Goal: Complete application form

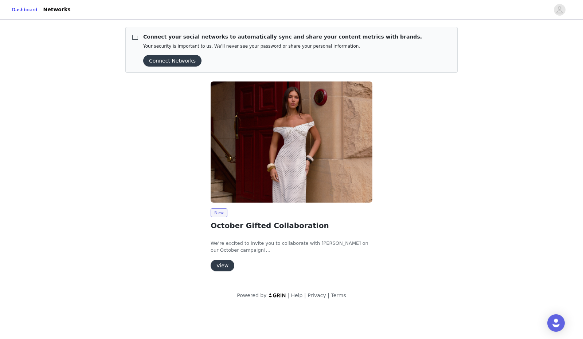
click at [222, 268] on button "View" at bounding box center [222, 266] width 24 height 12
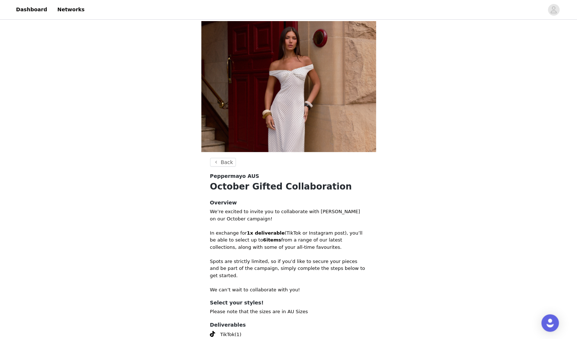
scroll to position [82, 0]
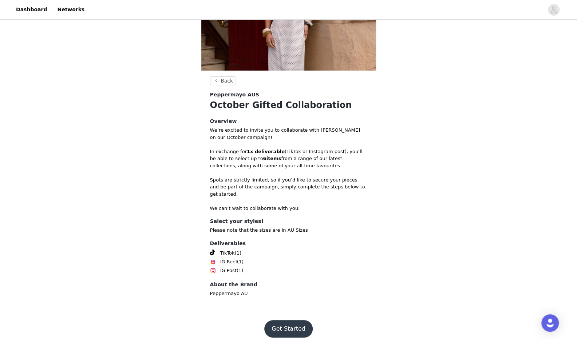
click at [284, 321] on button "Get Started" at bounding box center [288, 328] width 48 height 17
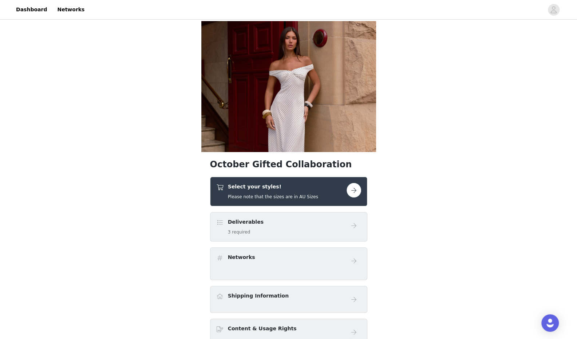
click at [312, 188] on div "Select your styles! Please note that the sizes are in AU Sizes" at bounding box center [281, 191] width 130 height 17
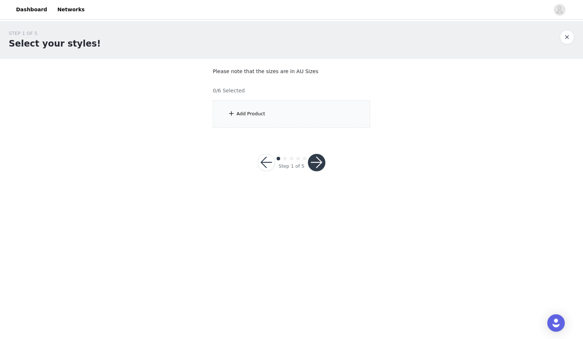
click at [294, 121] on div "Add Product" at bounding box center [291, 113] width 157 height 27
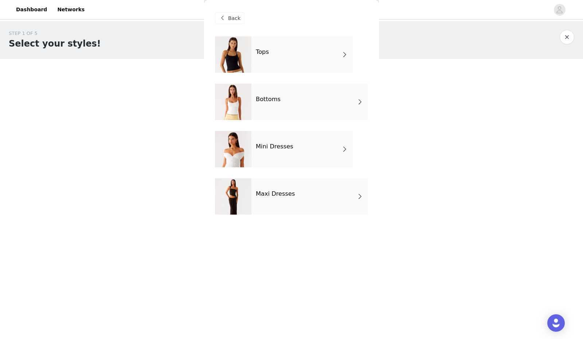
click at [280, 201] on div "Maxi Dresses" at bounding box center [309, 196] width 117 height 36
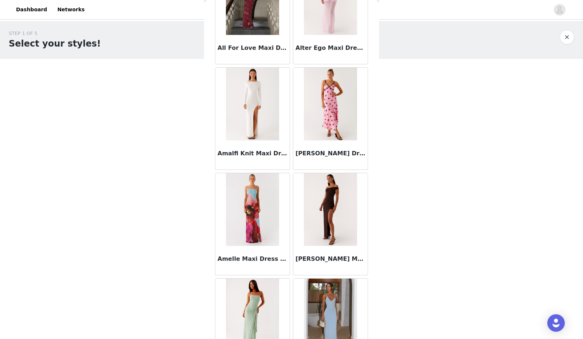
scroll to position [772, 0]
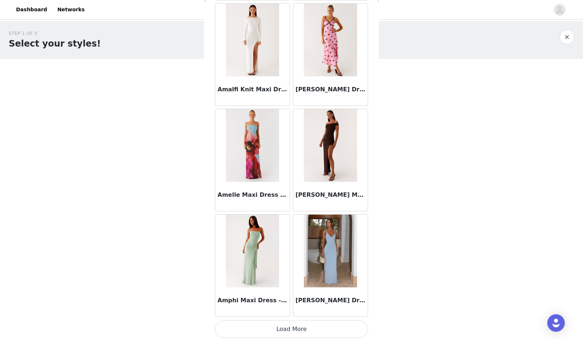
click at [284, 328] on button "Load More" at bounding box center [291, 329] width 153 height 17
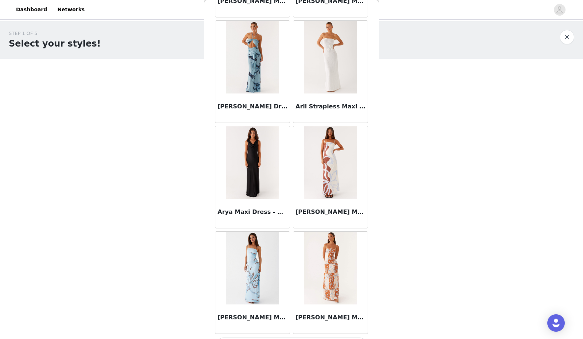
scroll to position [1826, 0]
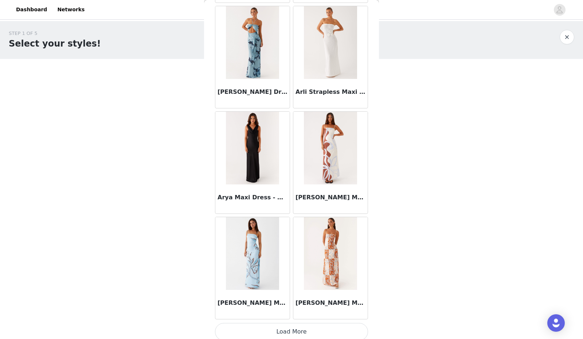
click at [293, 330] on button "Load More" at bounding box center [291, 331] width 153 height 17
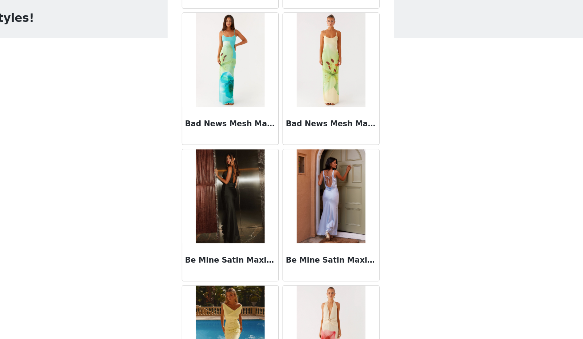
scroll to position [2879, 0]
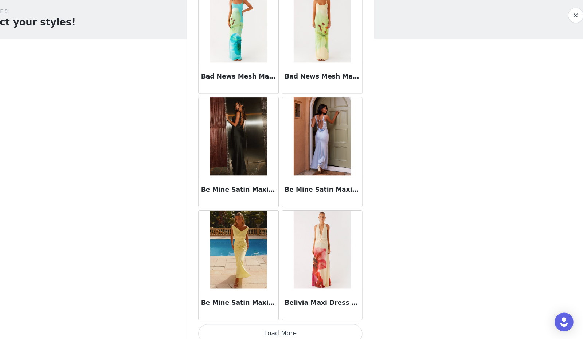
click at [263, 326] on button "Load More" at bounding box center [291, 334] width 153 height 17
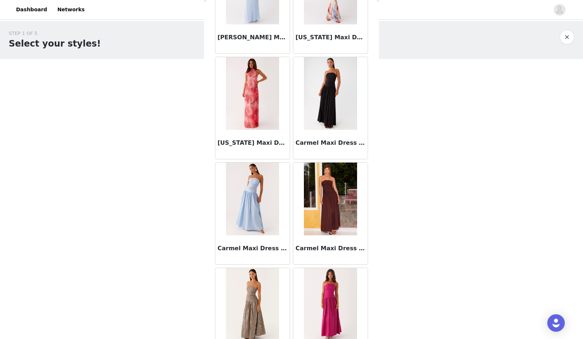
scroll to position [3933, 0]
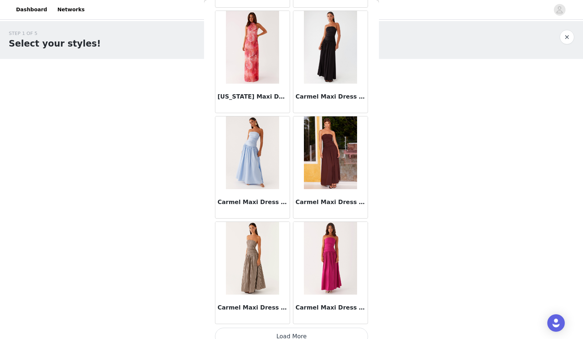
click at [242, 255] on img at bounding box center [252, 258] width 53 height 73
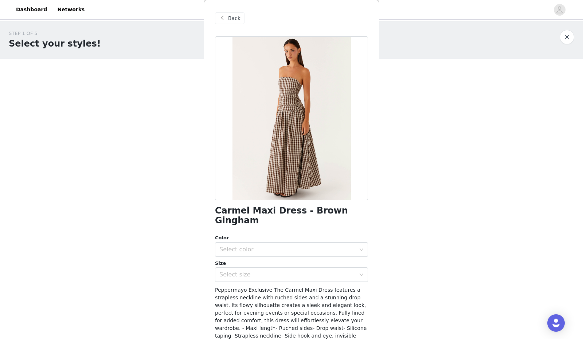
scroll to position [60, 0]
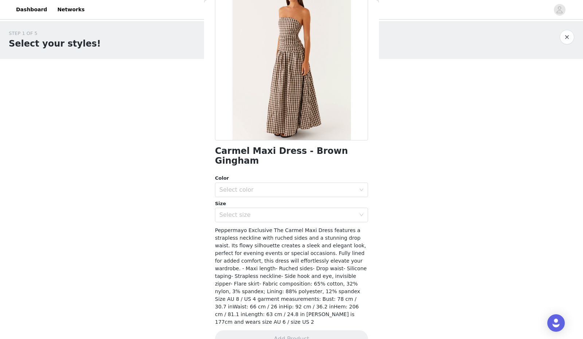
click at [270, 186] on div "Select color" at bounding box center [287, 189] width 136 height 7
click at [255, 202] on ul "Brown Gingham" at bounding box center [288, 196] width 147 height 15
click at [254, 199] on li "Brown Gingham" at bounding box center [288, 196] width 147 height 12
click at [258, 212] on div "Select size" at bounding box center [287, 215] width 136 height 7
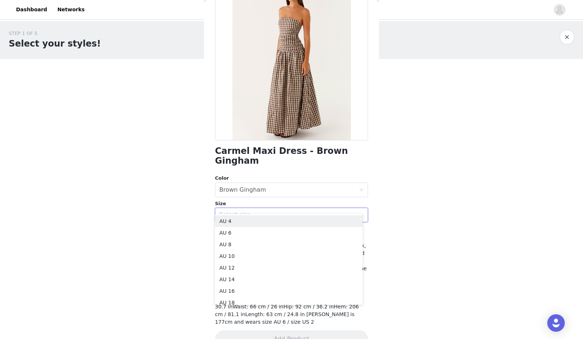
click at [256, 222] on li "AU 4" at bounding box center [288, 222] width 147 height 12
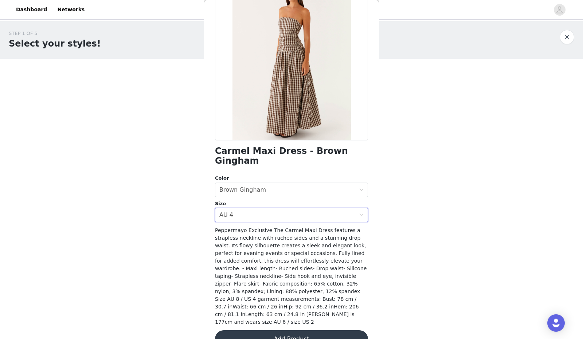
click at [281, 331] on button "Add Product" at bounding box center [291, 339] width 153 height 17
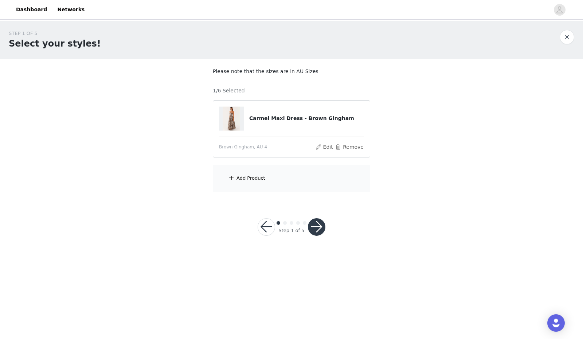
click at [333, 178] on div "Add Product" at bounding box center [291, 178] width 157 height 27
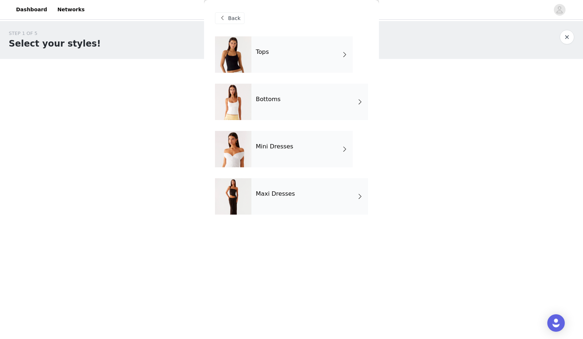
click at [294, 153] on div "Mini Dresses" at bounding box center [301, 149] width 101 height 36
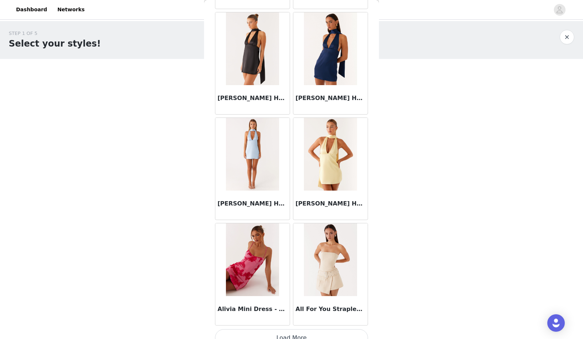
scroll to position [772, 0]
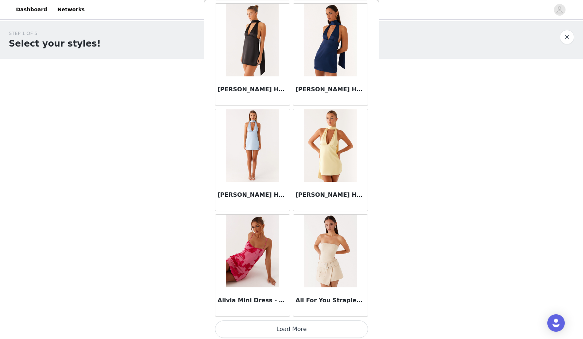
click at [273, 330] on button "Load More" at bounding box center [291, 329] width 153 height 17
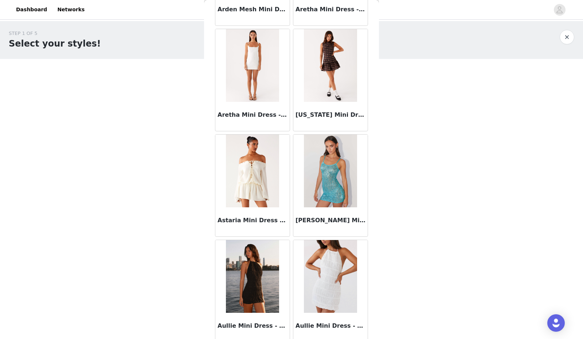
scroll to position [1826, 0]
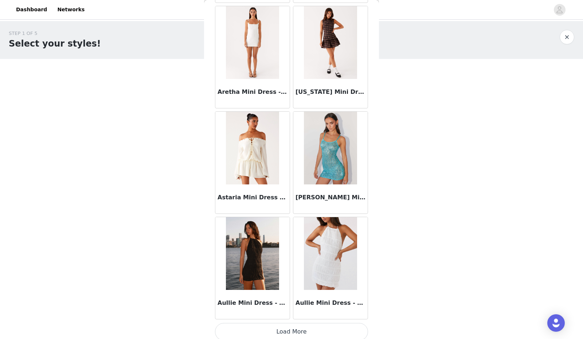
click at [261, 327] on button "Load More" at bounding box center [291, 331] width 153 height 17
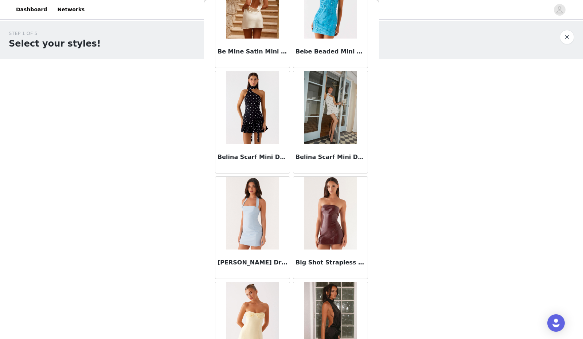
scroll to position [2605, 0]
click at [323, 113] on img at bounding box center [330, 108] width 53 height 73
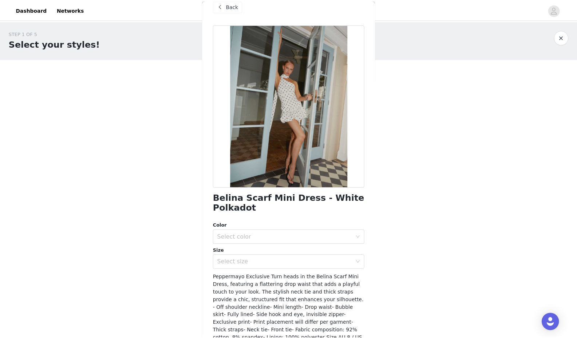
scroll to position [8, 0]
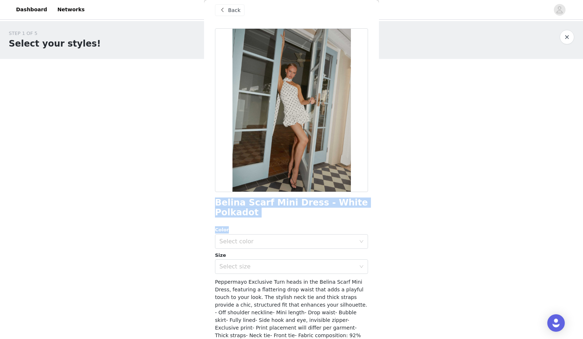
drag, startPoint x: 252, startPoint y: 218, endPoint x: 211, endPoint y: 206, distance: 42.6
click at [211, 206] on div "Back Belina Scarf Mini Dress - White Polkadot Color Select color Size Select si…" at bounding box center [291, 169] width 175 height 339
drag, startPoint x: 213, startPoint y: 204, endPoint x: 268, endPoint y: 215, distance: 55.5
click at [268, 215] on div "Back Belina Scarf Mini Dress - White Polkadot Color Select color Size Select si…" at bounding box center [291, 169] width 175 height 339
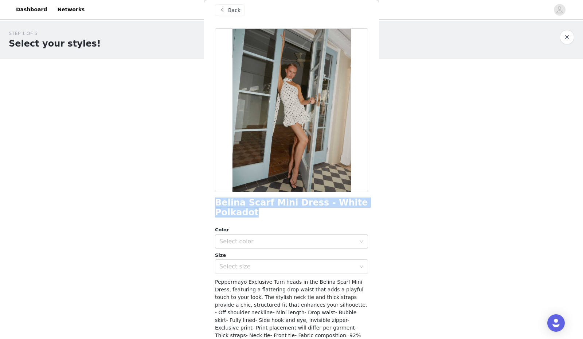
copy h1 "Belina Scarf Mini Dress - White Polkadot"
click at [294, 238] on div "Select color" at bounding box center [287, 241] width 136 height 7
click at [279, 255] on li "White Polkadot" at bounding box center [288, 258] width 147 height 12
click at [275, 266] on div "Select size" at bounding box center [287, 266] width 136 height 7
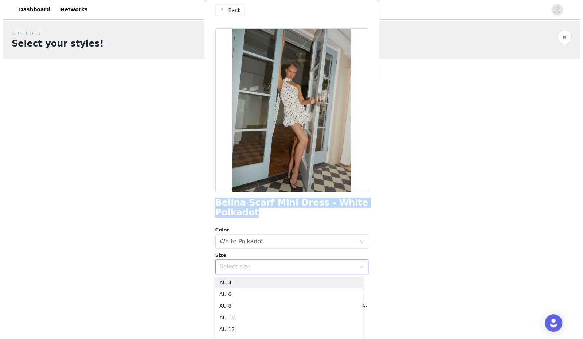
scroll to position [60, 0]
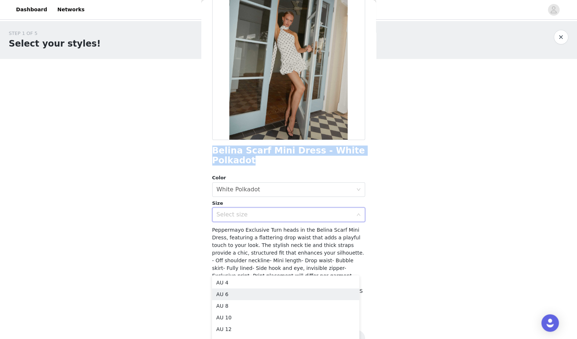
click at [251, 292] on li "AU 6" at bounding box center [285, 295] width 147 height 12
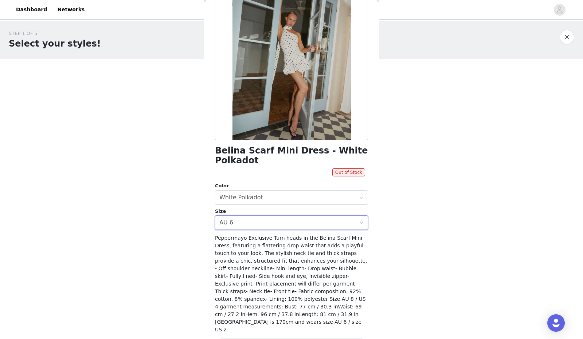
click at [279, 273] on span "Peppermayo Exclusive Turn heads in the Belina Scarf Mini Dress, featuring a fla…" at bounding box center [291, 284] width 152 height 98
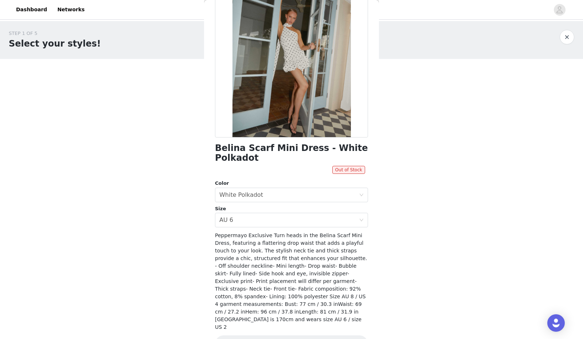
click at [262, 216] on div "Select size AU 6" at bounding box center [288, 220] width 139 height 14
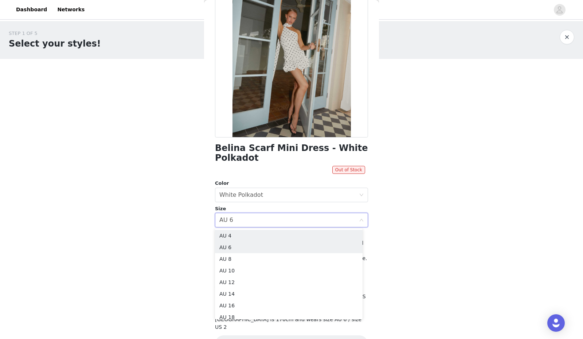
click at [235, 233] on li "AU 4" at bounding box center [288, 236] width 147 height 12
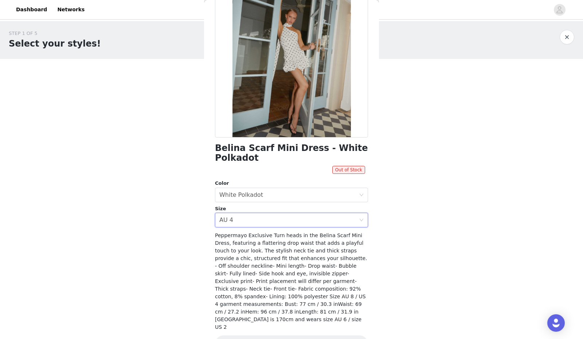
scroll to position [70, 0]
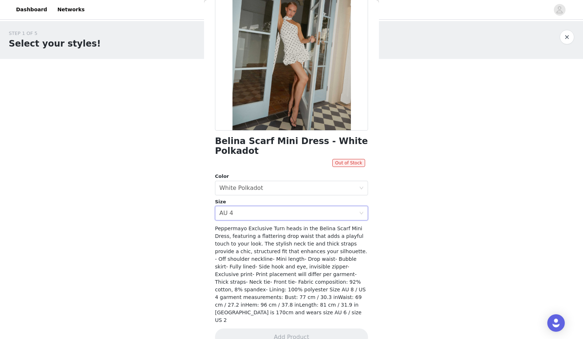
click at [257, 214] on div "Select size AU 4" at bounding box center [288, 213] width 139 height 14
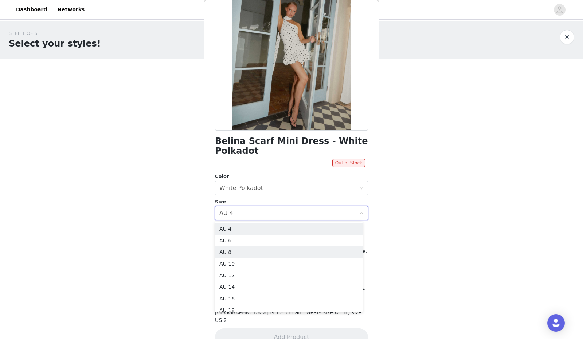
click at [244, 249] on li "AU 8" at bounding box center [288, 253] width 147 height 12
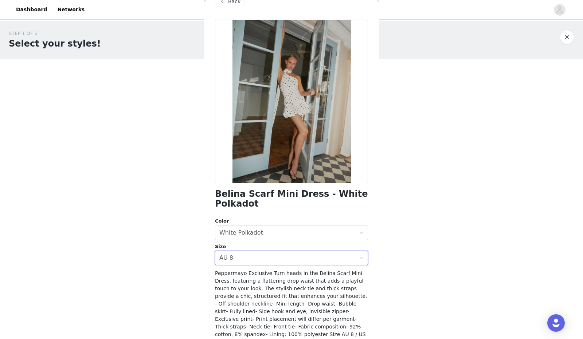
scroll to position [0, 0]
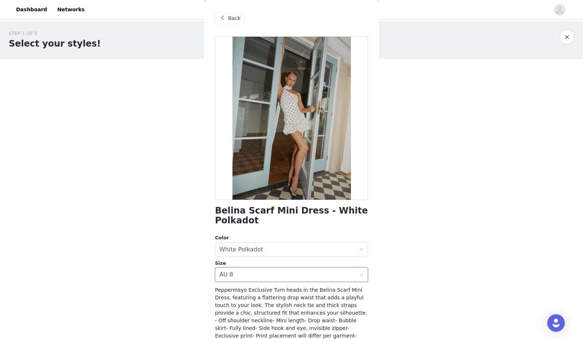
click at [233, 20] on span "Back" at bounding box center [234, 19] width 12 height 8
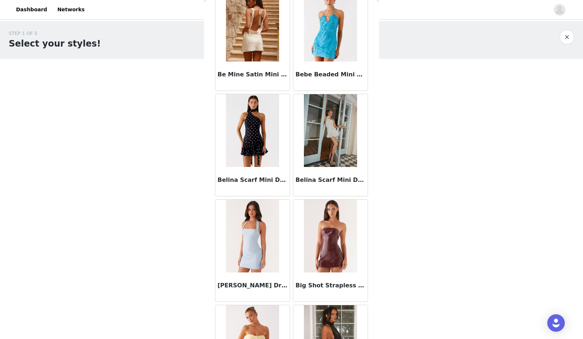
scroll to position [2598, 0]
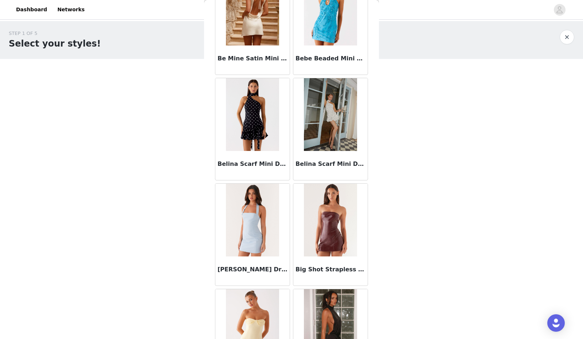
click at [248, 115] on img at bounding box center [252, 114] width 53 height 73
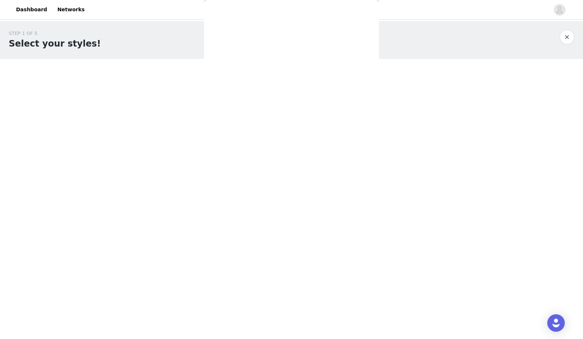
scroll to position [0, 0]
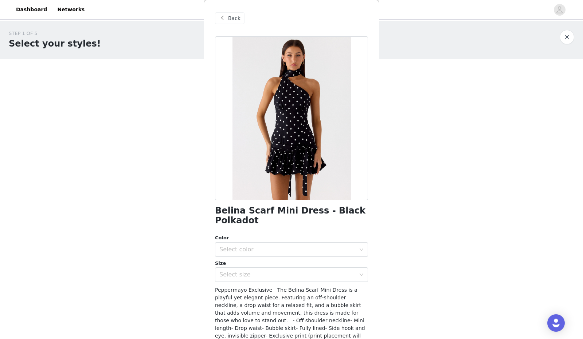
click at [243, 250] on div "Select color" at bounding box center [287, 249] width 136 height 7
click at [242, 264] on li "Black Polkadot" at bounding box center [288, 266] width 147 height 12
click at [237, 272] on div "Select size" at bounding box center [287, 274] width 136 height 7
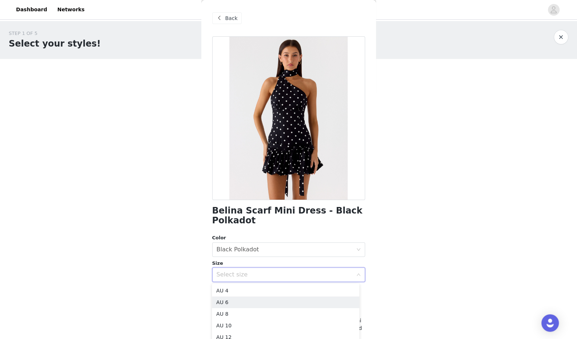
click at [234, 304] on li "AU 6" at bounding box center [285, 303] width 147 height 12
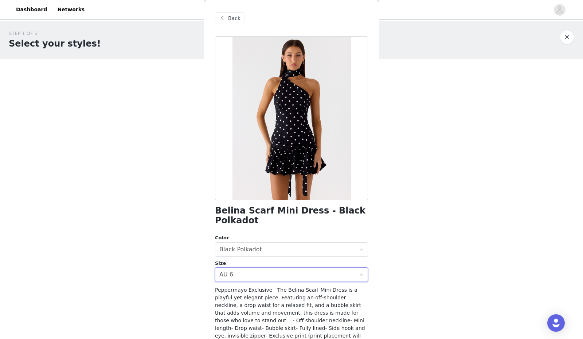
scroll to position [62, 0]
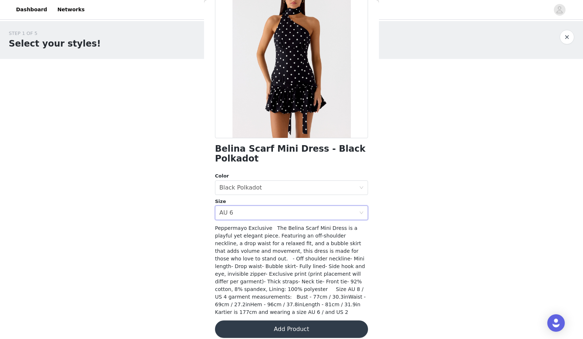
click at [248, 216] on div "Select size AU 6" at bounding box center [288, 213] width 139 height 14
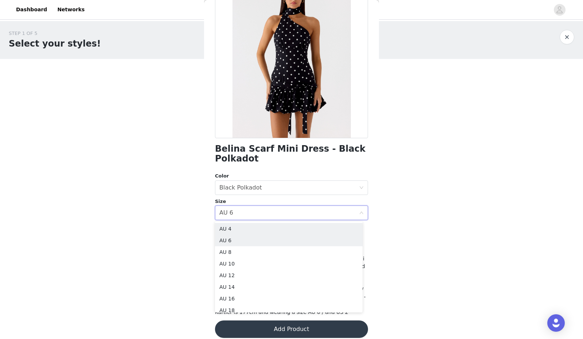
click at [238, 227] on li "AU 4" at bounding box center [288, 229] width 147 height 12
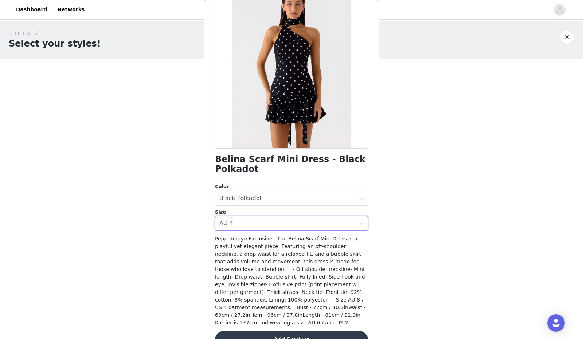
scroll to position [51, 0]
click at [245, 223] on div "Select size AU 4" at bounding box center [288, 224] width 139 height 14
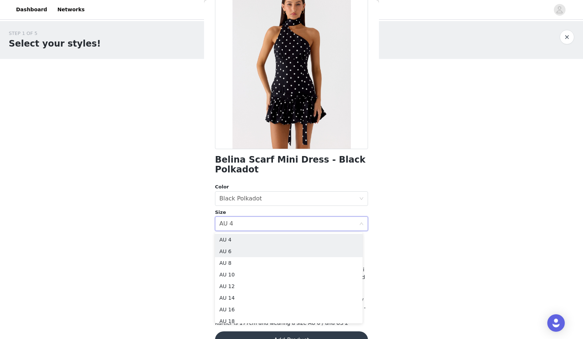
click at [233, 251] on li "AU 6" at bounding box center [288, 252] width 147 height 12
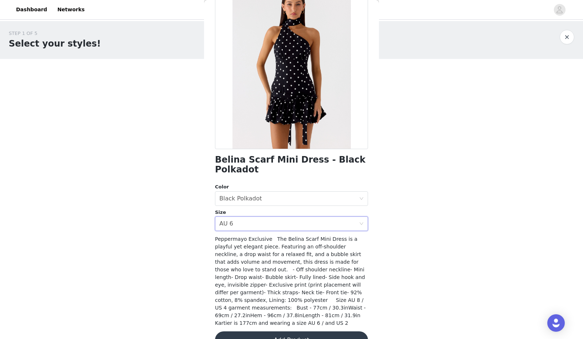
scroll to position [62, 0]
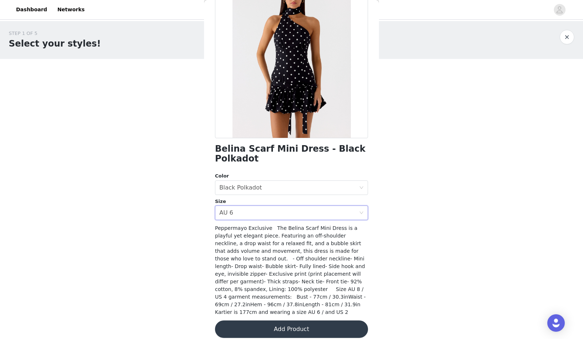
click at [259, 321] on button "Add Product" at bounding box center [291, 329] width 153 height 17
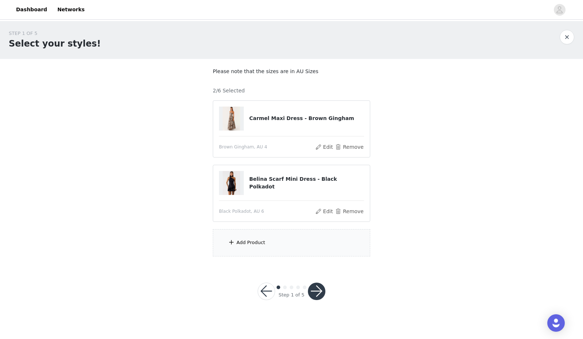
click at [259, 242] on div "Add Product" at bounding box center [250, 242] width 29 height 7
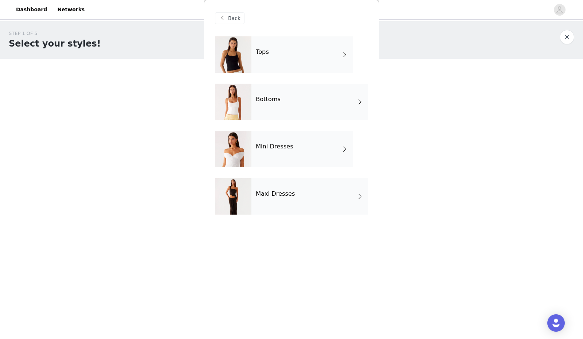
click at [264, 44] on div "Tops" at bounding box center [301, 54] width 101 height 36
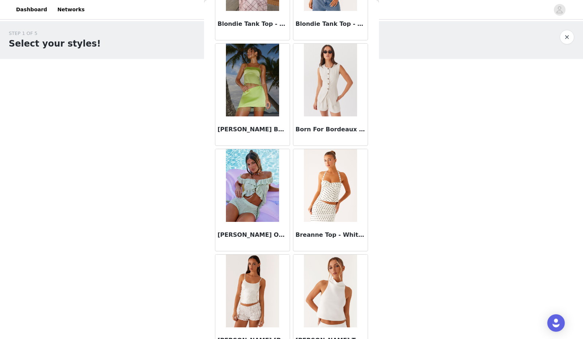
scroll to position [772, 0]
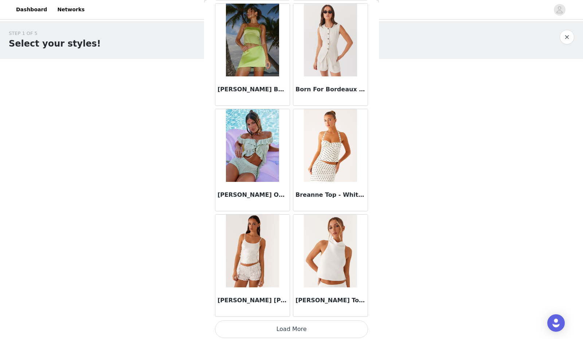
click at [299, 326] on button "Load More" at bounding box center [291, 329] width 153 height 17
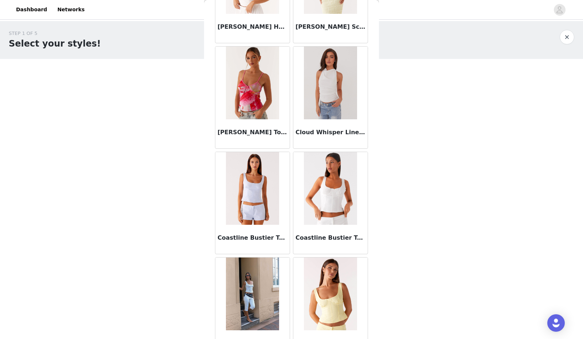
scroll to position [1826, 0]
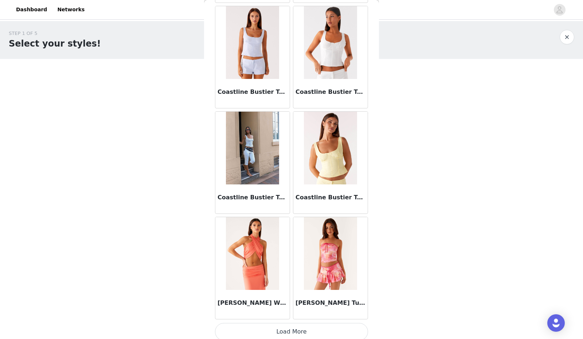
click at [279, 323] on button "Load More" at bounding box center [291, 331] width 153 height 17
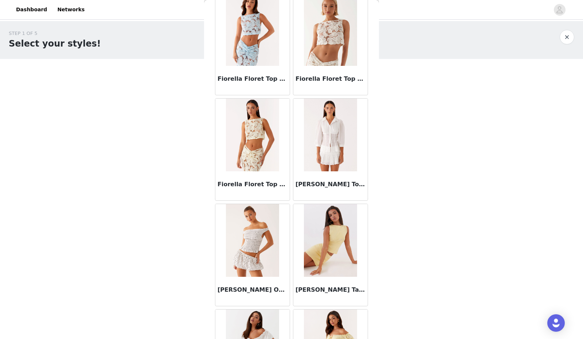
scroll to position [2879, 0]
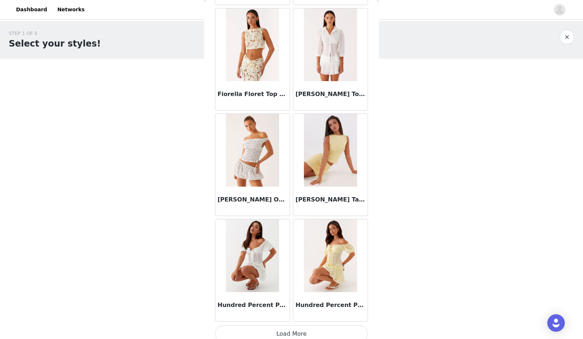
click at [284, 326] on button "Load More" at bounding box center [291, 334] width 153 height 17
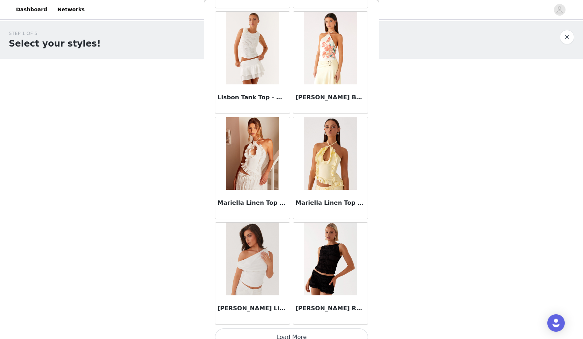
scroll to position [3933, 0]
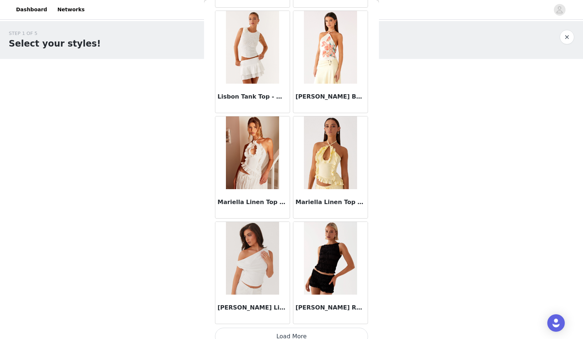
click at [306, 328] on button "Load More" at bounding box center [291, 336] width 153 height 17
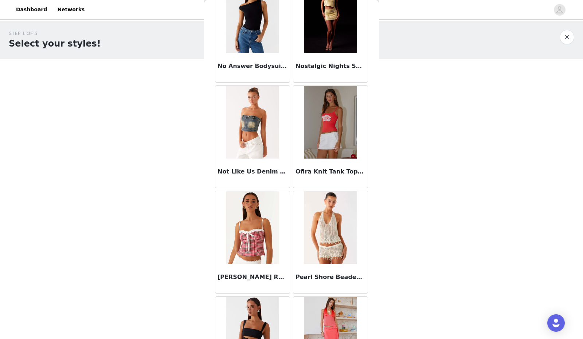
scroll to position [4986, 0]
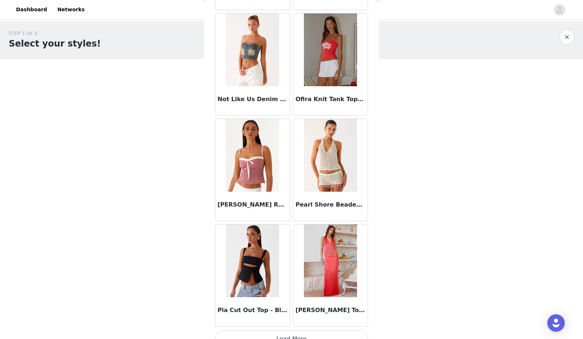
click at [285, 332] on button "Load More" at bounding box center [291, 339] width 153 height 17
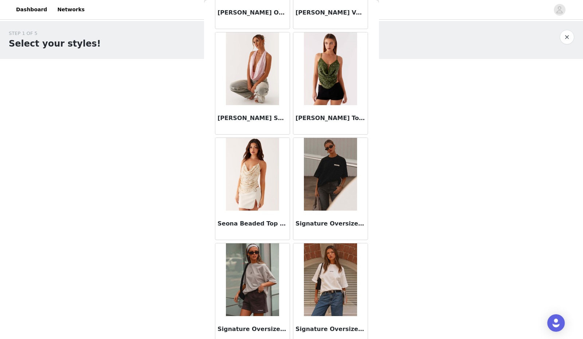
scroll to position [6040, 0]
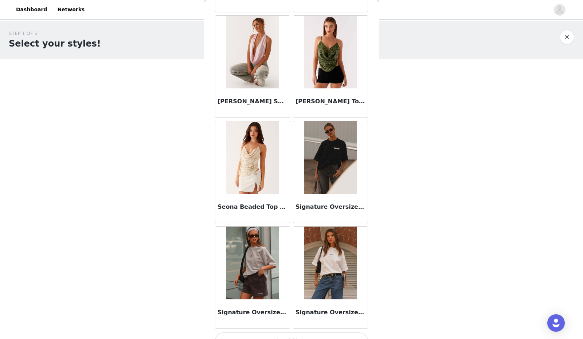
click at [295, 333] on button "Load More" at bounding box center [291, 341] width 153 height 17
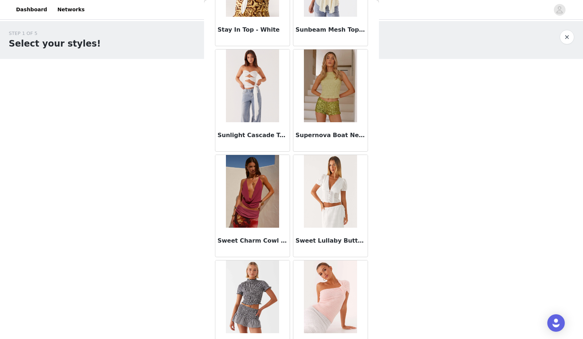
scroll to position [6749, 0]
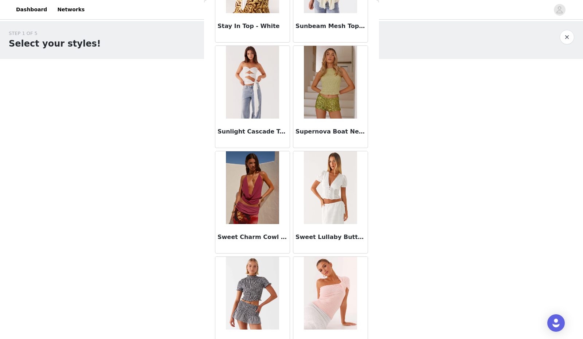
click at [251, 179] on img at bounding box center [252, 187] width 53 height 73
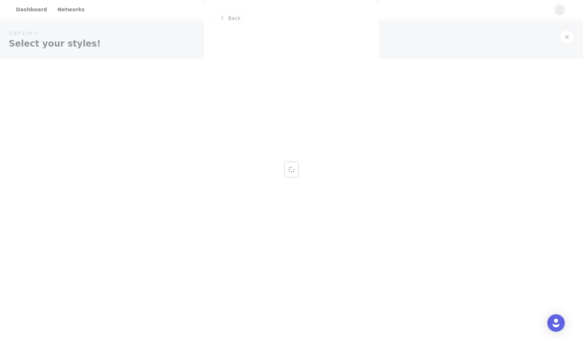
scroll to position [0, 0]
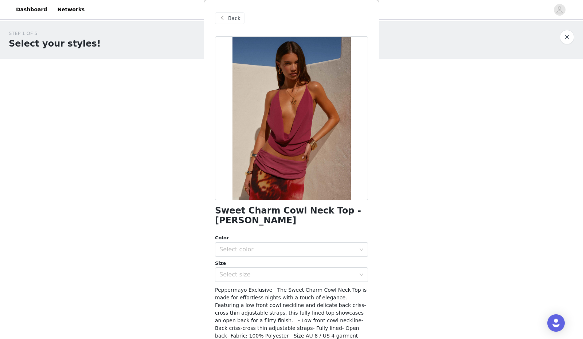
click at [251, 231] on div "Sweet Charm Cowl Neck Top - [PERSON_NAME] Color Select color Size Select size P…" at bounding box center [291, 214] width 153 height 357
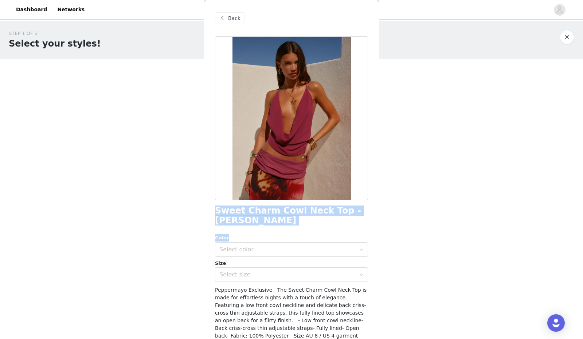
drag, startPoint x: 252, startPoint y: 230, endPoint x: 206, endPoint y: 205, distance: 53.0
click at [206, 205] on div "Back Sweet Charm Cowl Neck Top - [PERSON_NAME] Color Select color Size Select s…" at bounding box center [291, 169] width 175 height 339
click at [211, 206] on div "Back Sweet Charm Cowl Neck Top - [PERSON_NAME] Color Select color Size Select s…" at bounding box center [291, 169] width 175 height 339
drag, startPoint x: 212, startPoint y: 207, endPoint x: 248, endPoint y: 221, distance: 38.9
click at [248, 221] on div "Back Sweet Charm Cowl Neck Top - [PERSON_NAME] Color Select color Size Select s…" at bounding box center [291, 169] width 175 height 339
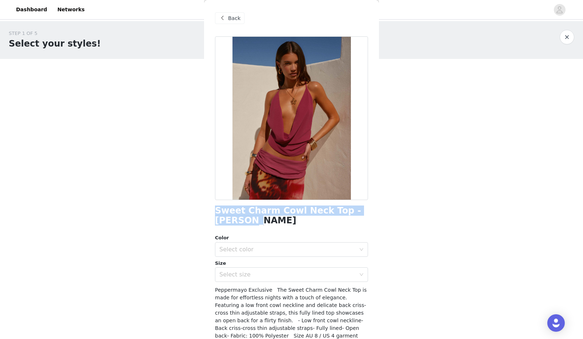
copy h1 "Sweet Charm Cowl Neck Top - [PERSON_NAME]"
click at [262, 250] on div "Select color" at bounding box center [287, 249] width 136 height 7
click at [244, 268] on li "[PERSON_NAME]" at bounding box center [288, 266] width 147 height 12
click at [241, 276] on div "Select size" at bounding box center [287, 274] width 136 height 7
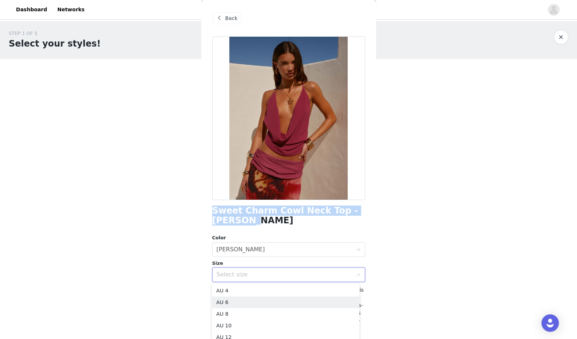
click at [242, 302] on li "AU 6" at bounding box center [285, 303] width 147 height 12
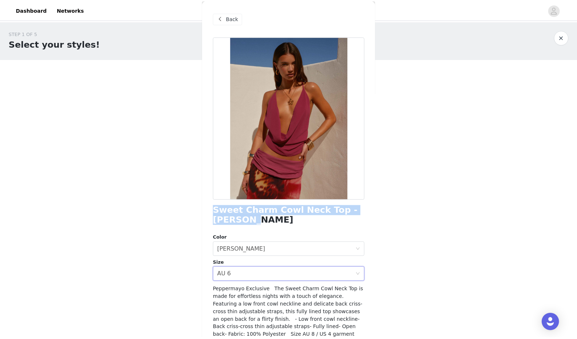
scroll to position [47, 0]
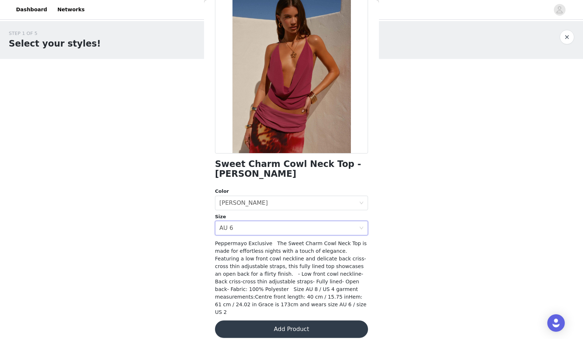
click at [305, 271] on span "Peppermayo Exclusive The Sweet Charm Cowl Neck Top is made for effortless night…" at bounding box center [290, 278] width 151 height 75
click at [254, 321] on button "Add Product" at bounding box center [291, 329] width 153 height 17
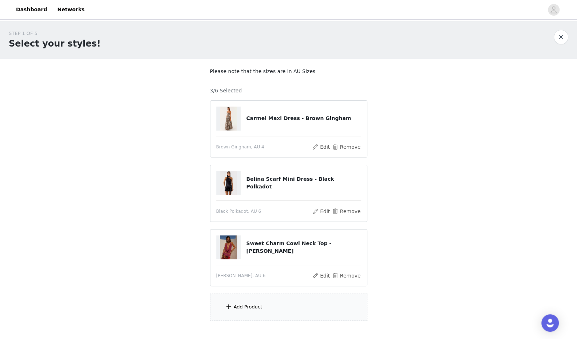
click at [256, 301] on div "Add Product" at bounding box center [288, 307] width 157 height 27
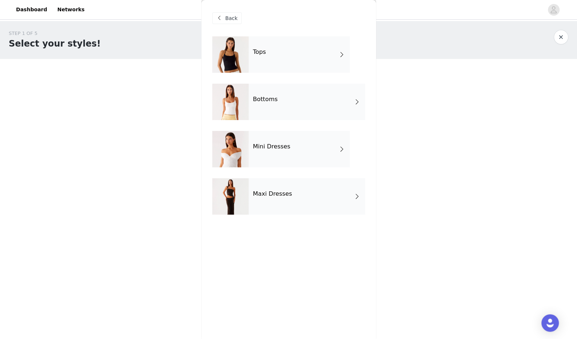
click at [289, 101] on div "Bottoms" at bounding box center [307, 102] width 117 height 36
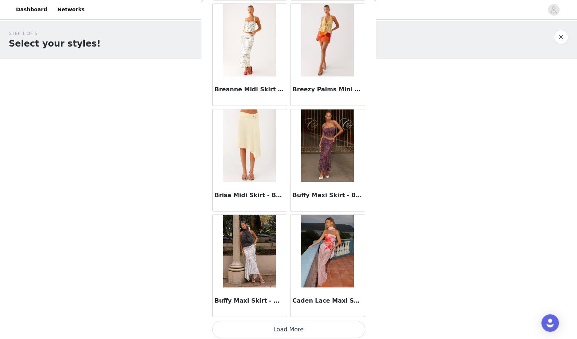
scroll to position [42, 0]
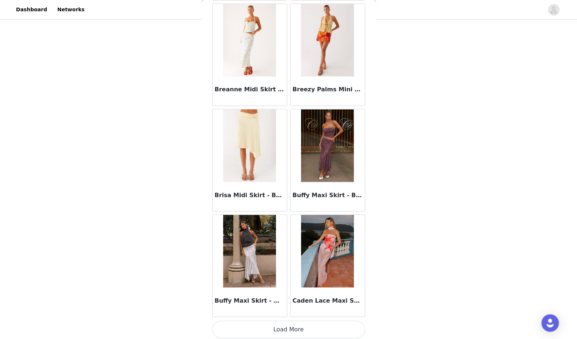
click at [300, 326] on button "Load More" at bounding box center [288, 329] width 153 height 17
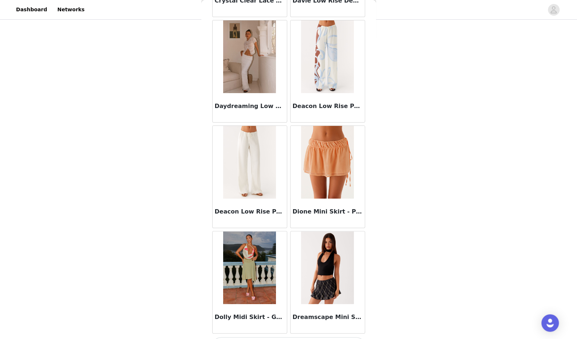
scroll to position [1826, 0]
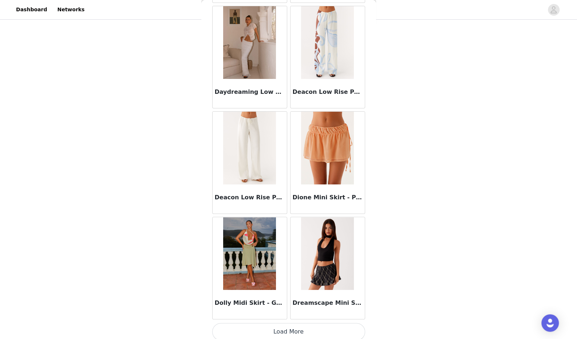
click at [296, 324] on button "Load More" at bounding box center [288, 331] width 153 height 17
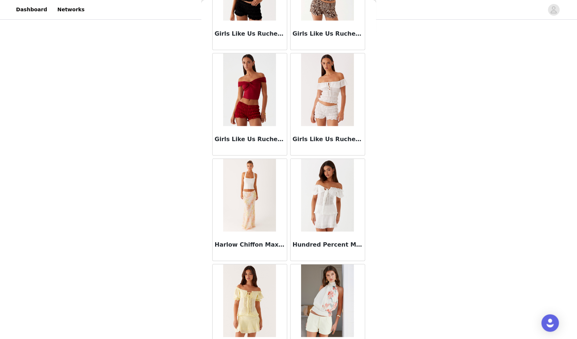
scroll to position [2879, 0]
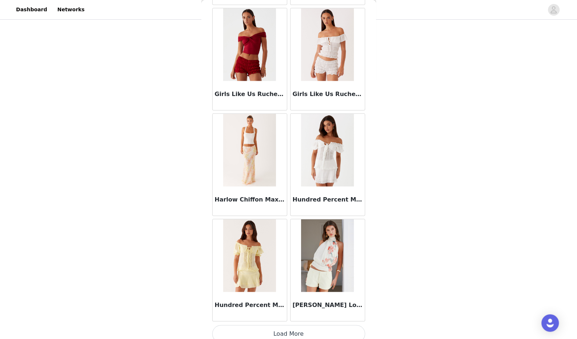
click at [306, 326] on button "Load More" at bounding box center [288, 334] width 153 height 17
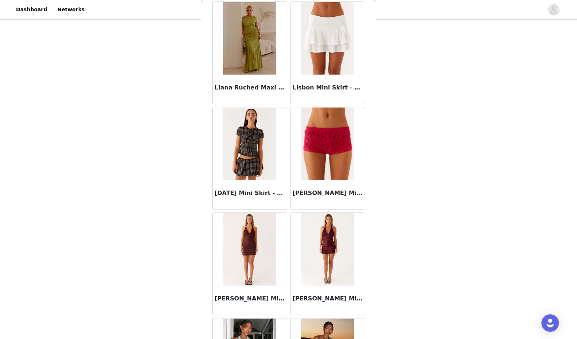
scroll to position [3832, 0]
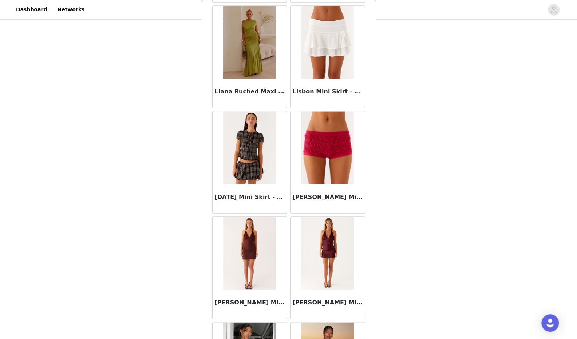
click at [320, 140] on img at bounding box center [327, 147] width 53 height 73
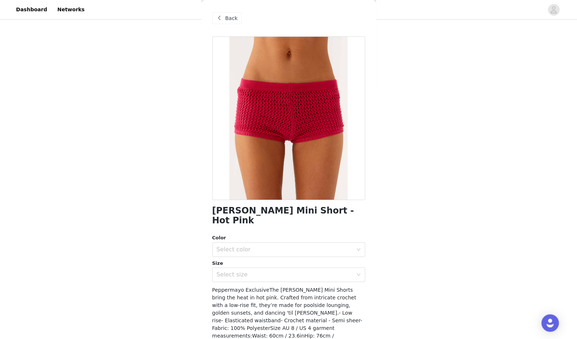
scroll to position [31, 0]
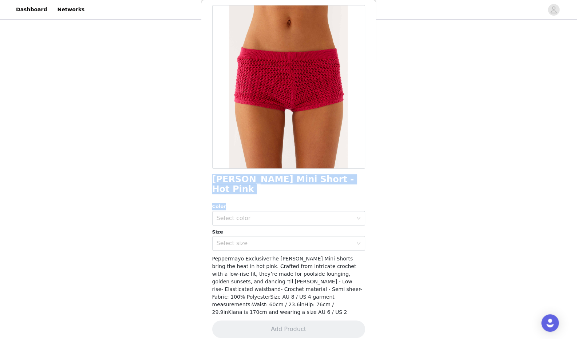
drag, startPoint x: 239, startPoint y: 194, endPoint x: 205, endPoint y: 182, distance: 35.8
click at [205, 182] on div "Back Lukella Crochet Mini Short - Hot Pink Color Select color Size Select size …" at bounding box center [288, 169] width 175 height 339
click at [206, 182] on div "Back Lukella Crochet Mini Short - Hot Pink Color Select color Size Select size …" at bounding box center [288, 169] width 175 height 339
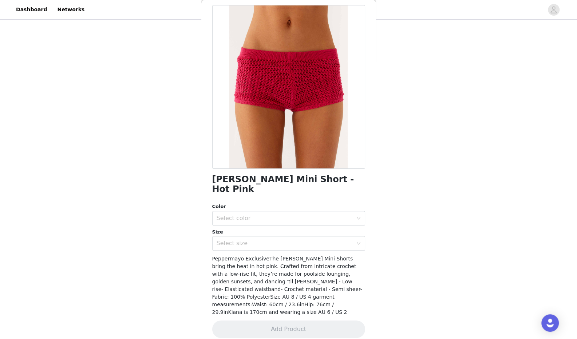
drag, startPoint x: 212, startPoint y: 174, endPoint x: 237, endPoint y: 190, distance: 29.3
click at [237, 190] on h1 "[PERSON_NAME] Mini Short - Hot Pink" at bounding box center [288, 185] width 153 height 20
copy h1 "[PERSON_NAME] Mini Short - Hot Pink"
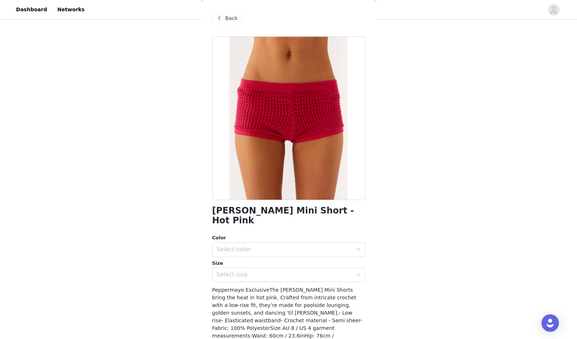
click at [232, 13] on div "Back" at bounding box center [226, 18] width 29 height 12
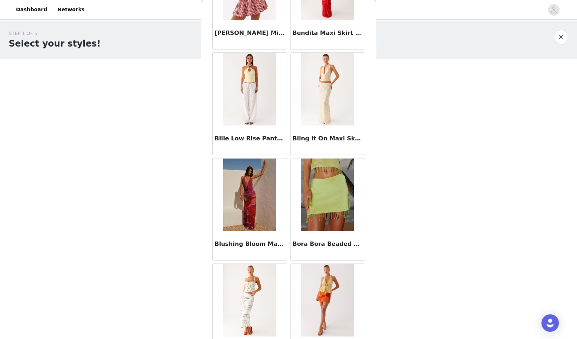
scroll to position [522, 0]
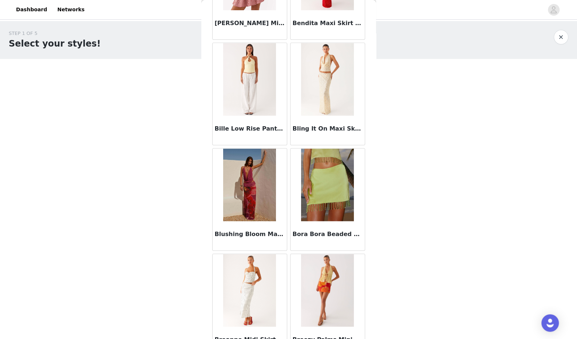
click at [254, 176] on img at bounding box center [249, 185] width 53 height 73
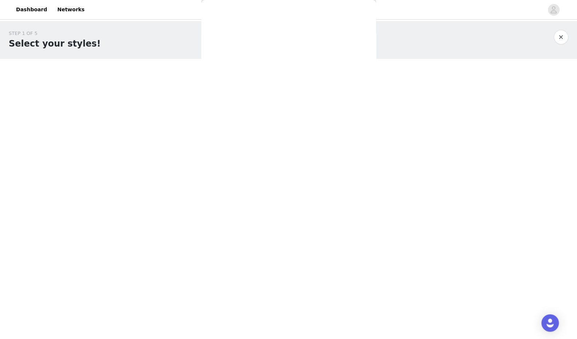
scroll to position [0, 0]
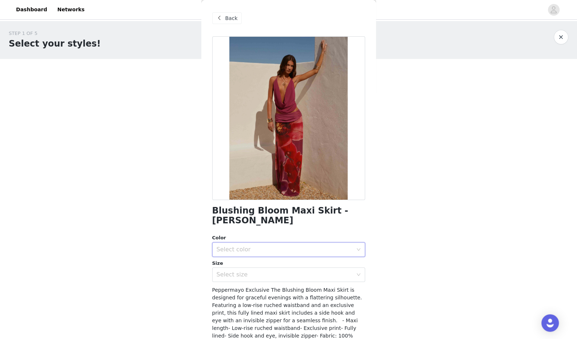
click at [245, 244] on div "Select color" at bounding box center [286, 250] width 139 height 14
click at [252, 265] on li "[PERSON_NAME]" at bounding box center [285, 266] width 147 height 12
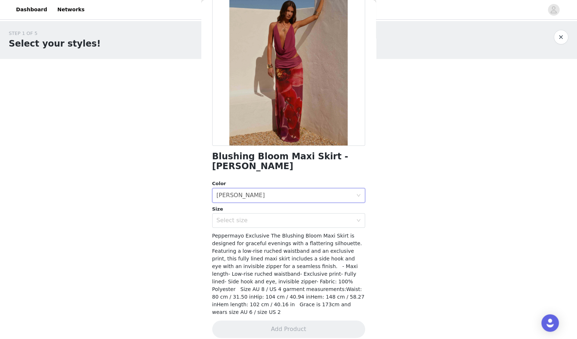
click at [249, 222] on div "Select size" at bounding box center [285, 220] width 136 height 7
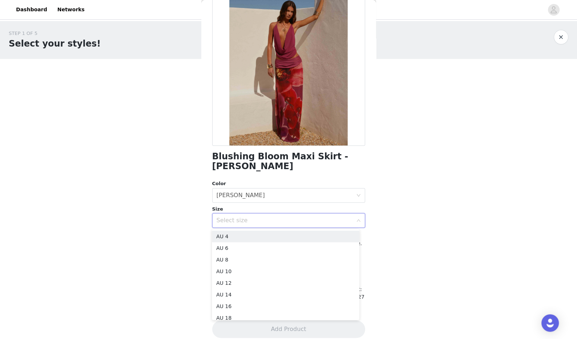
click at [241, 241] on li "AU 4" at bounding box center [285, 237] width 147 height 12
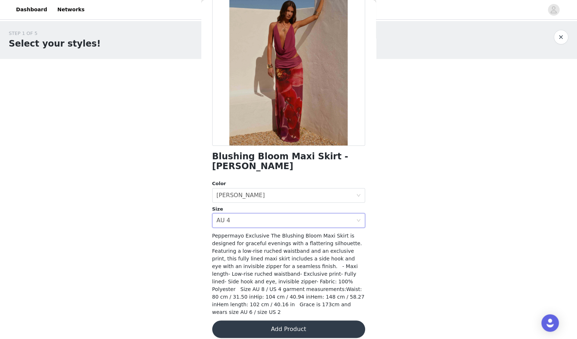
click at [279, 218] on div "Select size AU 4" at bounding box center [286, 221] width 139 height 14
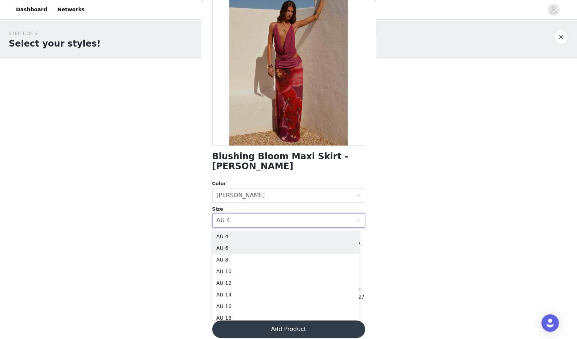
click at [246, 248] on li "AU 6" at bounding box center [285, 249] width 147 height 12
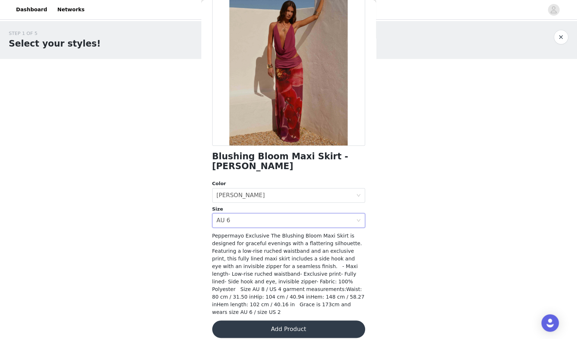
click at [279, 321] on button "Add Product" at bounding box center [288, 329] width 153 height 17
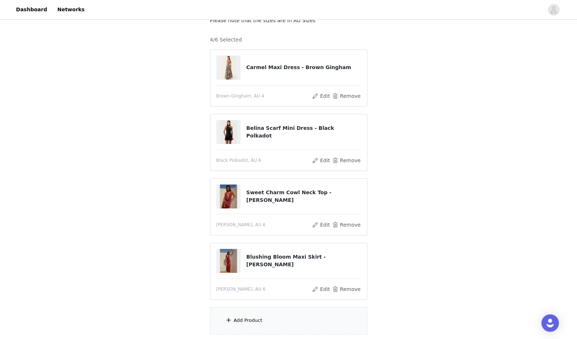
scroll to position [64, 0]
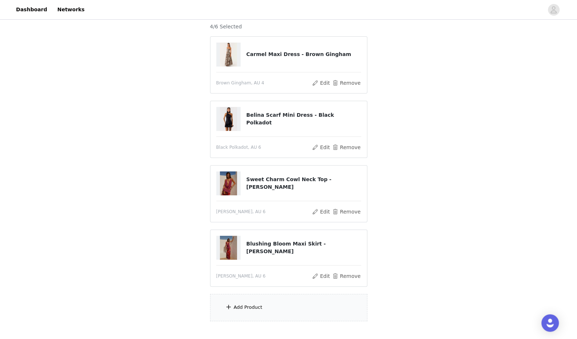
click at [261, 304] on div "Add Product" at bounding box center [288, 307] width 157 height 27
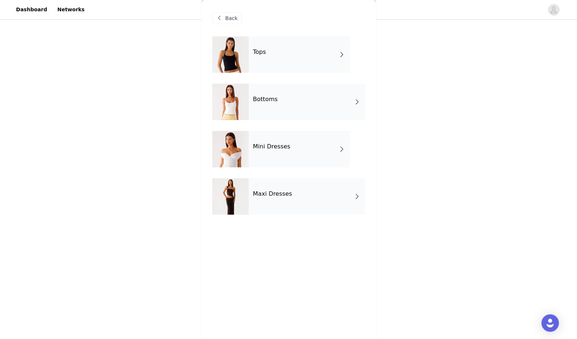
click at [281, 144] on h4 "Mini Dresses" at bounding box center [272, 146] width 38 height 7
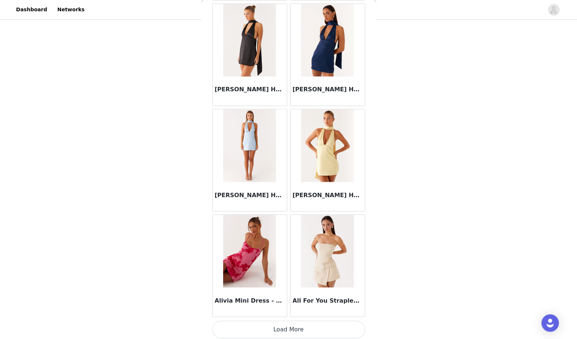
scroll to position [106, 0]
click at [270, 331] on button "Load More" at bounding box center [288, 329] width 153 height 17
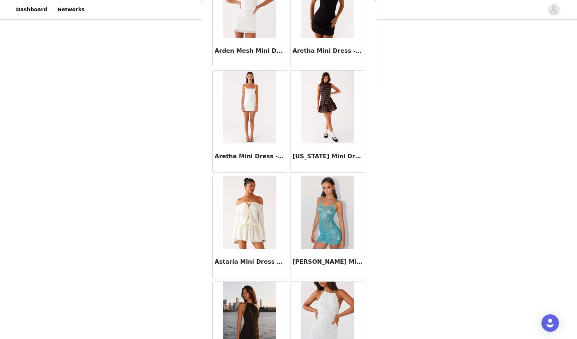
scroll to position [1826, 0]
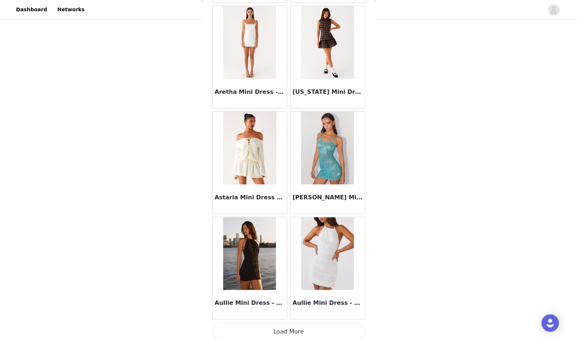
click at [299, 332] on button "Load More" at bounding box center [288, 331] width 153 height 17
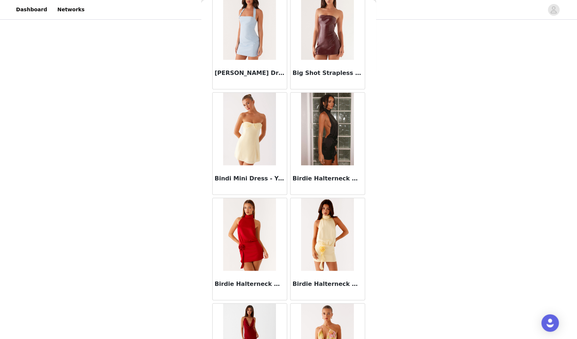
scroll to position [2879, 0]
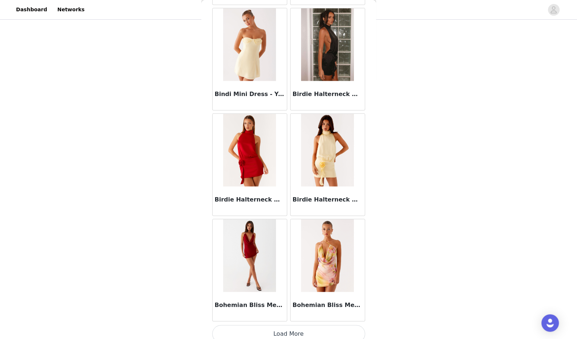
click at [277, 333] on button "Load More" at bounding box center [288, 334] width 153 height 17
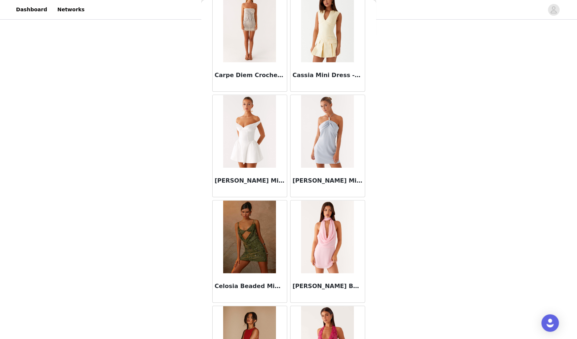
scroll to position [3933, 0]
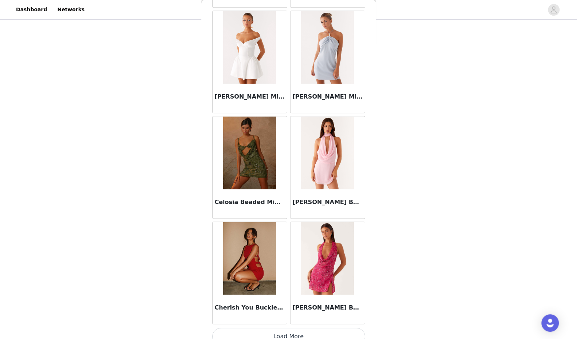
click at [293, 329] on button "Load More" at bounding box center [288, 336] width 153 height 17
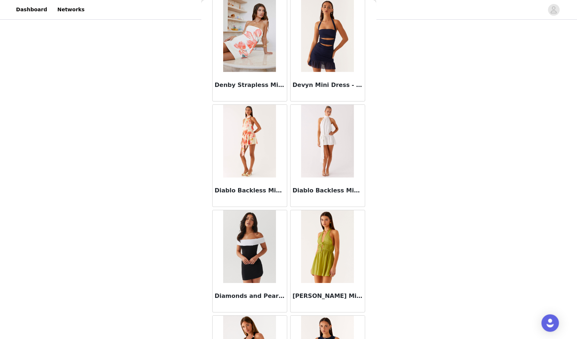
scroll to position [4986, 0]
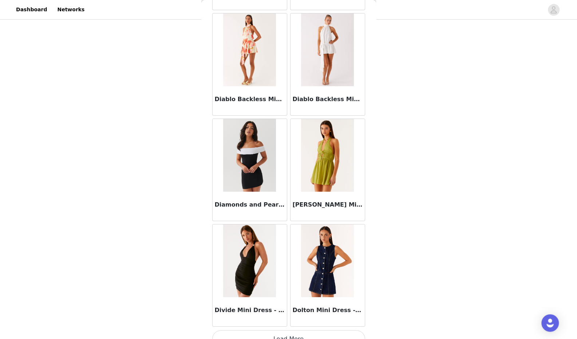
click at [275, 331] on button "Load More" at bounding box center [288, 339] width 153 height 17
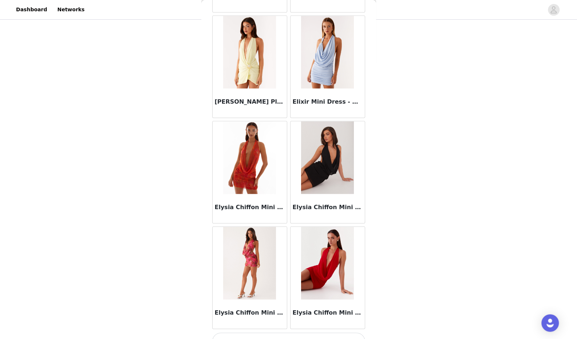
scroll to position [6040, 0]
click at [320, 203] on h3 "Elysia Chiffon Mini Dress - Black" at bounding box center [328, 207] width 70 height 9
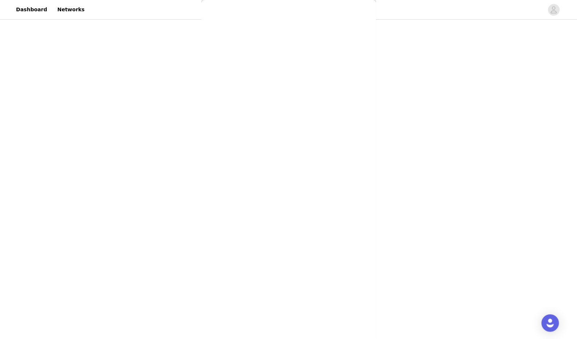
scroll to position [0, 0]
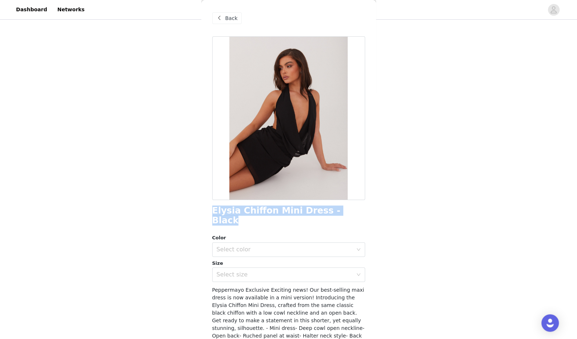
drag, startPoint x: 208, startPoint y: 210, endPoint x: 338, endPoint y: 209, distance: 130.0
click at [338, 209] on div "Back Elysia Chiffon Mini Dress - Black Color Select color Size Select size Pepp…" at bounding box center [288, 169] width 175 height 339
copy h1 "Elysia Chiffon Mini Dress - Black"
click at [229, 19] on span "Back" at bounding box center [231, 19] width 12 height 8
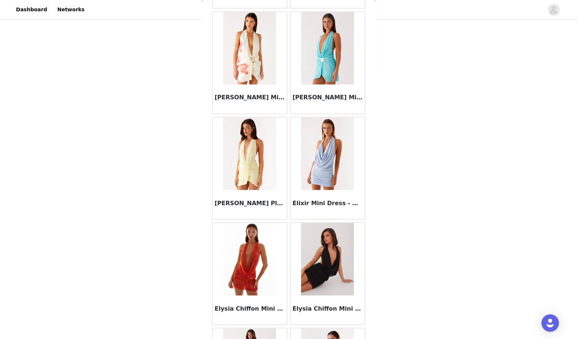
scroll to position [6040, 0]
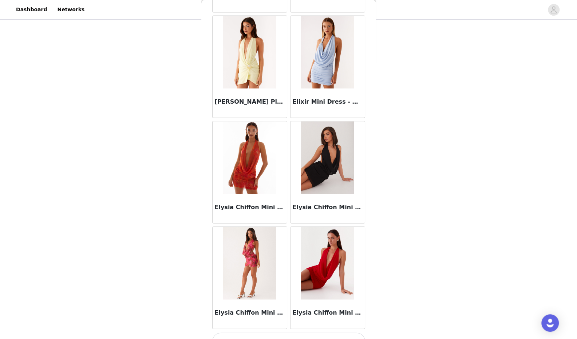
click at [264, 333] on button "Load More" at bounding box center [288, 341] width 153 height 17
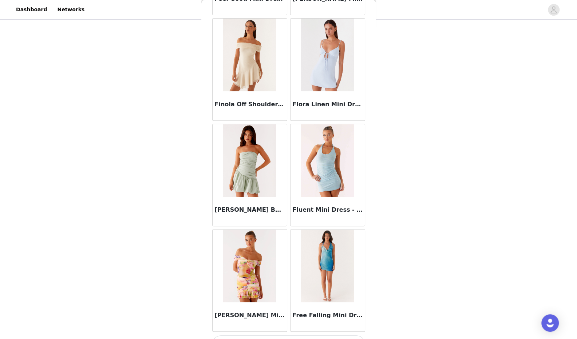
scroll to position [7094, 0]
click at [281, 335] on button "Load More" at bounding box center [288, 343] width 153 height 17
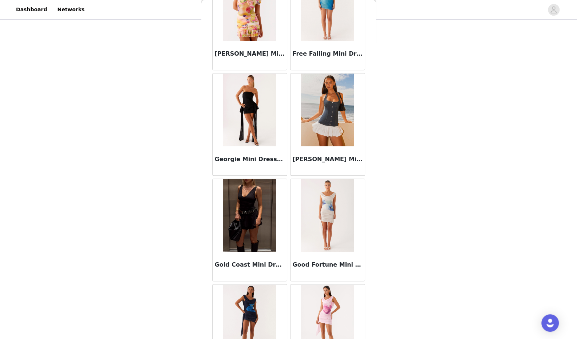
scroll to position [7351, 0]
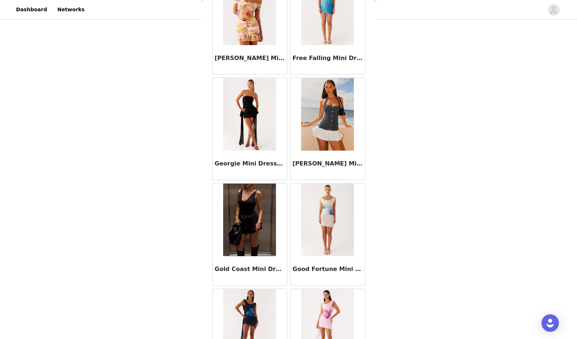
click at [325, 101] on img at bounding box center [327, 114] width 53 height 73
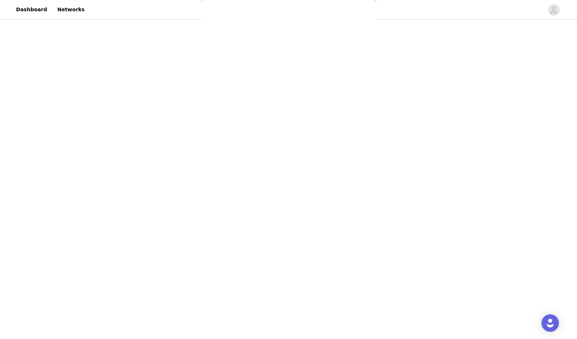
scroll to position [0, 0]
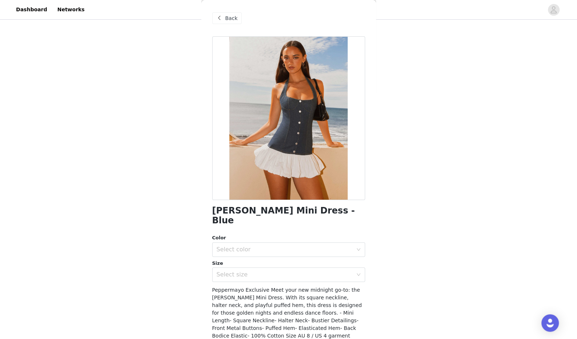
drag, startPoint x: 210, startPoint y: 210, endPoint x: 347, endPoint y: 207, distance: 137.3
click at [347, 207] on div "Back [PERSON_NAME] Mini Dress - Blue Color Select color Size Select size Pepper…" at bounding box center [288, 169] width 175 height 339
copy h1 "[PERSON_NAME] Mini Dress - Blue"
click at [228, 15] on span "Back" at bounding box center [231, 19] width 12 height 8
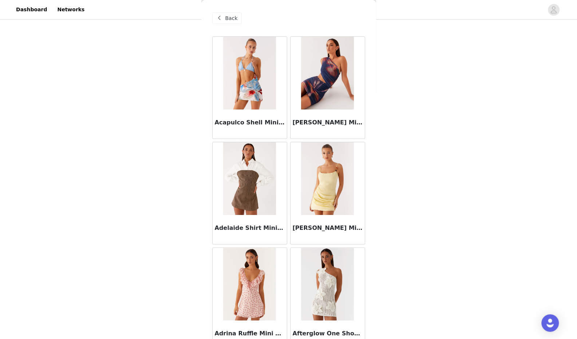
click at [234, 19] on span "Back" at bounding box center [231, 19] width 12 height 8
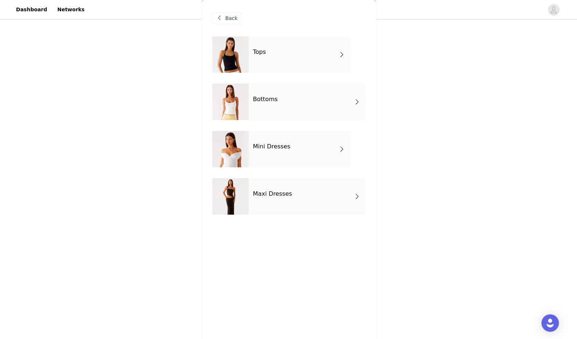
click at [261, 191] on h4 "Maxi Dresses" at bounding box center [272, 194] width 39 height 7
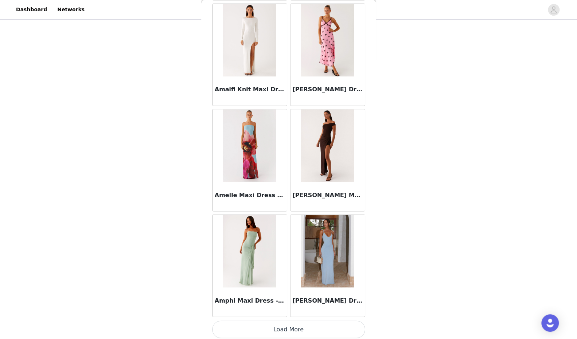
scroll to position [106, 0]
click at [274, 330] on button "Load More" at bounding box center [288, 329] width 153 height 17
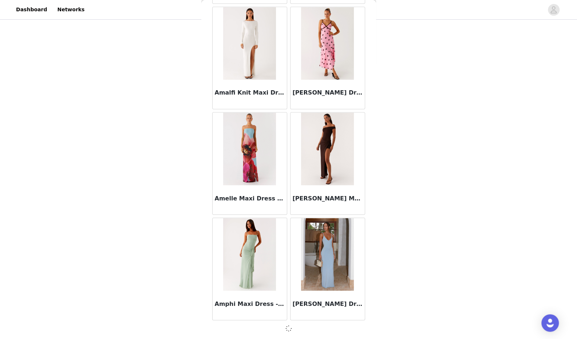
scroll to position [772, 0]
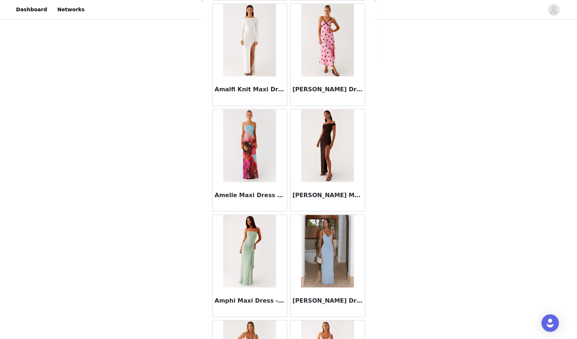
click at [322, 125] on img at bounding box center [327, 145] width 53 height 73
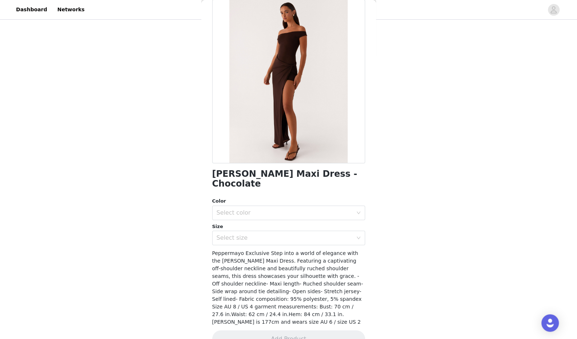
scroll to position [0, 0]
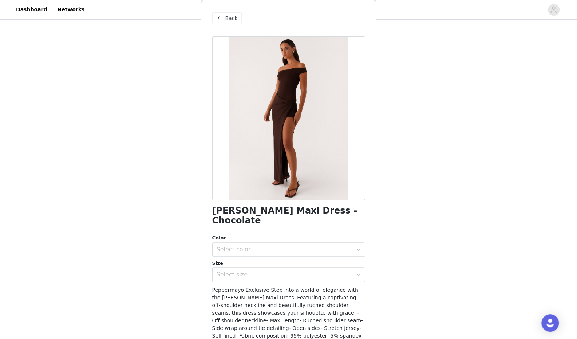
click at [230, 20] on span "Back" at bounding box center [231, 19] width 12 height 8
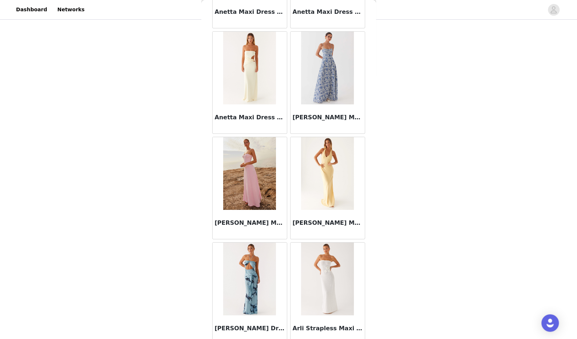
scroll to position [1826, 0]
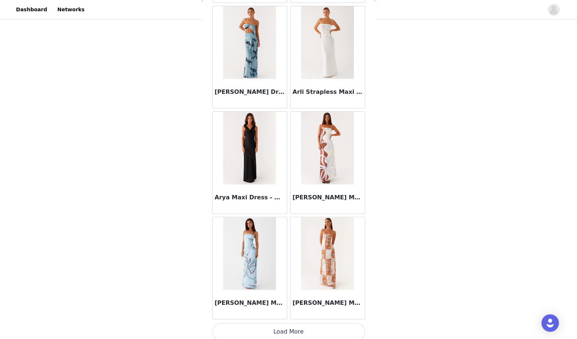
click at [265, 323] on button "Load More" at bounding box center [288, 331] width 153 height 17
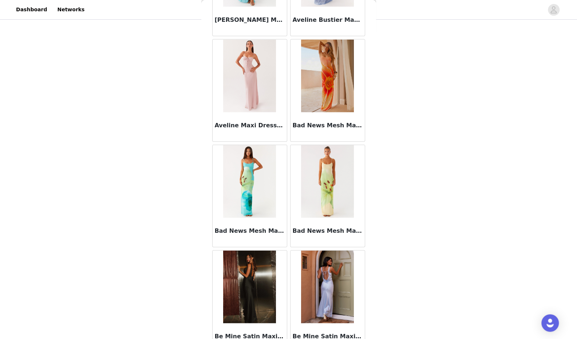
scroll to position [2879, 0]
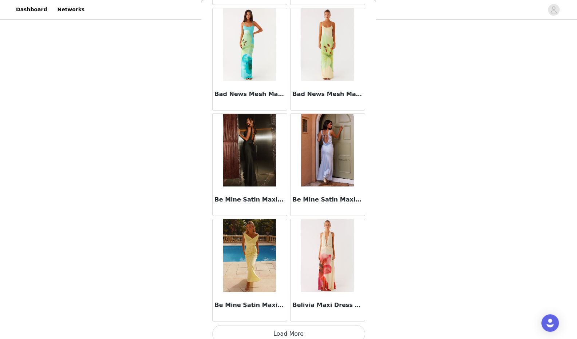
click at [256, 326] on button "Load More" at bounding box center [288, 334] width 153 height 17
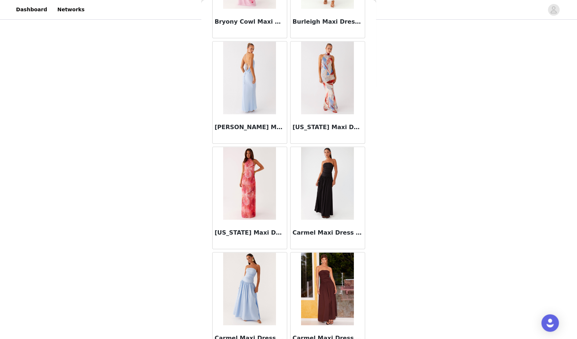
scroll to position [3933, 0]
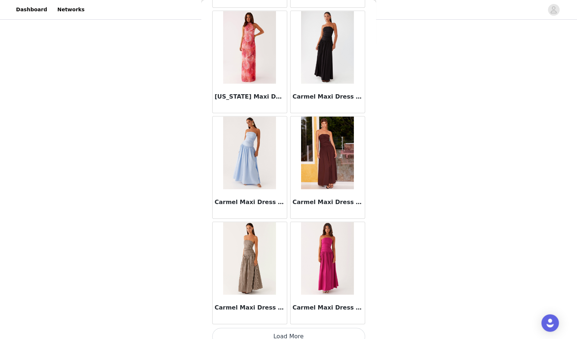
click at [270, 328] on button "Load More" at bounding box center [288, 336] width 153 height 17
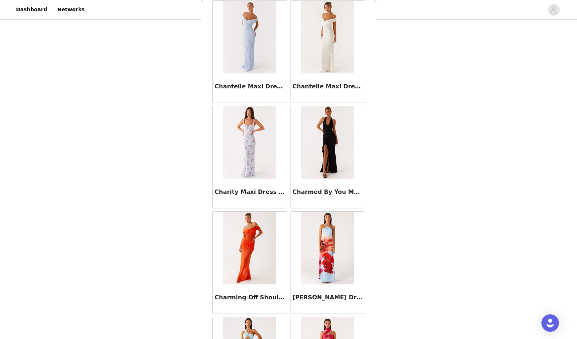
scroll to position [4986, 0]
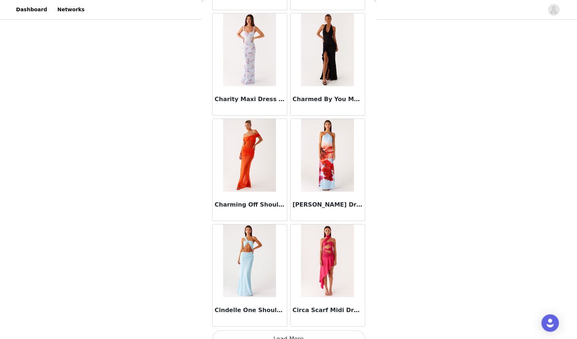
click at [267, 331] on button "Load More" at bounding box center [288, 339] width 153 height 17
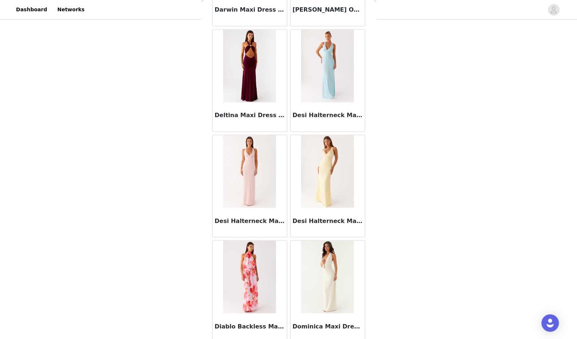
scroll to position [6040, 0]
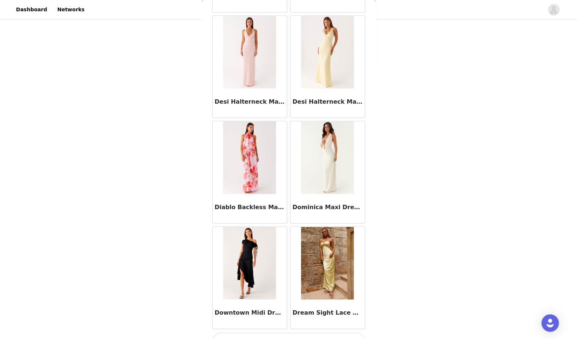
click at [265, 333] on button "Load More" at bounding box center [288, 341] width 153 height 17
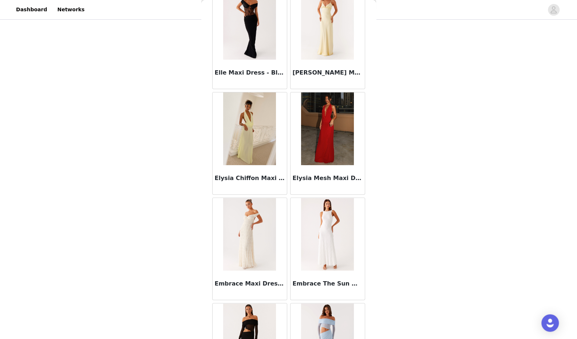
scroll to position [7019, 0]
click at [248, 98] on img at bounding box center [249, 129] width 53 height 73
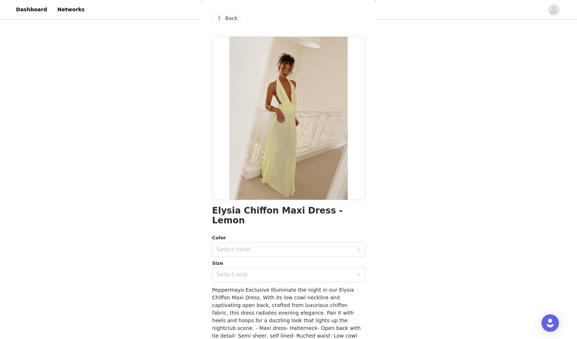
scroll to position [37, 0]
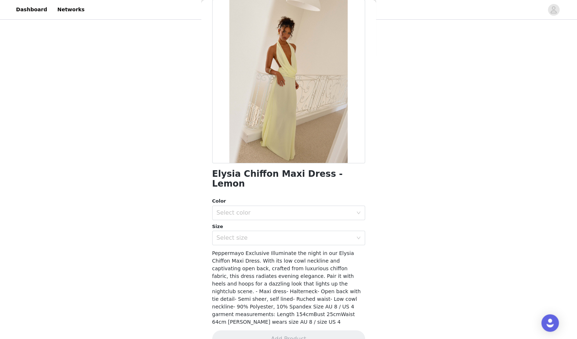
click at [266, 209] on div "Select color" at bounding box center [285, 212] width 136 height 7
click at [244, 218] on li "Lemon" at bounding box center [285, 219] width 147 height 12
click at [253, 234] on div "Select size" at bounding box center [286, 238] width 139 height 14
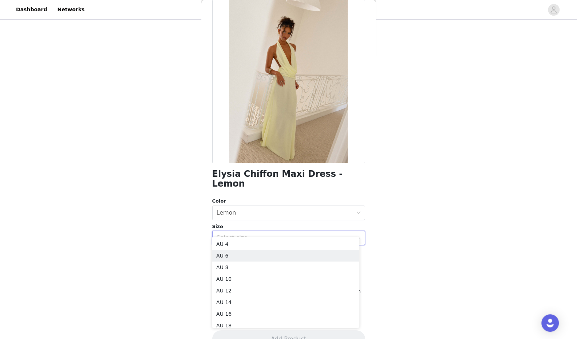
click at [253, 260] on li "AU 6" at bounding box center [285, 256] width 147 height 12
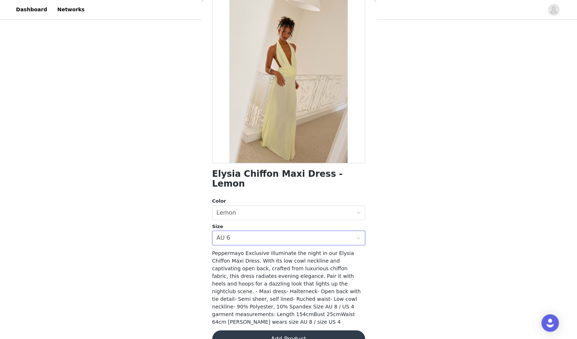
click at [304, 331] on button "Add Product" at bounding box center [288, 339] width 153 height 17
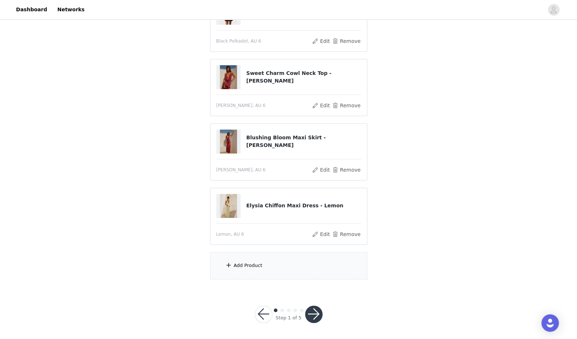
scroll to position [170, 0]
click at [277, 265] on div "Add Product" at bounding box center [288, 266] width 157 height 27
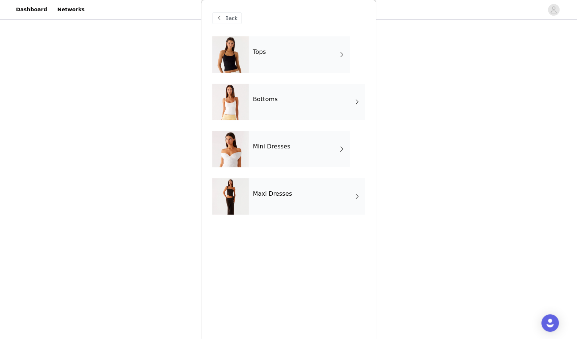
click at [270, 57] on div "Tops" at bounding box center [299, 54] width 101 height 36
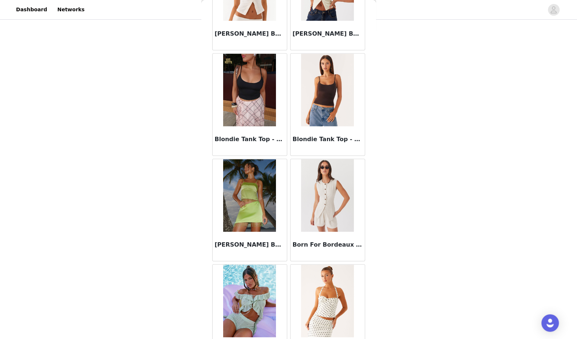
scroll to position [772, 0]
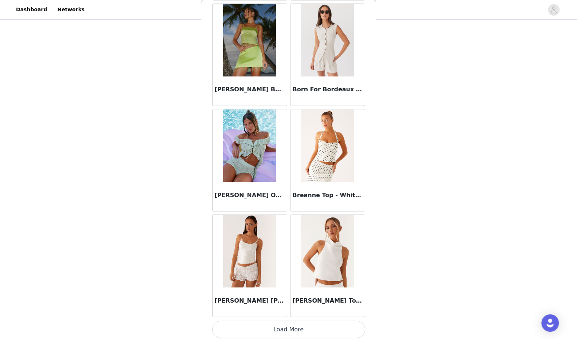
click at [281, 324] on button "Load More" at bounding box center [288, 329] width 153 height 17
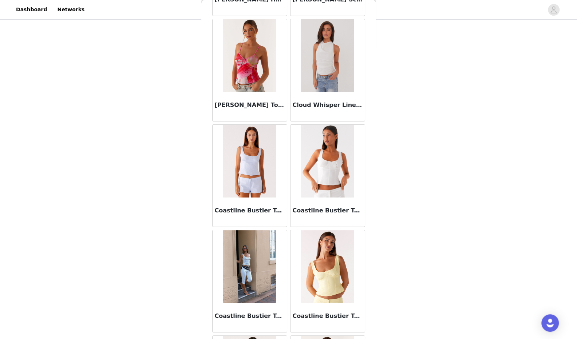
scroll to position [1826, 0]
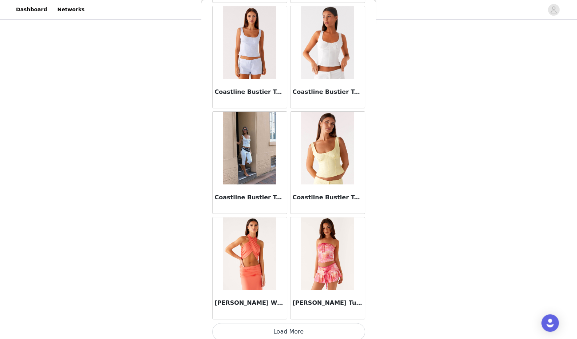
click at [267, 323] on button "Load More" at bounding box center [288, 331] width 153 height 17
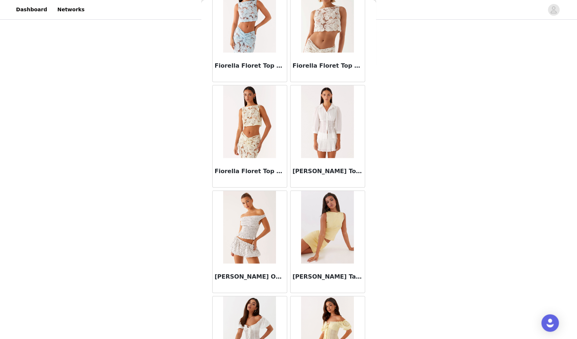
scroll to position [2879, 0]
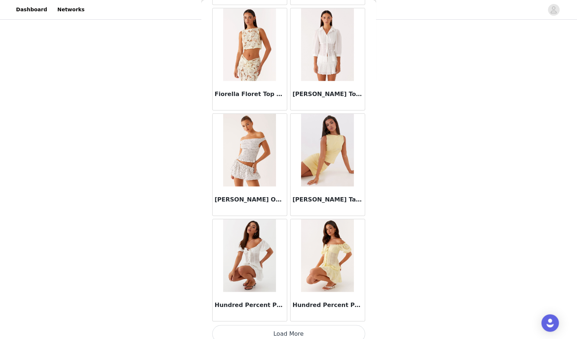
click at [287, 333] on button "Load More" at bounding box center [288, 334] width 153 height 17
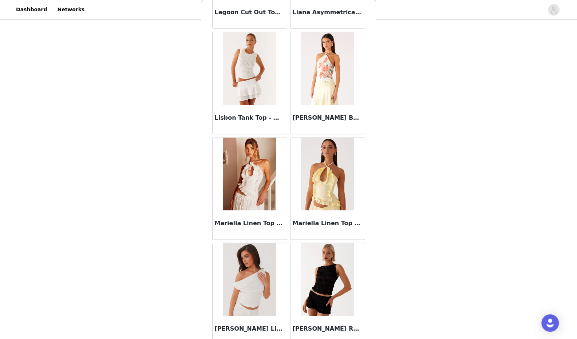
scroll to position [3933, 0]
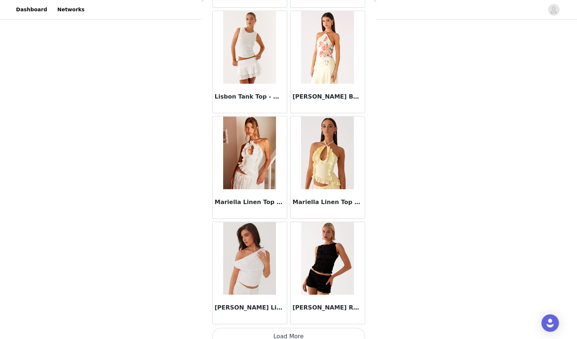
click at [269, 330] on button "Load More" at bounding box center [288, 336] width 153 height 17
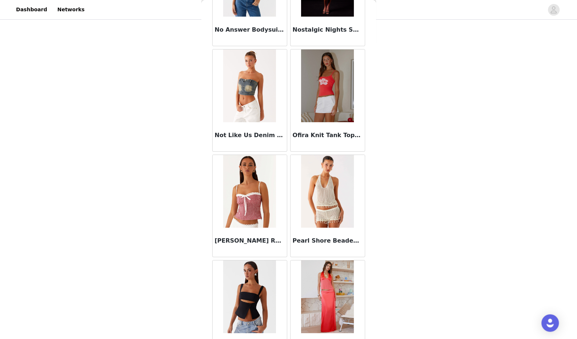
scroll to position [4986, 0]
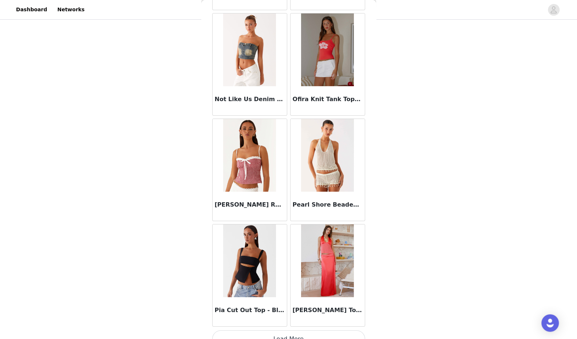
click at [285, 331] on button "Load More" at bounding box center [288, 339] width 153 height 17
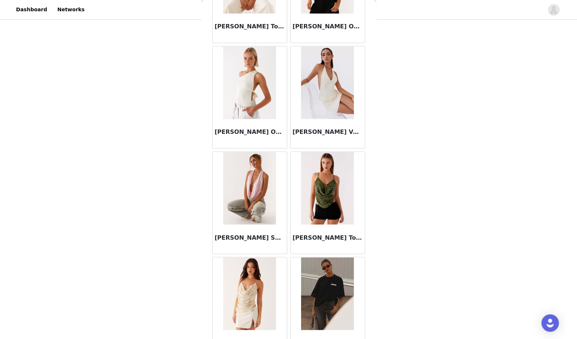
scroll to position [6040, 0]
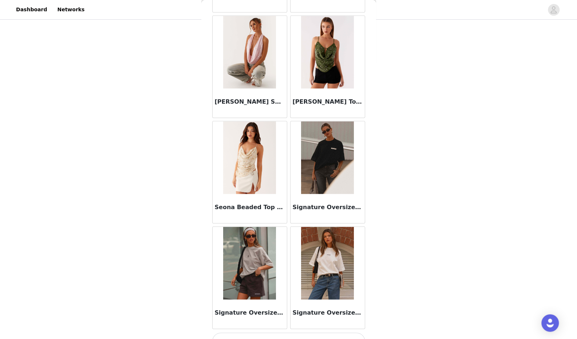
click at [296, 333] on button "Load More" at bounding box center [288, 341] width 153 height 17
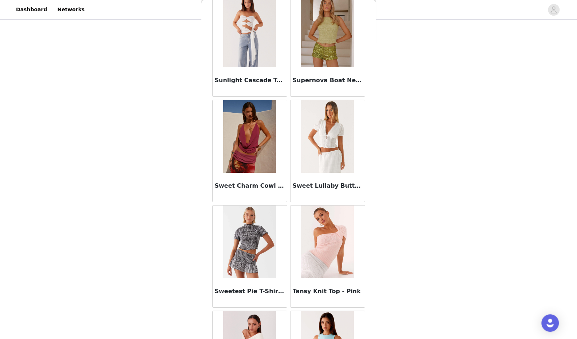
scroll to position [6741, 0]
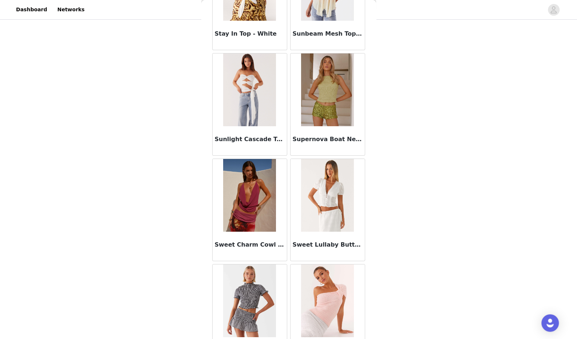
click at [251, 76] on img at bounding box center [249, 90] width 53 height 73
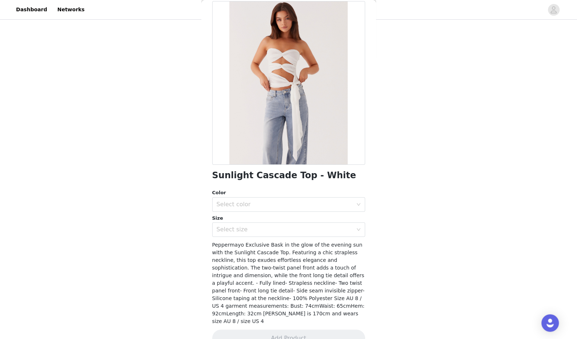
scroll to position [44, 0]
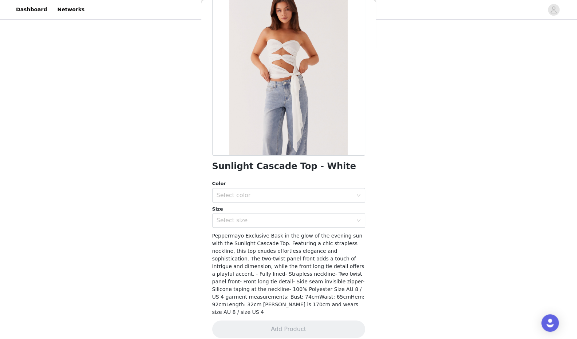
click at [250, 200] on div "Select color" at bounding box center [286, 196] width 139 height 14
click at [244, 213] on li "White" at bounding box center [285, 212] width 147 height 12
click at [239, 223] on div "Select size" at bounding box center [285, 220] width 136 height 7
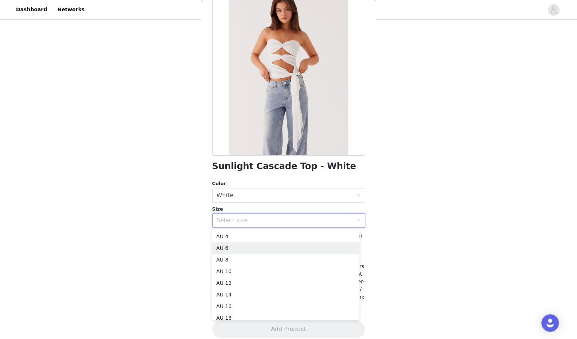
click at [253, 248] on li "AU 6" at bounding box center [285, 249] width 147 height 12
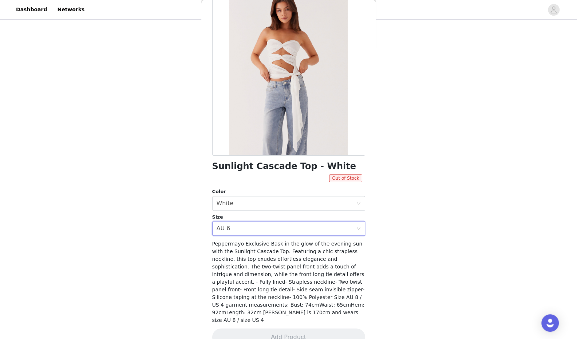
scroll to position [52, 0]
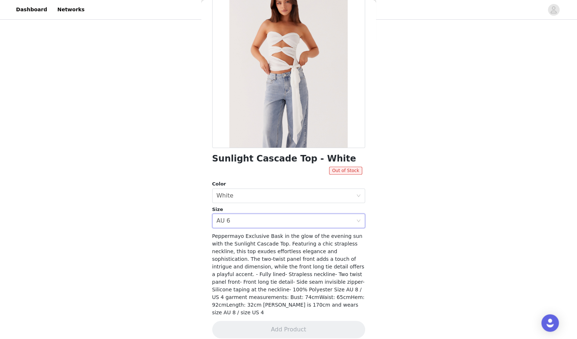
click at [288, 226] on div "Select size AU 6" at bounding box center [286, 221] width 139 height 14
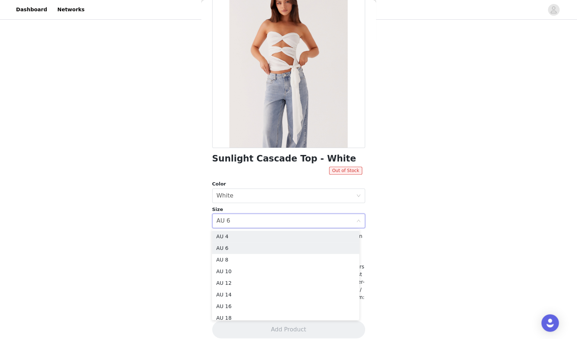
click at [263, 239] on li "AU 4" at bounding box center [285, 237] width 147 height 12
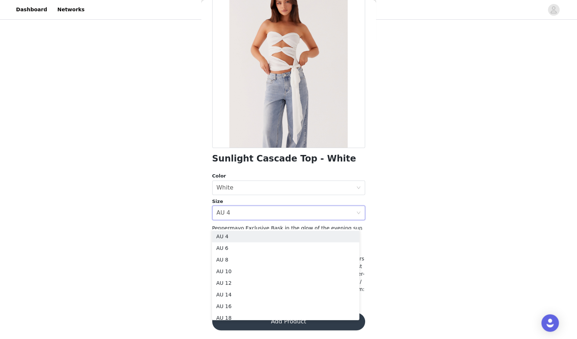
scroll to position [44, 0]
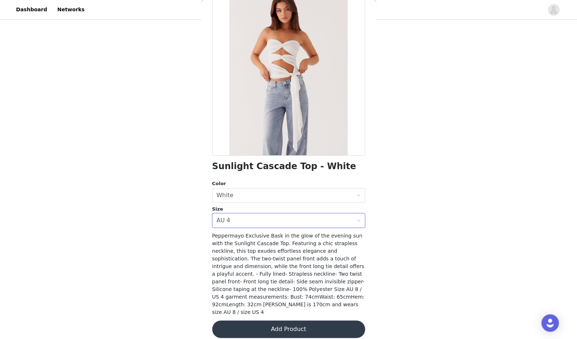
click at [270, 218] on div "Select size AU 4" at bounding box center [286, 221] width 139 height 14
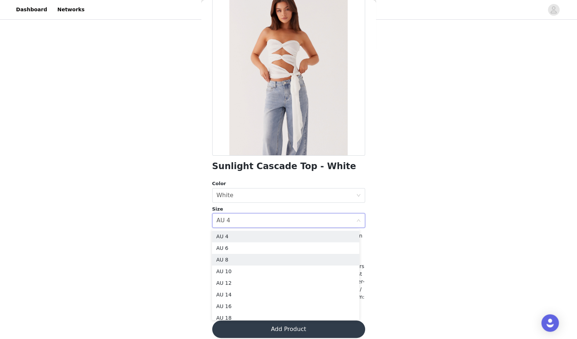
click at [264, 258] on li "AU 8" at bounding box center [285, 260] width 147 height 12
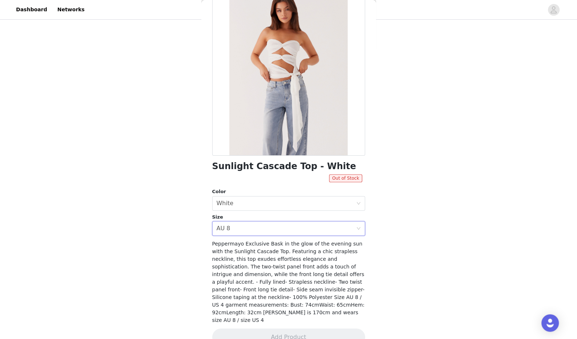
scroll to position [52, 0]
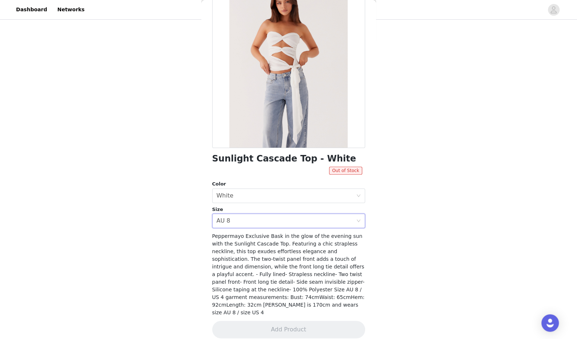
click at [273, 218] on div "Select size AU 8" at bounding box center [286, 221] width 139 height 14
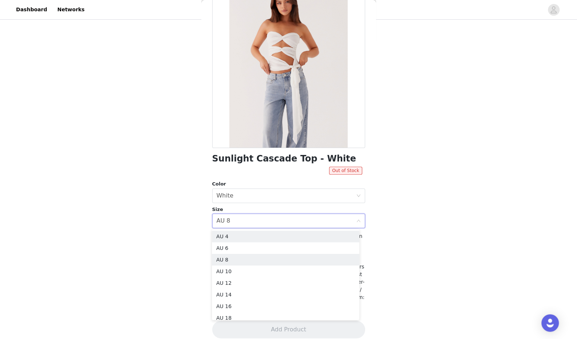
click at [272, 234] on li "AU 4" at bounding box center [285, 237] width 147 height 12
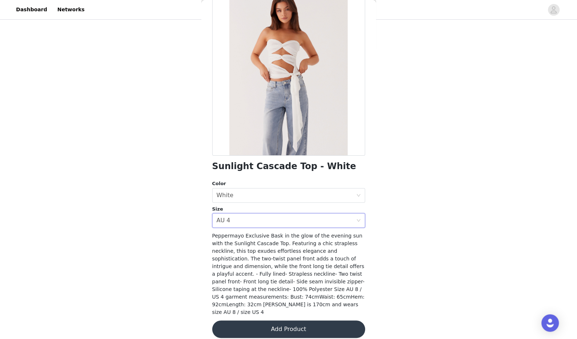
click at [272, 227] on div "Select size AU 4" at bounding box center [286, 221] width 139 height 14
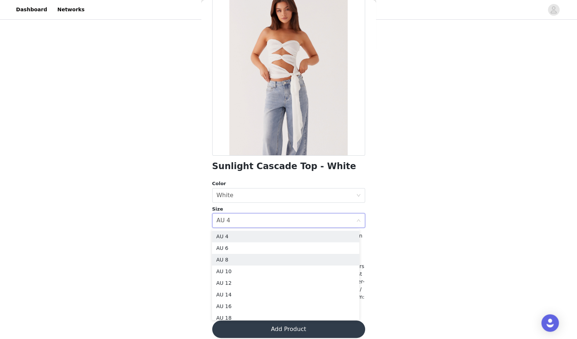
click at [249, 257] on li "AU 8" at bounding box center [285, 260] width 147 height 12
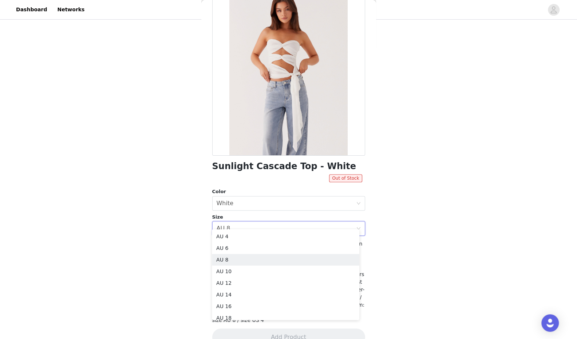
scroll to position [52, 0]
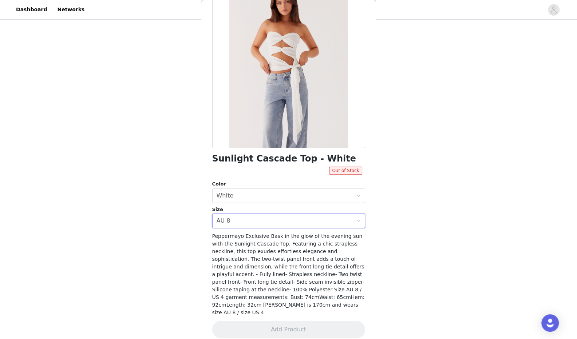
click at [256, 222] on div "Select size AU 8" at bounding box center [286, 221] width 139 height 14
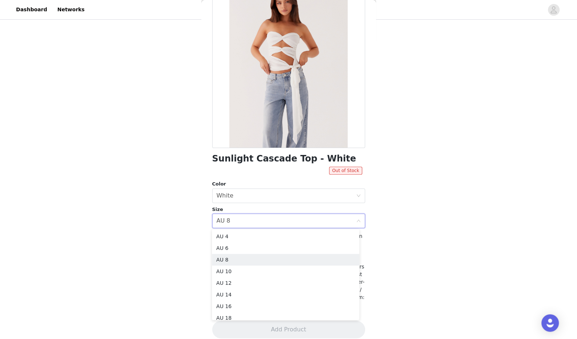
click at [248, 267] on li "AU 10" at bounding box center [285, 272] width 147 height 12
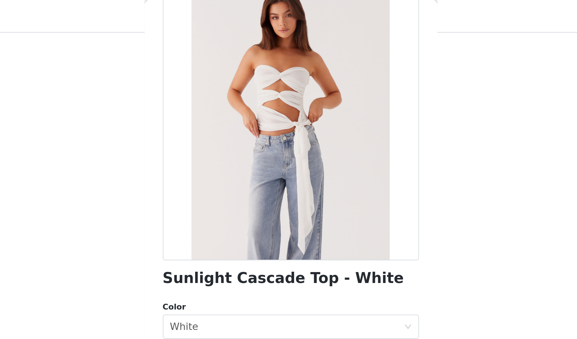
scroll to position [170, 0]
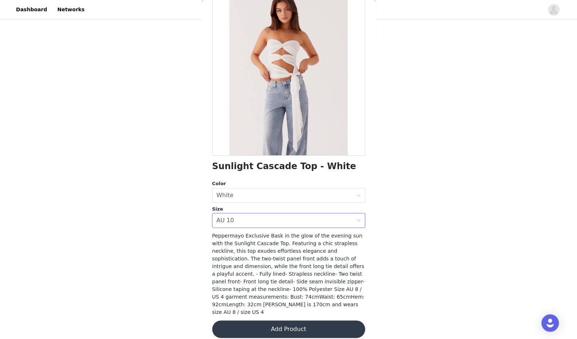
click at [267, 220] on div "Select size AU 10" at bounding box center [286, 221] width 139 height 14
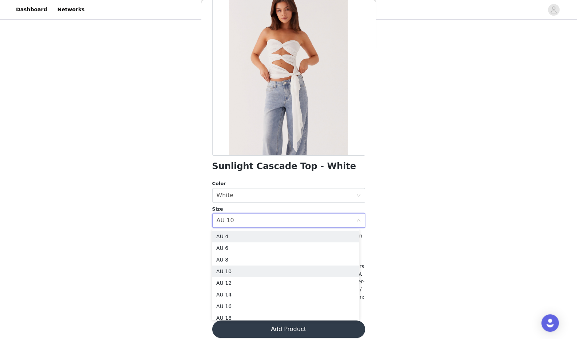
click at [252, 239] on li "AU 4" at bounding box center [285, 237] width 147 height 12
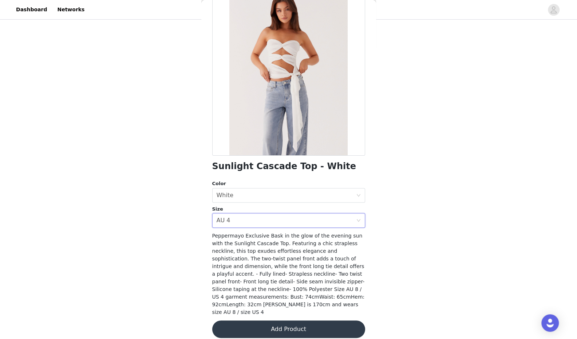
click at [283, 321] on button "Add Product" at bounding box center [288, 329] width 153 height 17
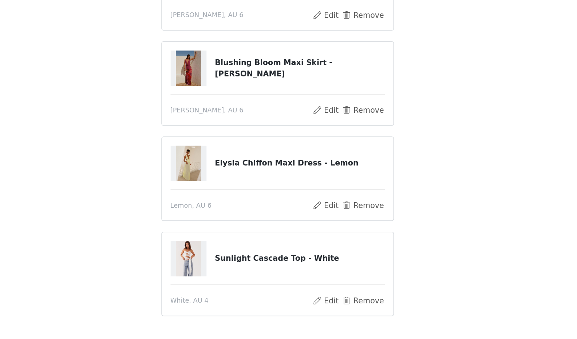
scroll to position [137, 0]
click at [347, 247] on button "Remove" at bounding box center [346, 248] width 29 height 9
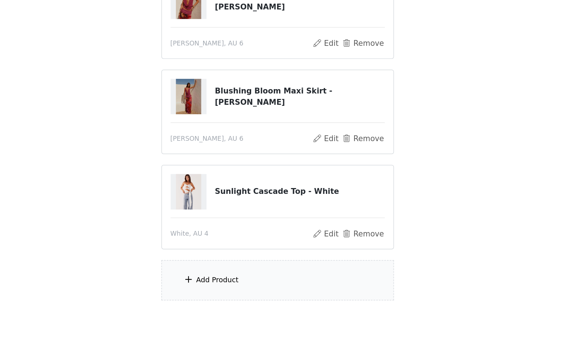
click at [243, 303] on div "Add Product" at bounding box center [288, 299] width 157 height 27
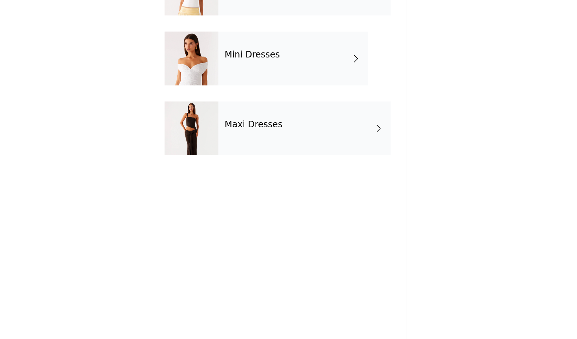
click at [274, 203] on div "Maxi Dresses" at bounding box center [307, 196] width 117 height 36
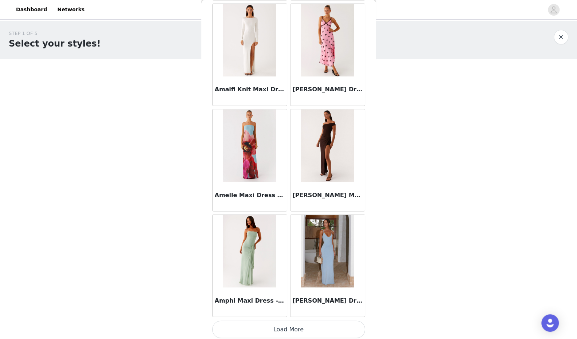
scroll to position [772, 0]
click at [278, 327] on button "Load More" at bounding box center [288, 329] width 153 height 17
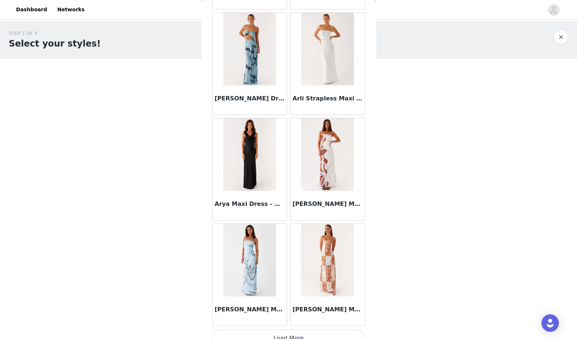
scroll to position [1826, 0]
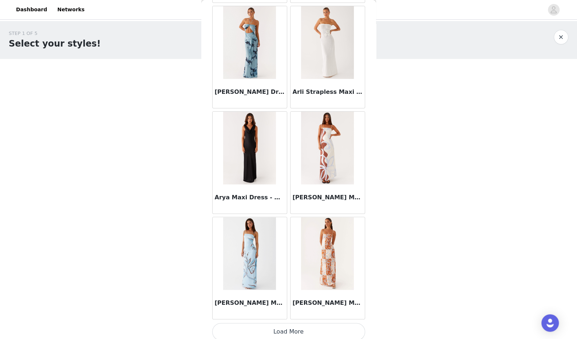
click at [280, 326] on button "Load More" at bounding box center [288, 331] width 153 height 17
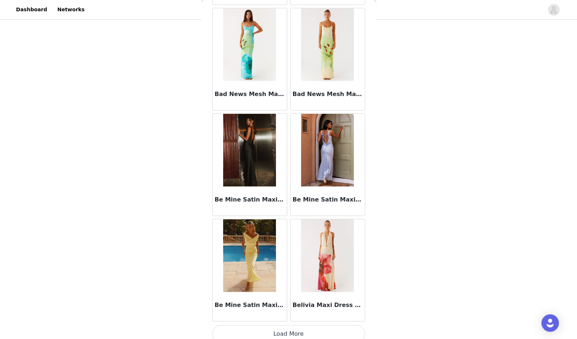
scroll to position [170, 0]
click at [268, 327] on button "Load More" at bounding box center [288, 334] width 153 height 17
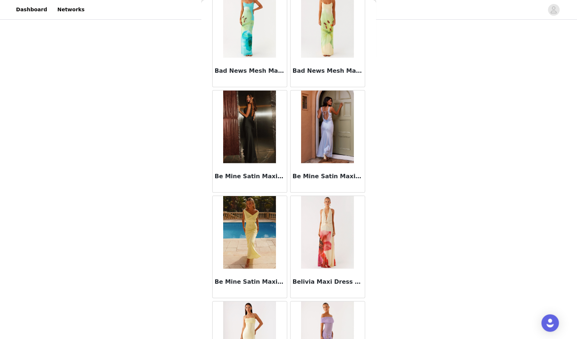
scroll to position [2873, 0]
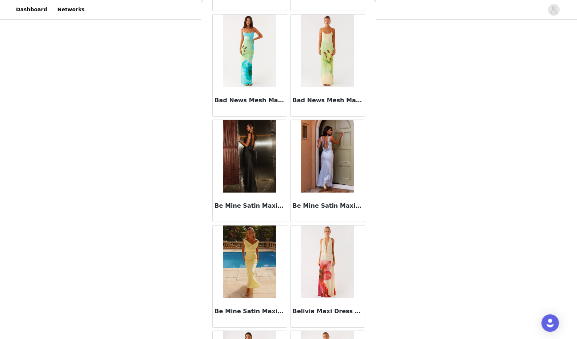
click at [245, 168] on img at bounding box center [249, 156] width 53 height 73
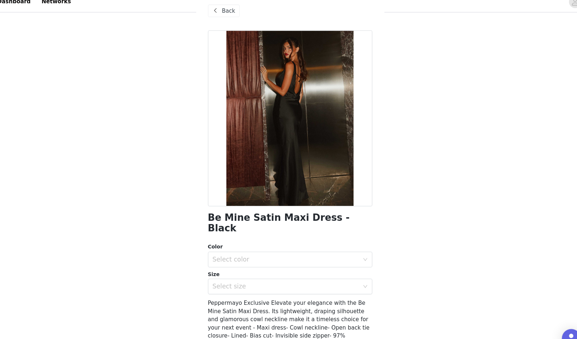
scroll to position [170, 0]
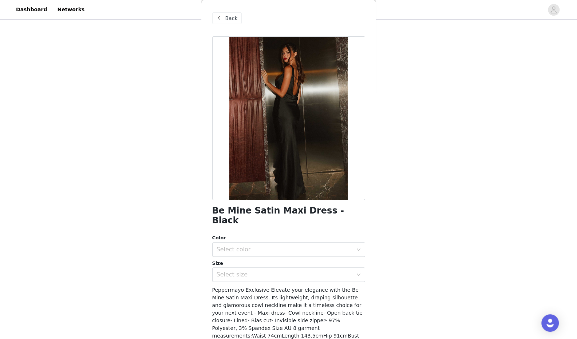
click at [224, 16] on div "Back" at bounding box center [226, 18] width 29 height 12
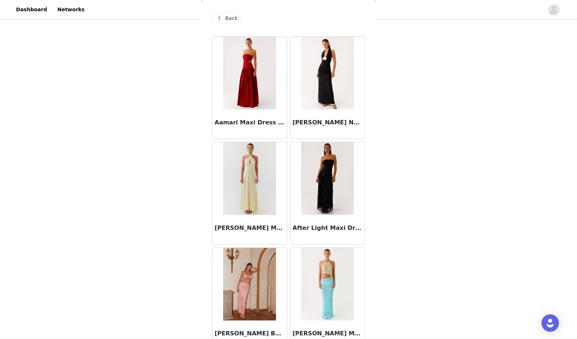
drag, startPoint x: 264, startPoint y: 149, endPoint x: 182, endPoint y: 166, distance: 83.3
click at [182, 166] on div "STEP 1 OF 5 Select your styles! Please note that the sizes are in AU Sizes 5/6 …" at bounding box center [288, 70] width 577 height 438
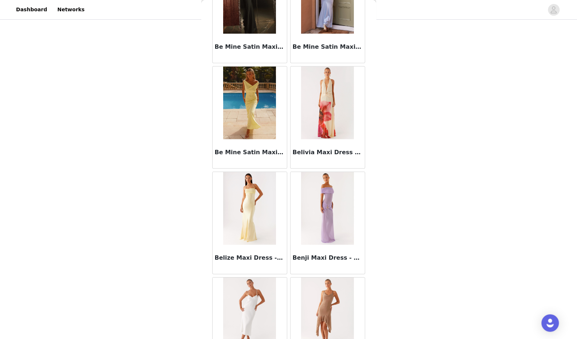
scroll to position [3076, 0]
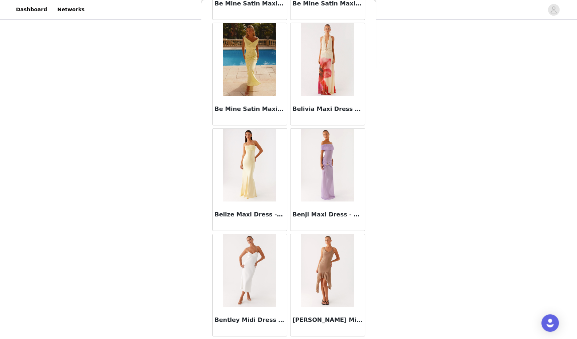
click at [268, 42] on img at bounding box center [249, 59] width 53 height 73
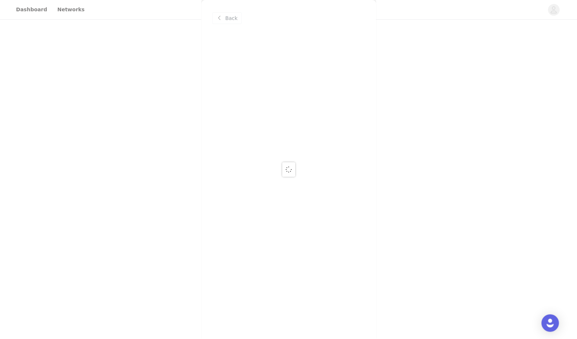
scroll to position [0, 0]
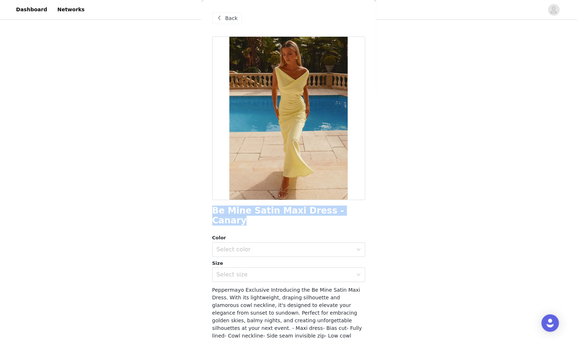
drag, startPoint x: 226, startPoint y: 210, endPoint x: 351, endPoint y: 212, distance: 124.9
click at [351, 212] on div "Back Be Mine Satin Maxi Dress - Canary Color Select color Size Select size Pepp…" at bounding box center [288, 169] width 175 height 339
copy h1 "Be Mine Satin Maxi Dress - Canary"
click at [226, 17] on span "Back" at bounding box center [231, 19] width 12 height 8
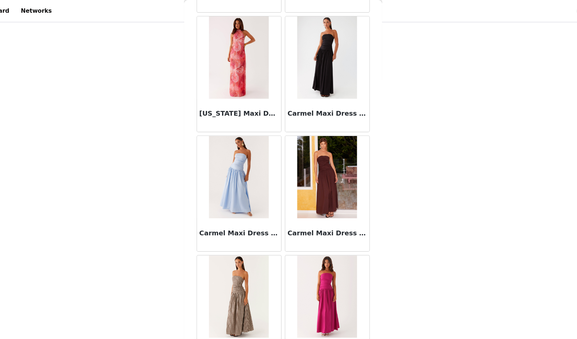
scroll to position [3933, 0]
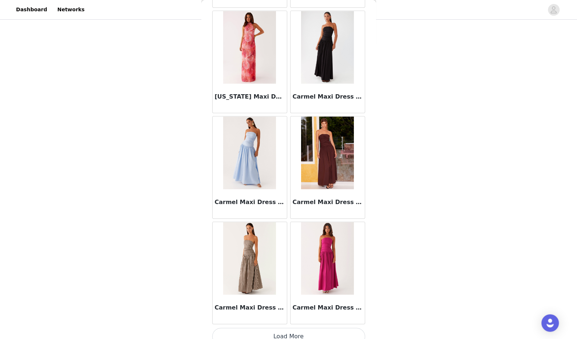
click at [306, 328] on button "Load More" at bounding box center [288, 336] width 153 height 17
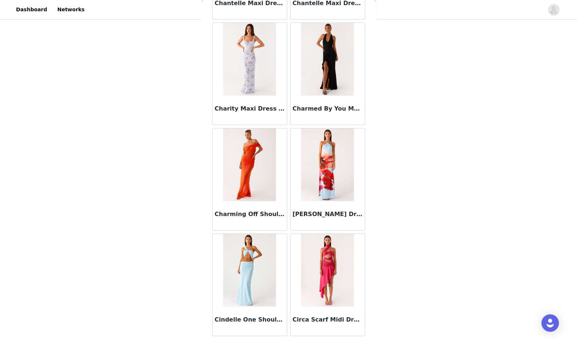
scroll to position [4986, 0]
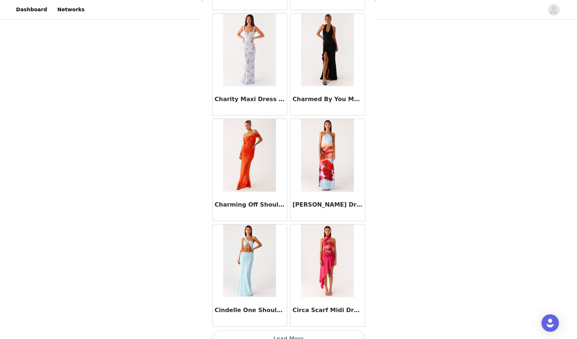
click at [273, 332] on button "Load More" at bounding box center [288, 339] width 153 height 17
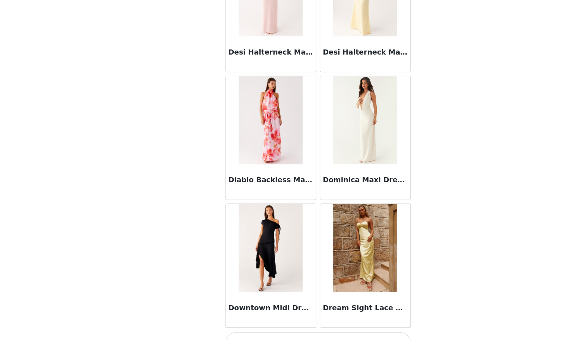
scroll to position [170, 0]
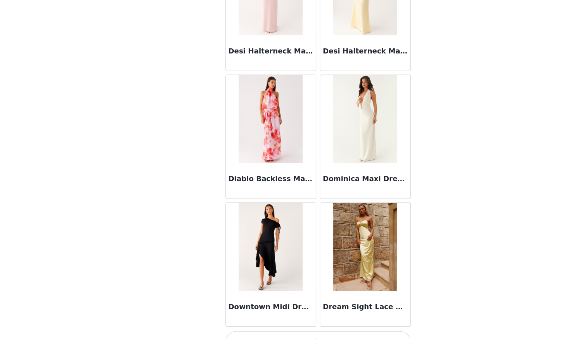
click at [276, 333] on button "Load More" at bounding box center [288, 341] width 153 height 17
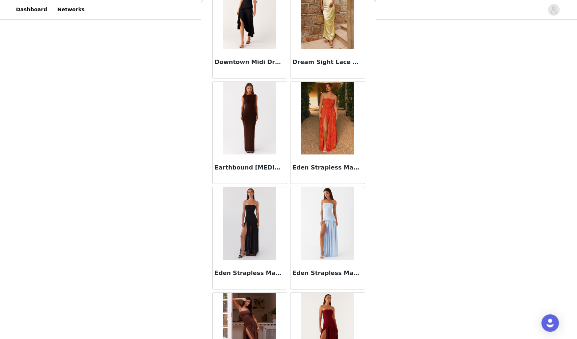
click at [244, 241] on img at bounding box center [249, 224] width 53 height 73
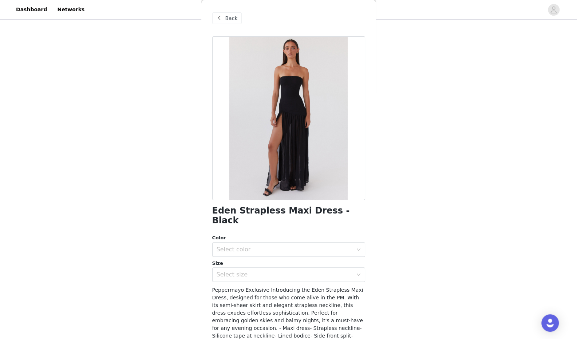
scroll to position [44, 0]
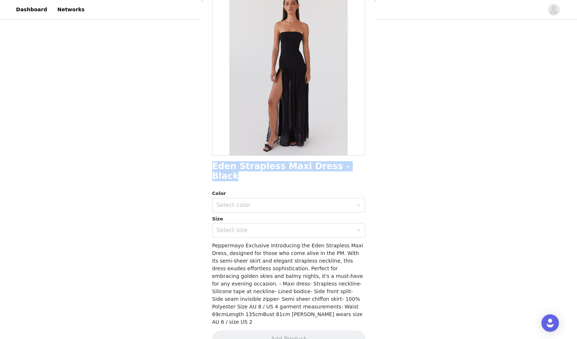
drag, startPoint x: 209, startPoint y: 165, endPoint x: 366, endPoint y: 159, distance: 157.1
click at [366, 159] on div "Back Eden Strapless Maxi Dress - Black Color Select color Size Select size Pepp…" at bounding box center [288, 169] width 175 height 339
copy h1 "Eden Strapless Maxi Dress - Black"
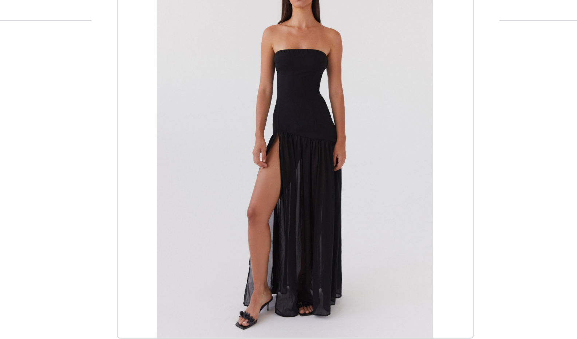
scroll to position [170, 0]
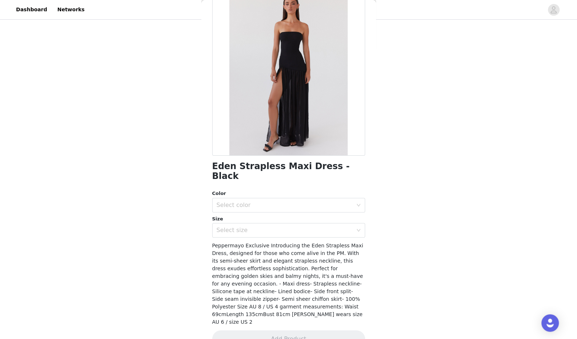
click at [266, 216] on div "Size" at bounding box center [288, 219] width 153 height 7
click at [257, 202] on div "Select color" at bounding box center [285, 205] width 136 height 7
click at [258, 208] on li "Black" at bounding box center [285, 212] width 147 height 12
click at [243, 227] on div "Select size" at bounding box center [285, 230] width 136 height 7
click at [262, 227] on div "Select size" at bounding box center [285, 230] width 136 height 7
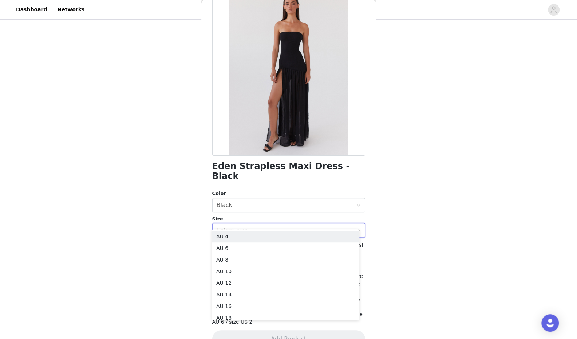
click at [240, 241] on li "AU 4" at bounding box center [285, 237] width 147 height 12
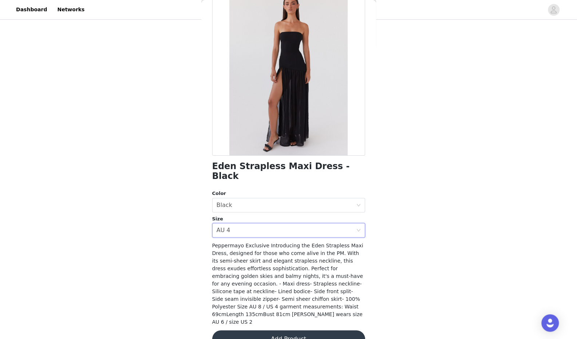
click at [232, 224] on div "Select size AU 4" at bounding box center [286, 231] width 139 height 14
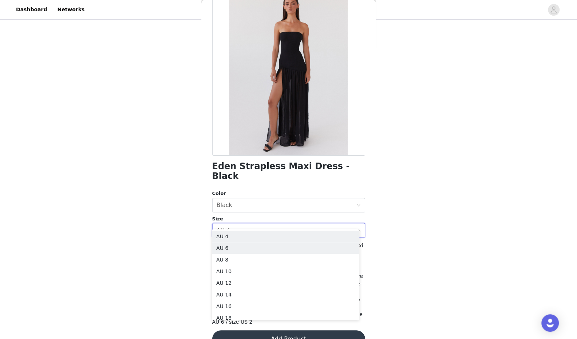
click at [235, 243] on li "AU 6" at bounding box center [285, 249] width 147 height 12
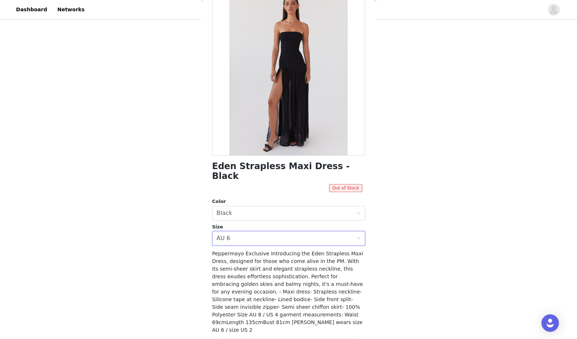
click at [261, 232] on div "Select size AU 6" at bounding box center [286, 239] width 139 height 14
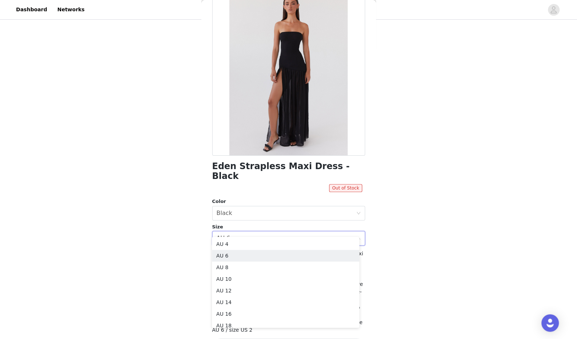
scroll to position [0, 0]
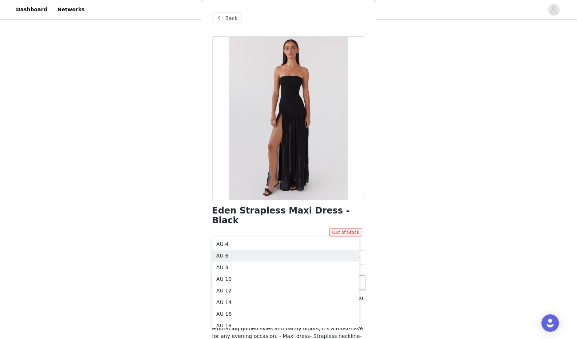
click at [234, 17] on span "Back" at bounding box center [231, 19] width 12 height 8
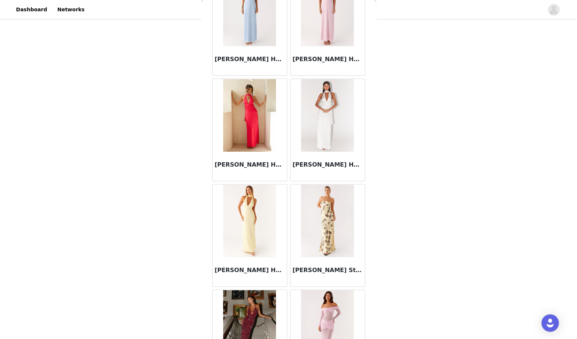
scroll to position [390, 0]
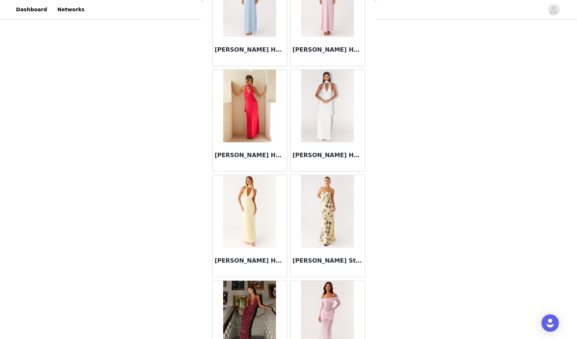
click at [329, 104] on img at bounding box center [327, 106] width 53 height 73
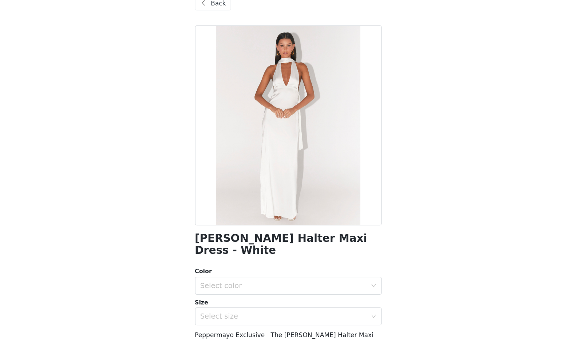
scroll to position [170, 0]
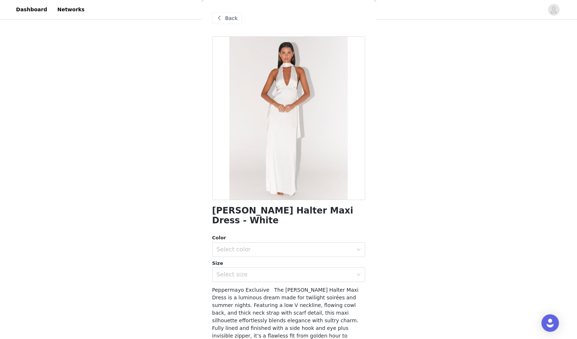
click at [226, 17] on span "Back" at bounding box center [231, 19] width 12 height 8
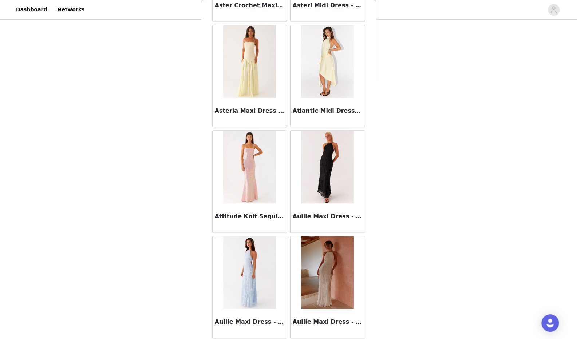
scroll to position [2260, 0]
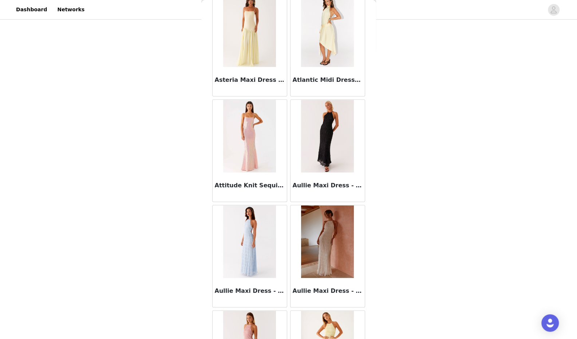
click at [307, 137] on img at bounding box center [327, 136] width 53 height 73
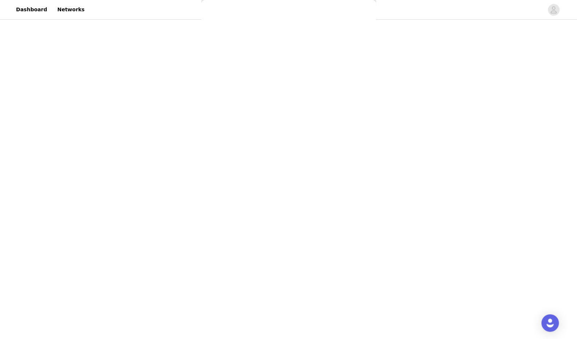
scroll to position [0, 0]
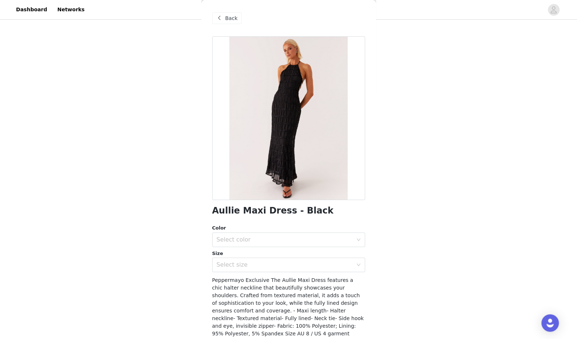
click at [221, 11] on div "Back" at bounding box center [288, 18] width 153 height 36
click at [223, 16] on span at bounding box center [219, 18] width 9 height 9
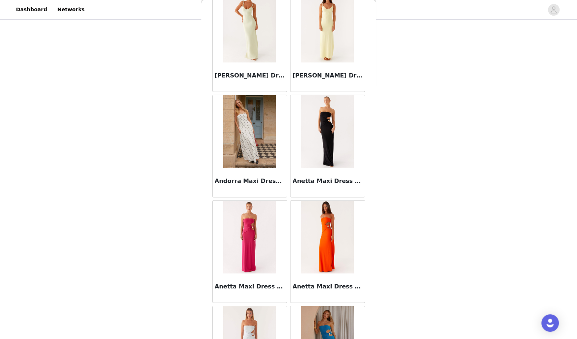
scroll to position [1207, 0]
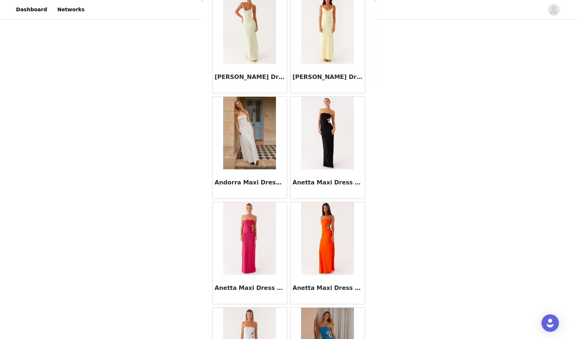
click at [256, 134] on img at bounding box center [249, 133] width 53 height 73
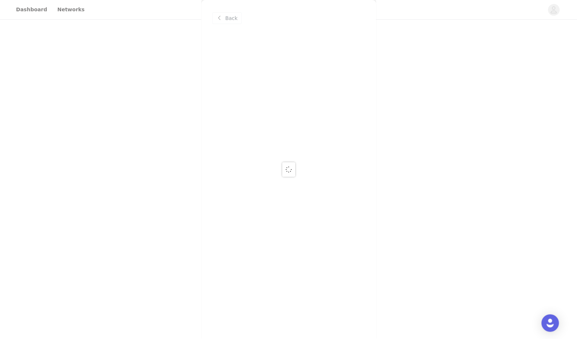
scroll to position [0, 0]
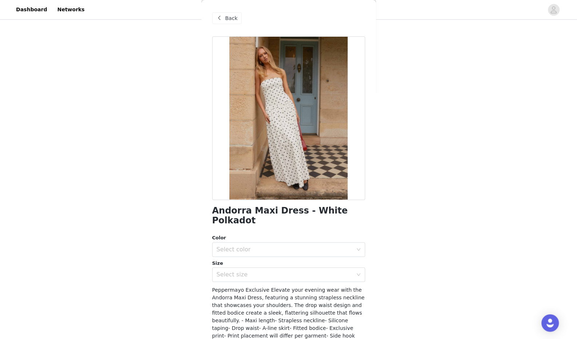
click at [255, 227] on div "Andorra Maxi Dress - White Polkadot Color Select color Size Select size Pepperm…" at bounding box center [288, 226] width 153 height 380
click at [229, 12] on div "Back" at bounding box center [288, 18] width 153 height 36
click at [229, 16] on span "Back" at bounding box center [231, 19] width 12 height 8
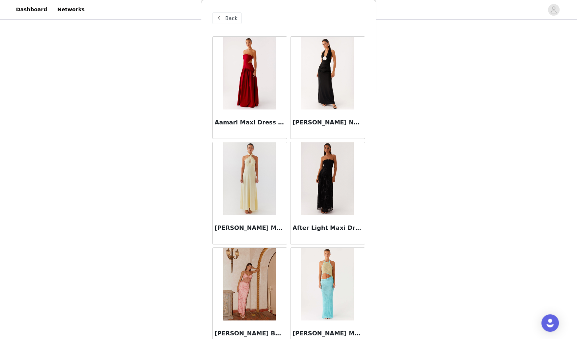
click at [230, 16] on span "Back" at bounding box center [231, 19] width 12 height 8
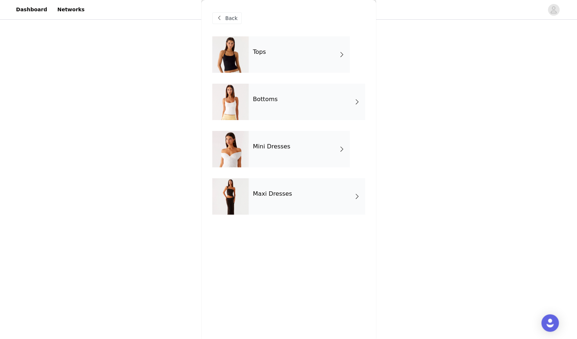
click at [295, 154] on div "Mini Dresses" at bounding box center [299, 149] width 101 height 36
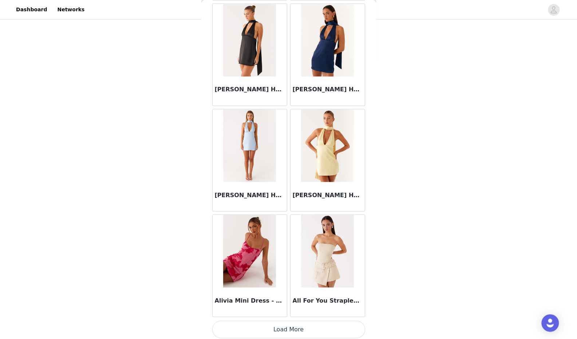
scroll to position [170, 0]
click at [275, 323] on button "Load More" at bounding box center [288, 329] width 153 height 17
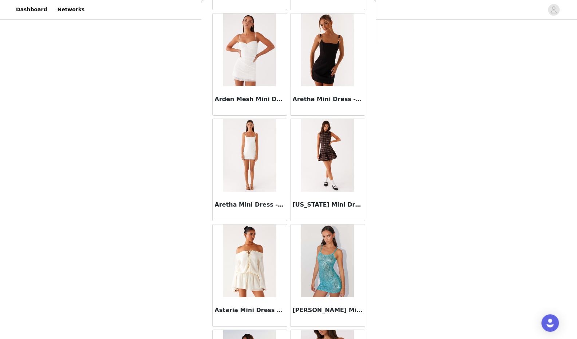
scroll to position [1826, 0]
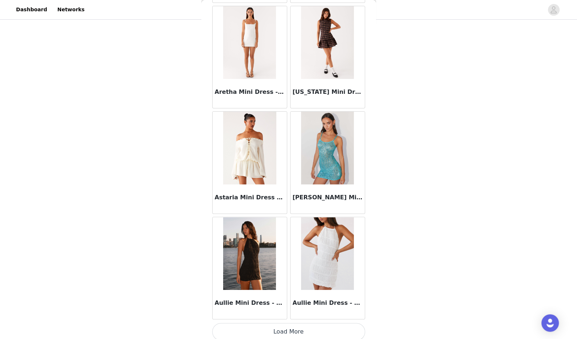
click at [255, 326] on button "Load More" at bounding box center [288, 331] width 153 height 17
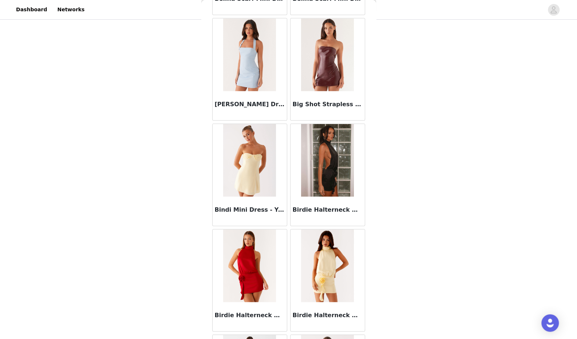
scroll to position [2879, 0]
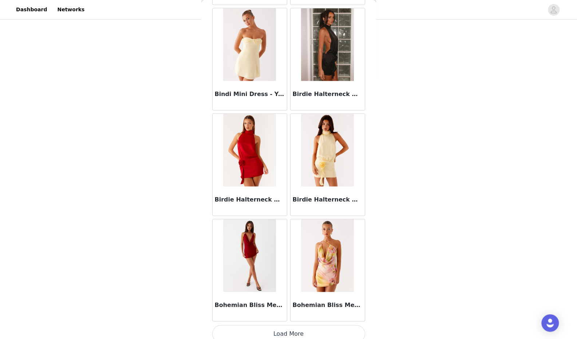
click at [253, 328] on button "Load More" at bounding box center [288, 334] width 153 height 17
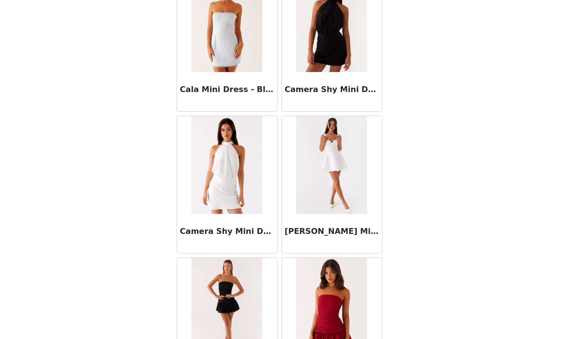
scroll to position [170, 0]
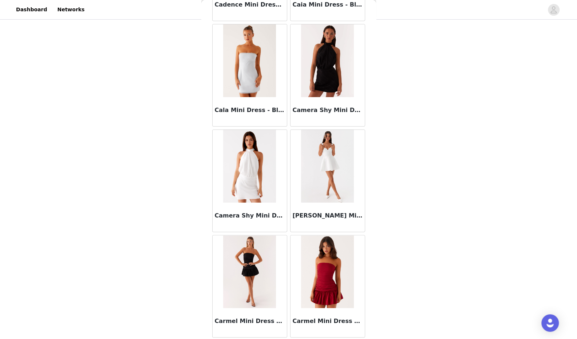
click at [309, 212] on h3 "[PERSON_NAME] Mini Dress - White" at bounding box center [328, 216] width 70 height 9
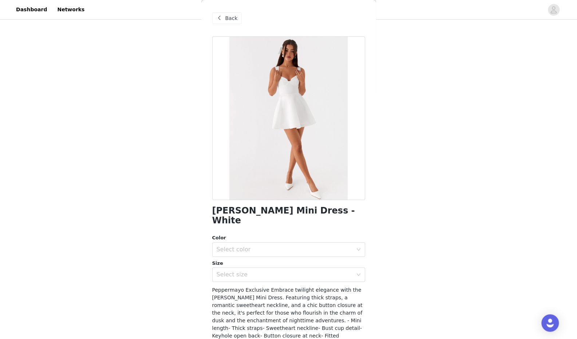
scroll to position [17, 0]
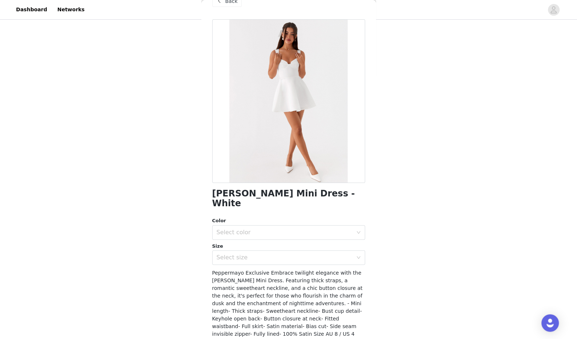
click at [226, 3] on span "Back" at bounding box center [231, 1] width 12 height 8
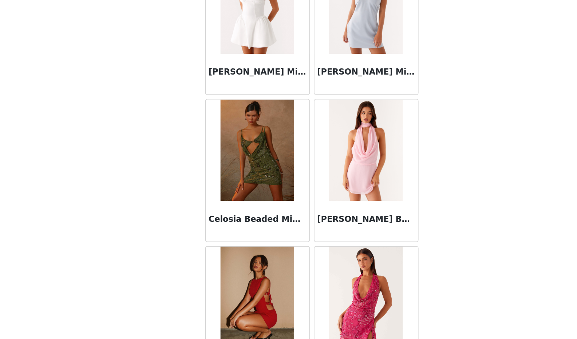
scroll to position [107, 0]
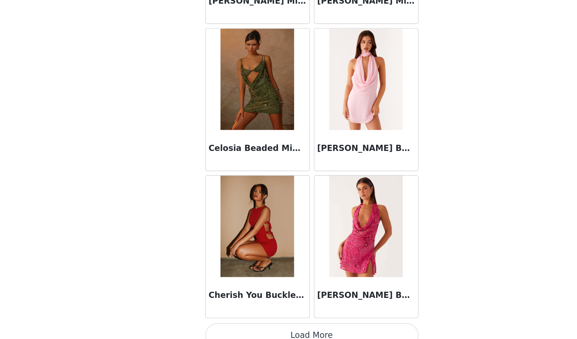
click at [264, 328] on button "Load More" at bounding box center [288, 336] width 153 height 17
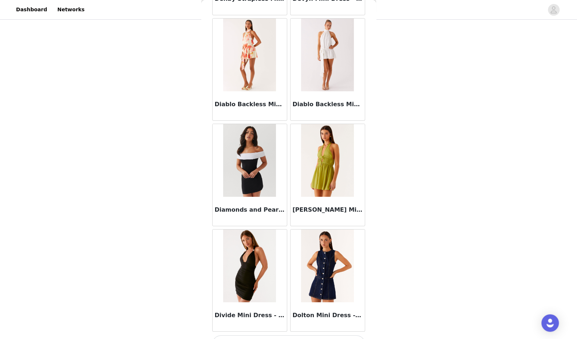
scroll to position [4986, 0]
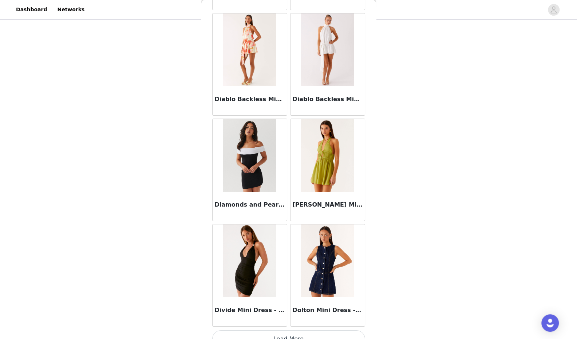
click at [280, 331] on button "Load More" at bounding box center [288, 339] width 153 height 17
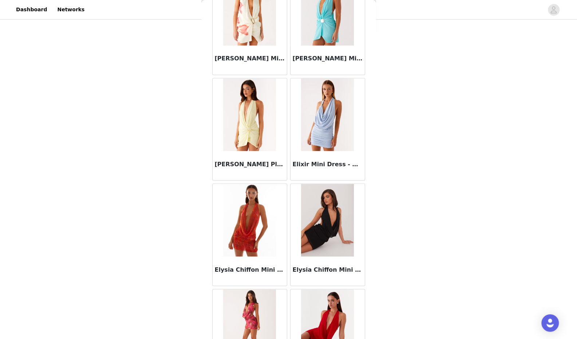
scroll to position [6040, 0]
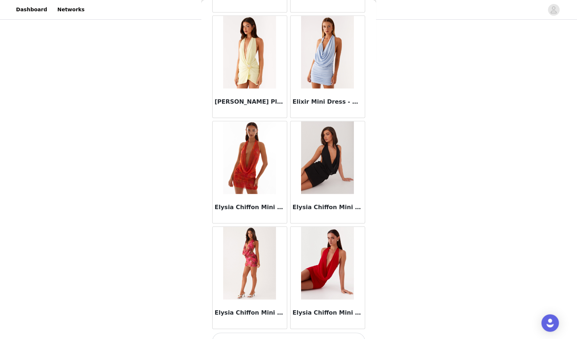
click at [278, 333] on button "Load More" at bounding box center [288, 341] width 153 height 17
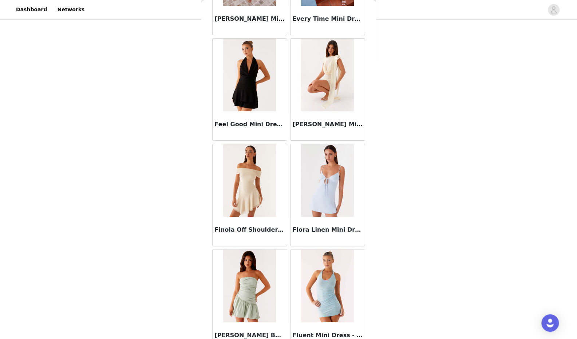
scroll to position [7094, 0]
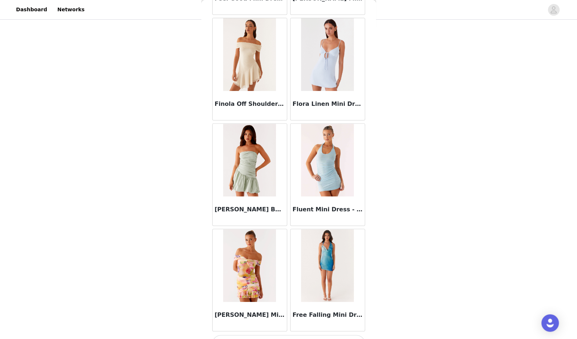
click at [314, 335] on button "Load More" at bounding box center [288, 343] width 153 height 17
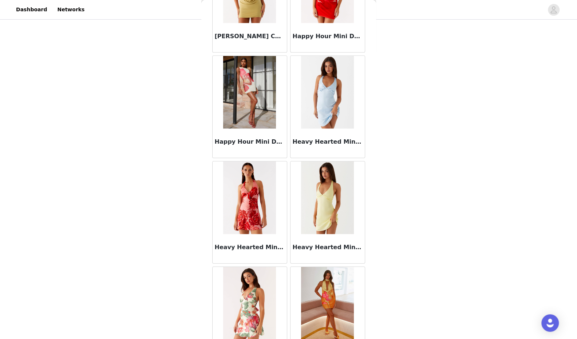
scroll to position [8147, 0]
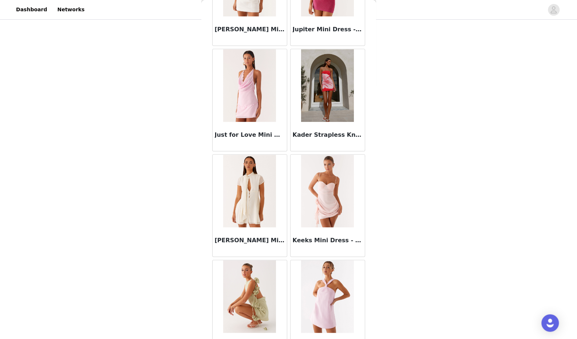
scroll to position [9052, 0]
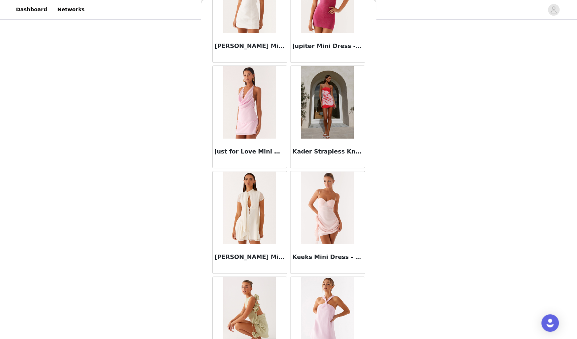
click at [339, 81] on img at bounding box center [327, 102] width 53 height 73
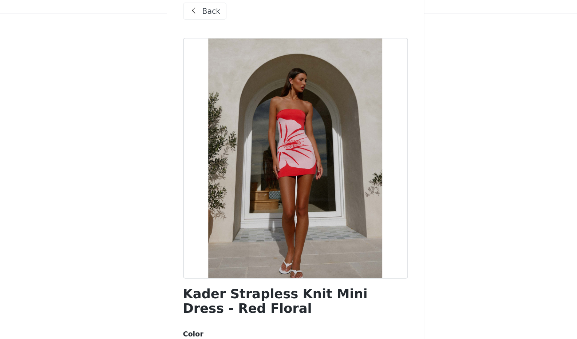
scroll to position [170, 0]
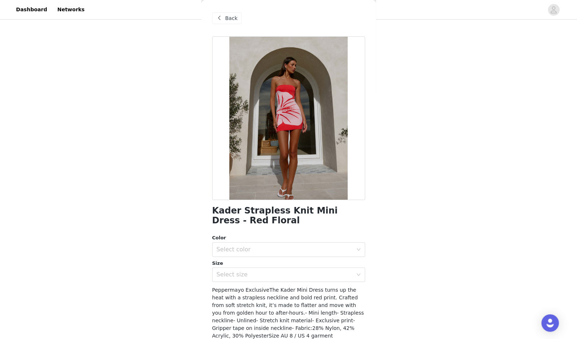
click at [220, 245] on div "Select color" at bounding box center [286, 250] width 139 height 14
click at [240, 263] on li "Red Floral" at bounding box center [285, 266] width 147 height 12
click at [261, 275] on div "Select size" at bounding box center [285, 274] width 136 height 7
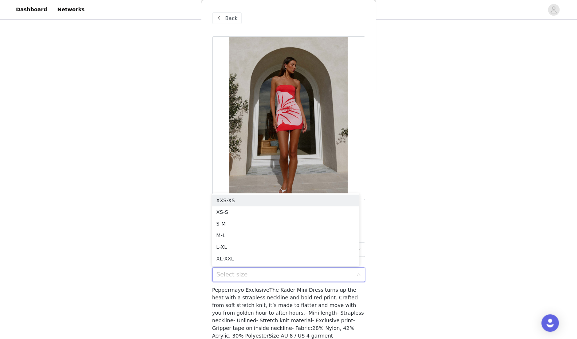
click at [249, 203] on li "XXS-XS" at bounding box center [285, 201] width 147 height 12
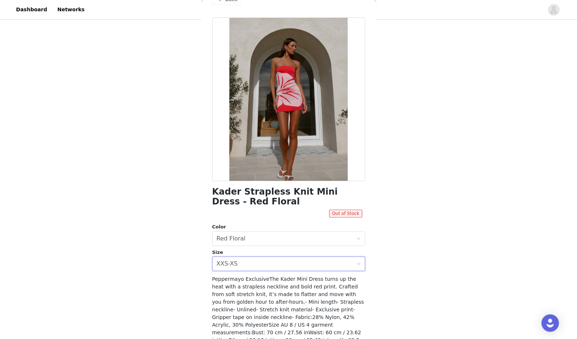
scroll to position [21, 0]
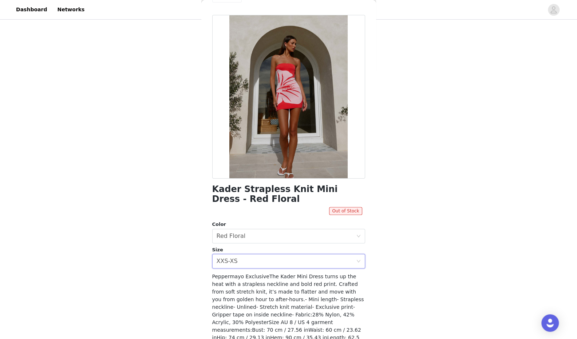
click at [259, 264] on div "Select size XXS-XS" at bounding box center [286, 262] width 139 height 14
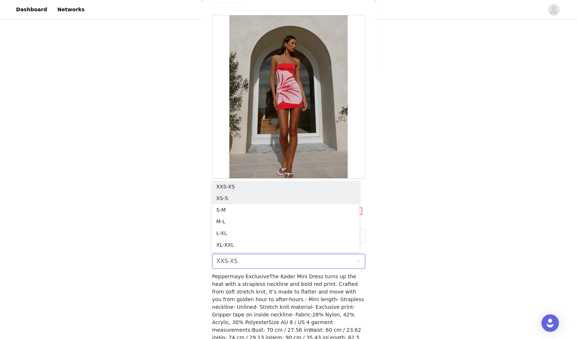
click at [233, 198] on li "XS-S" at bounding box center [285, 199] width 147 height 12
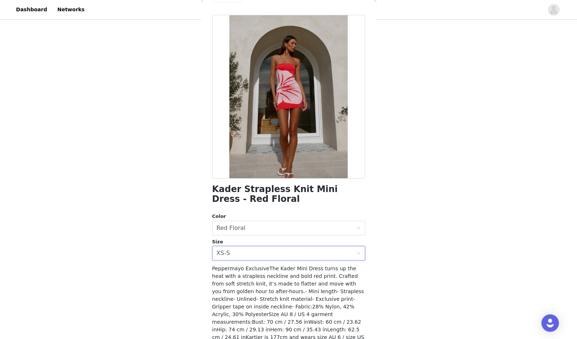
scroll to position [54, 0]
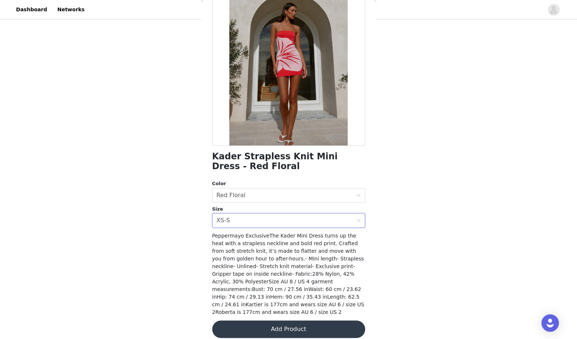
click at [309, 324] on button "Add Product" at bounding box center [288, 329] width 153 height 17
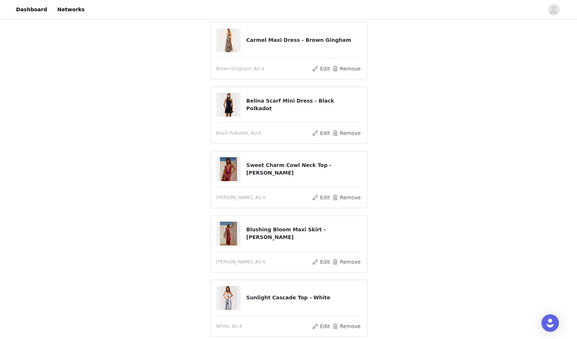
scroll to position [0, 0]
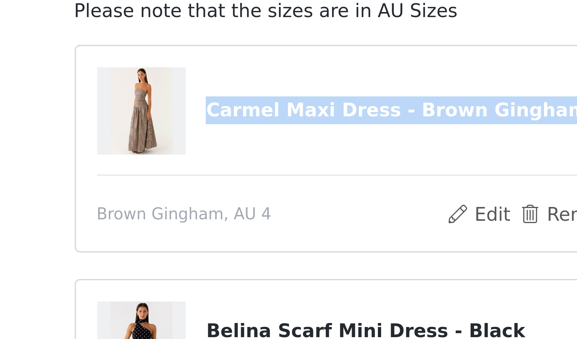
drag, startPoint x: 247, startPoint y: 99, endPoint x: 353, endPoint y: 95, distance: 106.4
click at [353, 95] on html "Dashboard Networks STEP 1 OF 5 Select your styles! Please note that the sizes a…" at bounding box center [288, 169] width 577 height 339
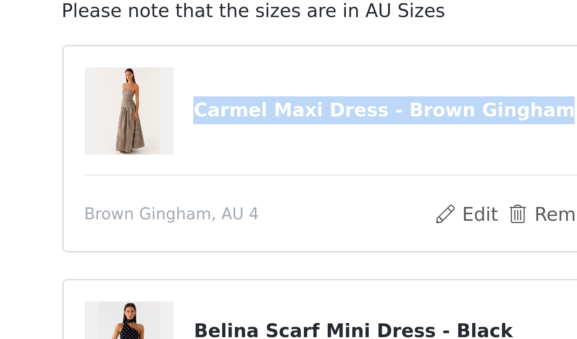
copy h4 "Carmel Maxi Dress - Brown Gingham"
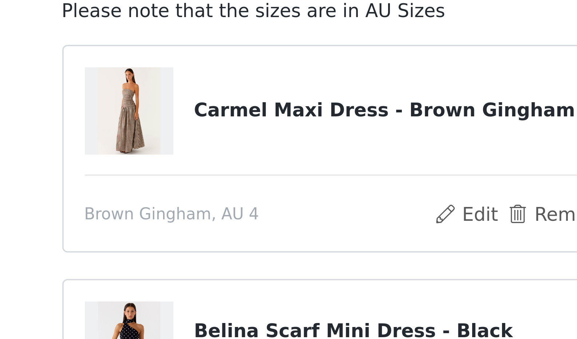
click at [265, 113] on article "Carmel Maxi Dress - Brown Gingham Brown Gingham, [GEOGRAPHIC_DATA] 4 Edit Remove" at bounding box center [288, 109] width 157 height 57
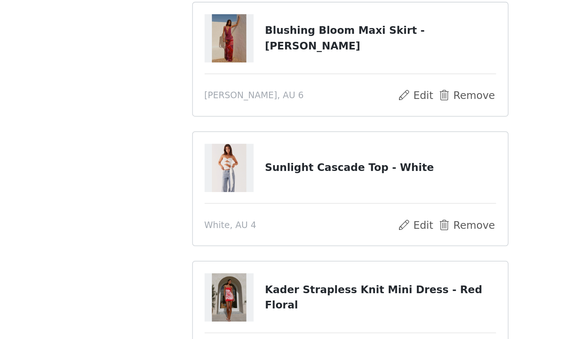
scroll to position [187, 0]
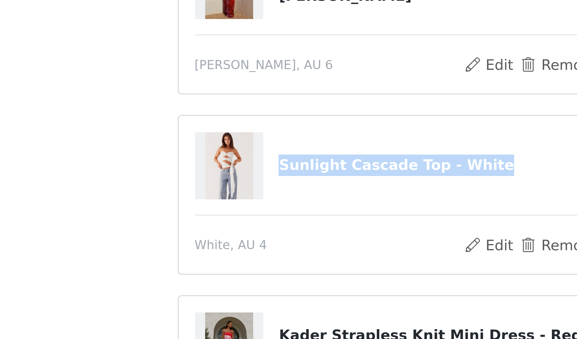
drag, startPoint x: 246, startPoint y: 169, endPoint x: 315, endPoint y: 172, distance: 69.2
click at [315, 172] on div "Sunlight Cascade Top - White" at bounding box center [288, 170] width 145 height 24
copy h4 "Sunlight Cascade Top - White"
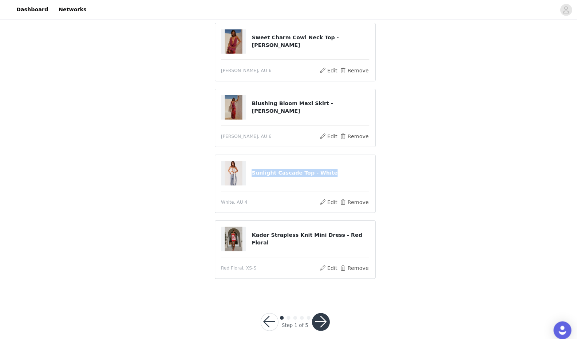
scroll to position [183, 0]
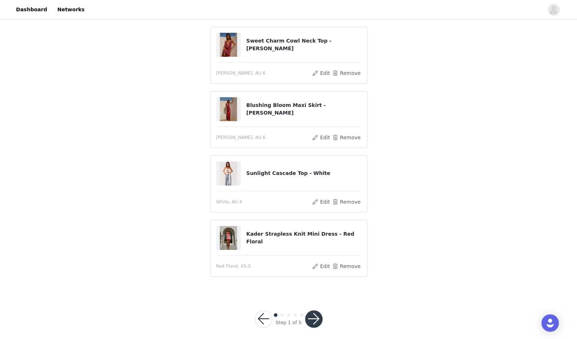
click at [413, 193] on div "STEP 1 OF 5 Select your styles! Please note that the sizes are in AU Sizes Carm…" at bounding box center [288, 65] width 577 height 455
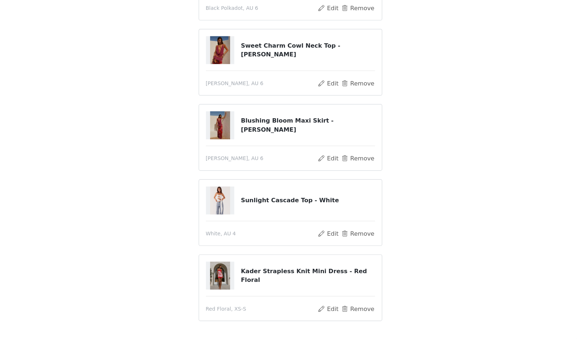
scroll to position [159, 0]
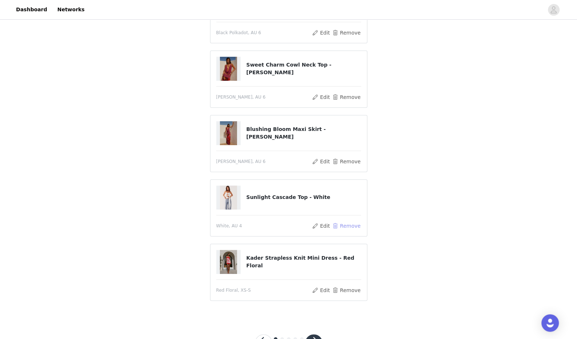
click at [347, 225] on button "Remove" at bounding box center [346, 226] width 29 height 9
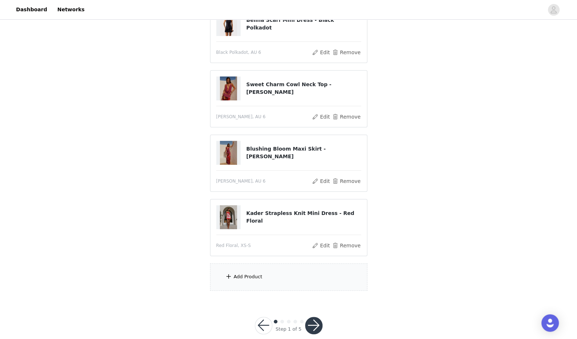
click at [277, 276] on div "Add Product" at bounding box center [288, 277] width 157 height 27
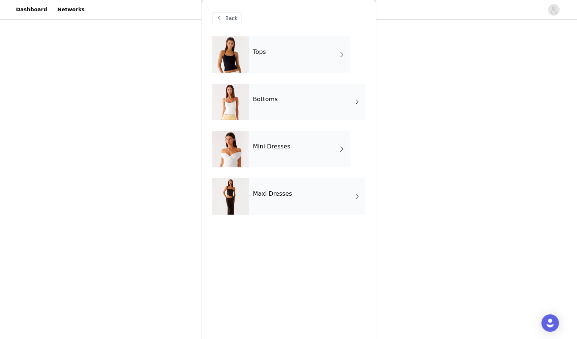
click at [286, 57] on div "Tops" at bounding box center [299, 54] width 101 height 36
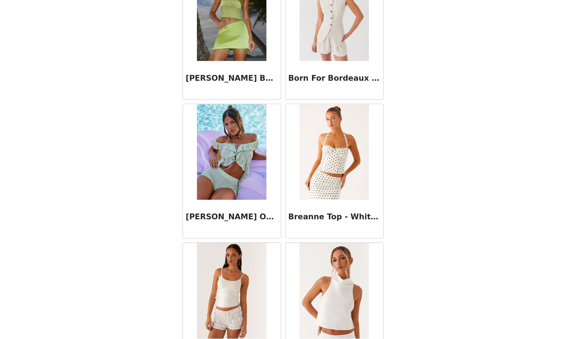
scroll to position [772, 0]
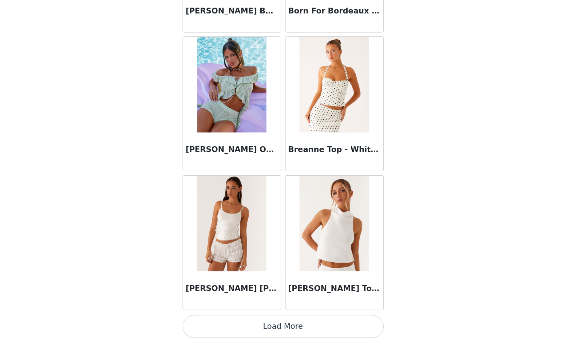
click at [275, 327] on button "Load More" at bounding box center [288, 329] width 153 height 17
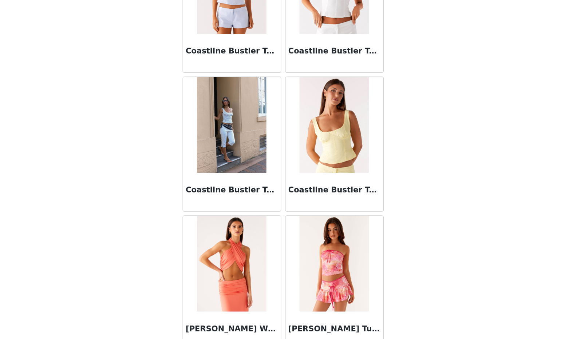
scroll to position [1826, 0]
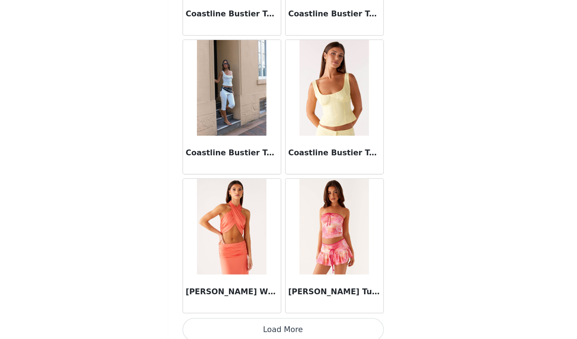
click at [268, 328] on button "Load More" at bounding box center [288, 331] width 153 height 17
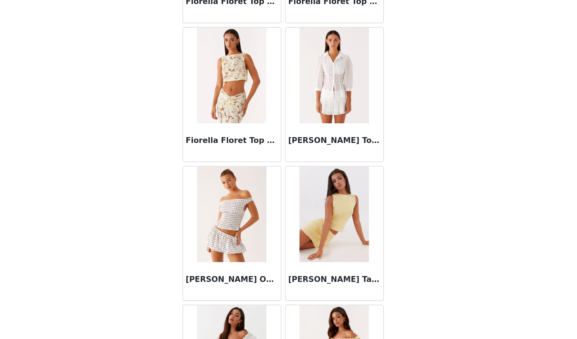
scroll to position [2879, 0]
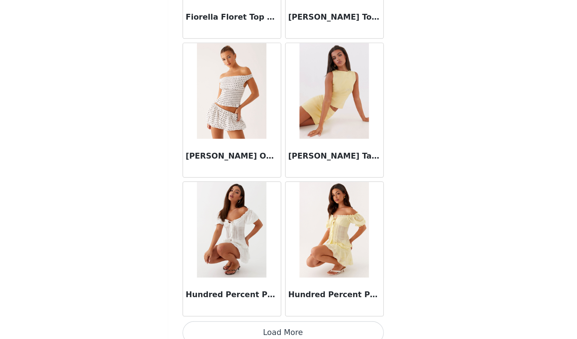
click at [254, 331] on button "Load More" at bounding box center [288, 334] width 153 height 17
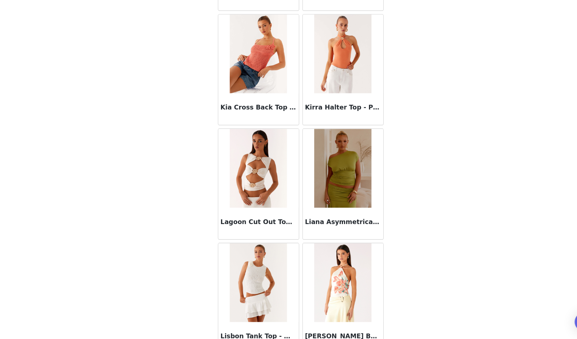
scroll to position [170, 0]
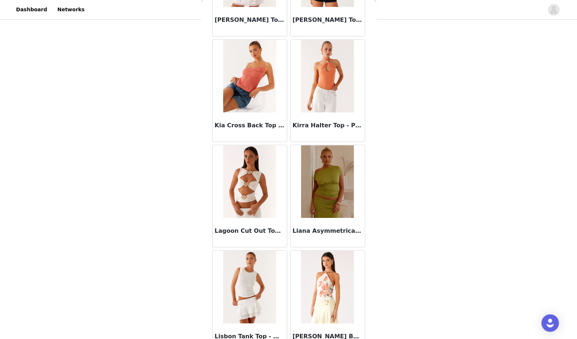
click at [326, 169] on img at bounding box center [327, 181] width 53 height 73
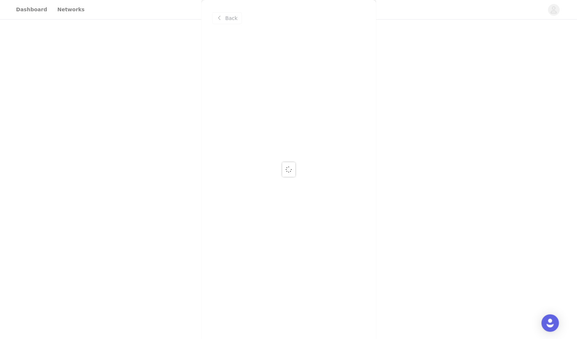
scroll to position [0, 0]
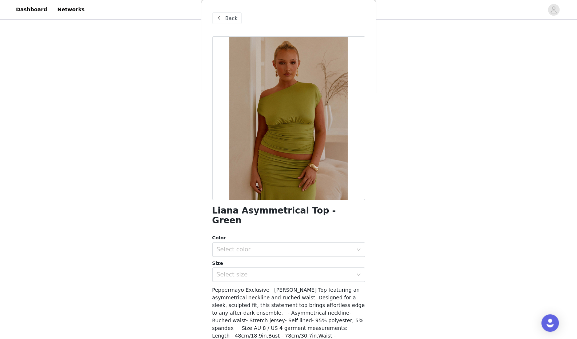
click at [241, 246] on div "Select color" at bounding box center [285, 249] width 136 height 7
click at [246, 258] on li "Green" at bounding box center [285, 256] width 147 height 12
click at [252, 271] on div "Select size" at bounding box center [285, 274] width 136 height 7
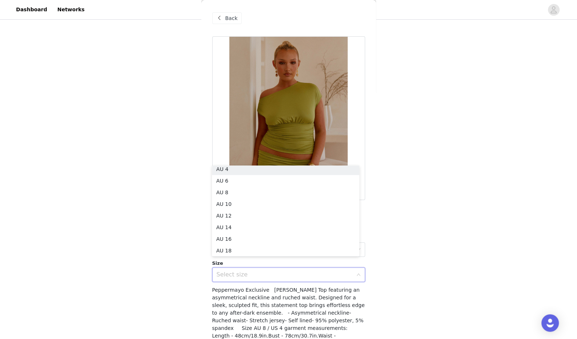
scroll to position [1, 0]
click at [245, 172] on li "AU 4" at bounding box center [285, 172] width 147 height 12
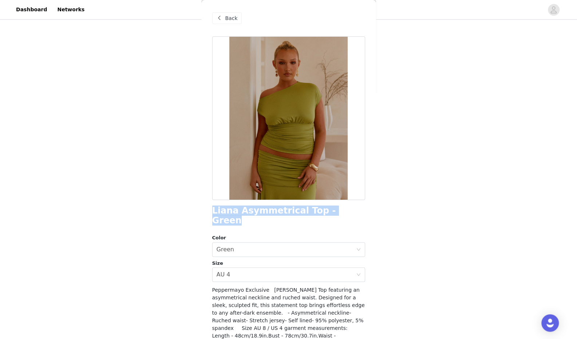
drag, startPoint x: 209, startPoint y: 210, endPoint x: 343, endPoint y: 206, distance: 134.4
click at [343, 206] on div "Back Liana Asymmetrical Top - Green Color Select color Green Size Select size A…" at bounding box center [288, 169] width 175 height 339
copy h1 "Liana Asymmetrical Top - Green"
click at [233, 16] on span "Back" at bounding box center [231, 19] width 12 height 8
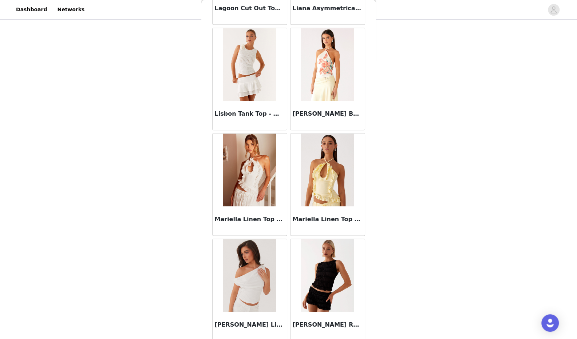
scroll to position [3933, 0]
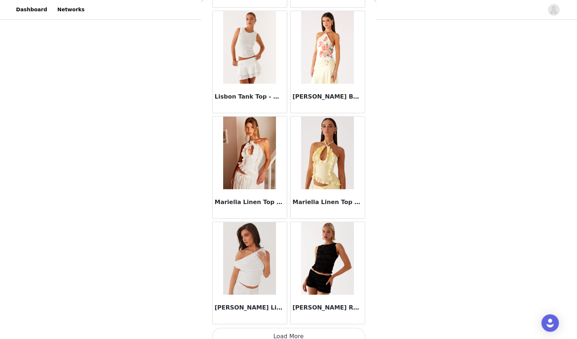
click at [240, 282] on img at bounding box center [249, 258] width 53 height 73
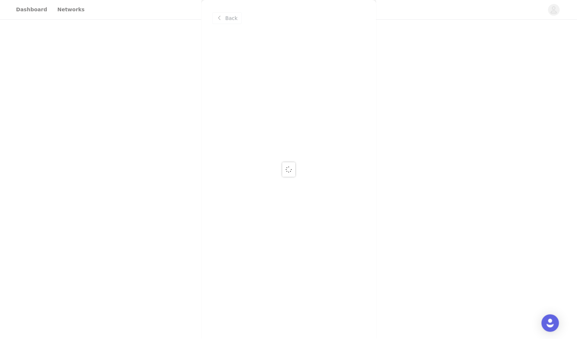
scroll to position [0, 0]
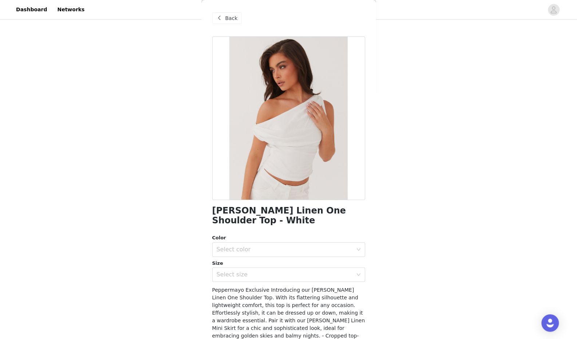
click at [249, 249] on div "Select color" at bounding box center [285, 249] width 136 height 7
click at [249, 267] on li "White" at bounding box center [285, 266] width 147 height 12
click at [246, 277] on div "Select size" at bounding box center [285, 274] width 136 height 7
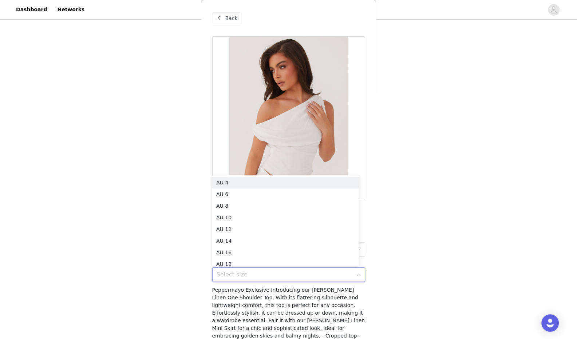
click at [249, 185] on li "AU 4" at bounding box center [285, 183] width 147 height 12
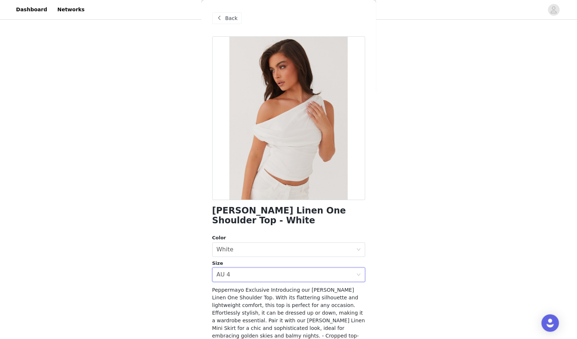
click at [250, 276] on div "Select size AU 4" at bounding box center [286, 275] width 139 height 14
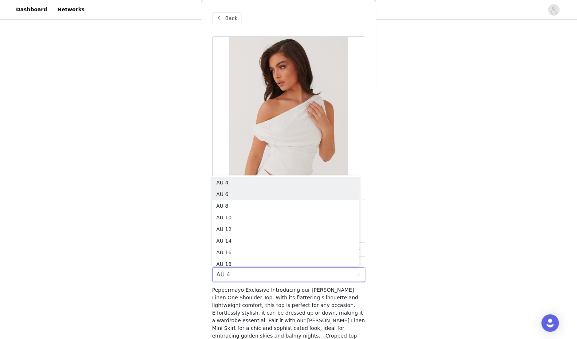
click at [236, 197] on li "AU 6" at bounding box center [285, 195] width 147 height 12
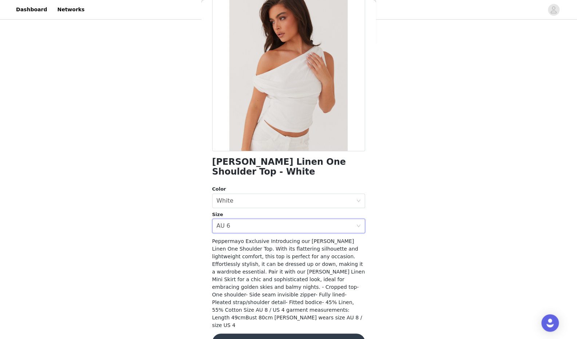
scroll to position [53, 0]
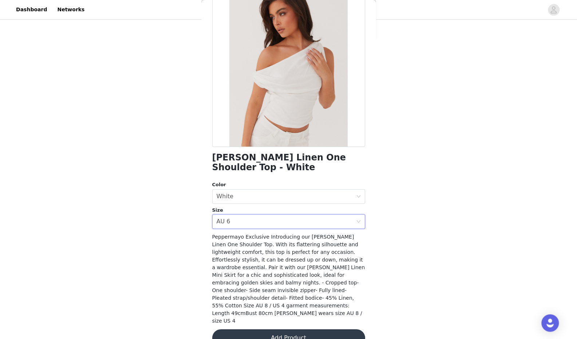
click at [281, 224] on div "Select size AU 6" at bounding box center [286, 222] width 139 height 14
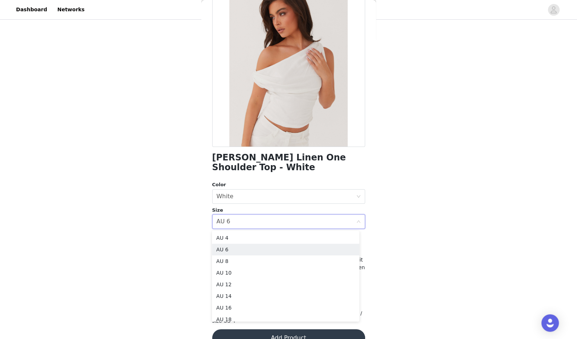
click at [237, 256] on li "AU 8" at bounding box center [285, 262] width 147 height 12
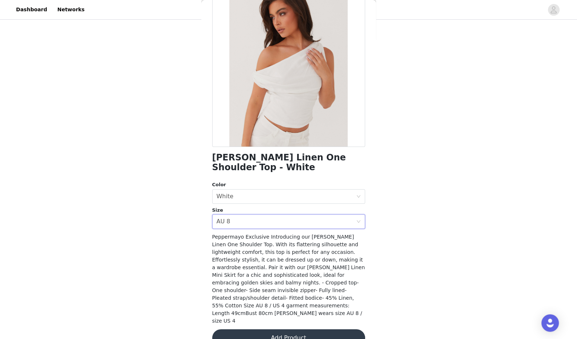
click at [247, 223] on div "Select size AU 8" at bounding box center [286, 222] width 139 height 14
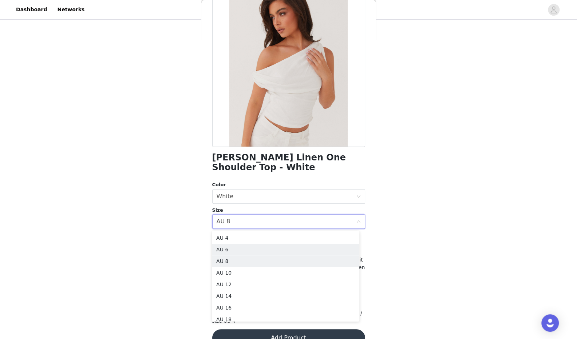
click at [242, 251] on li "AU 6" at bounding box center [285, 250] width 147 height 12
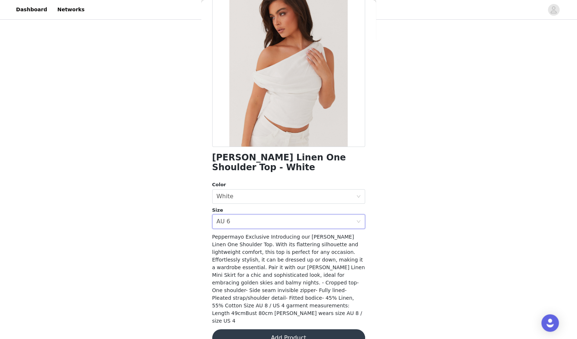
click at [276, 330] on button "Add Product" at bounding box center [288, 338] width 153 height 17
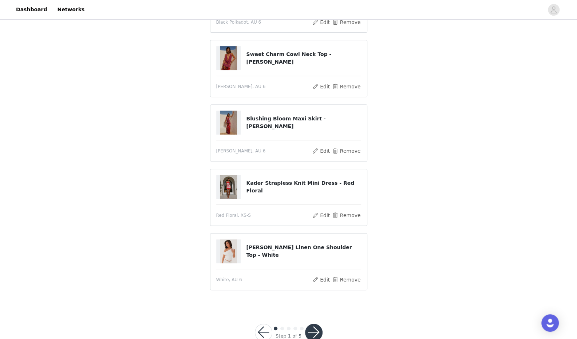
click at [312, 331] on button "button" at bounding box center [313, 332] width 17 height 17
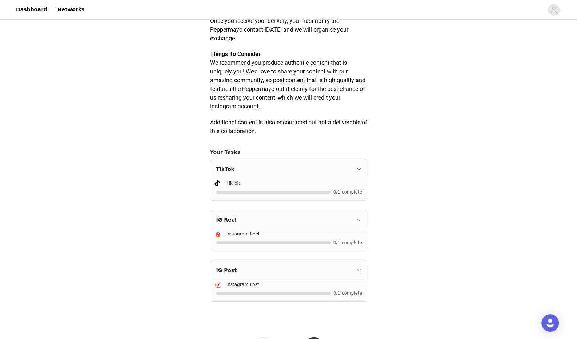
scroll to position [377, 0]
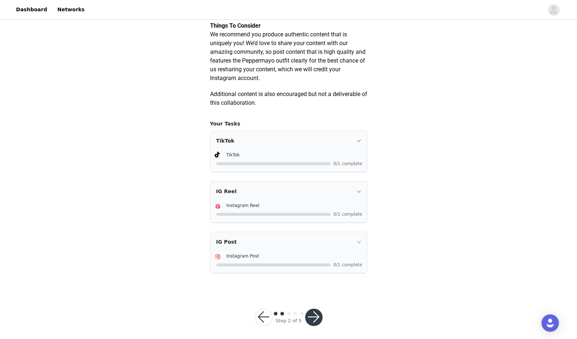
click at [312, 326] on button "button" at bounding box center [313, 317] width 17 height 17
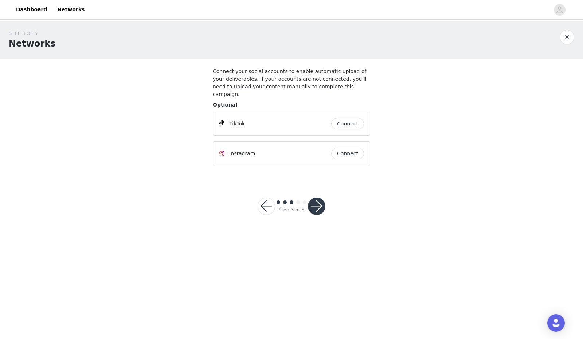
click at [353, 148] on button "Connect" at bounding box center [347, 154] width 33 height 12
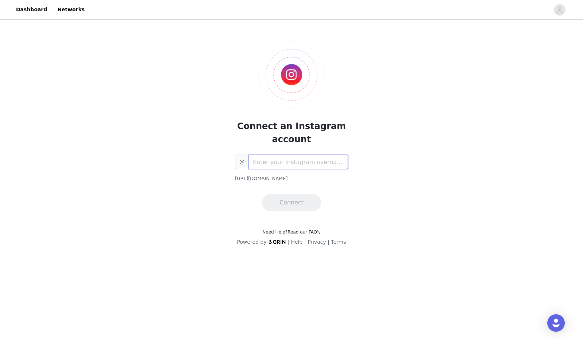
click at [312, 162] on input "text" at bounding box center [297, 162] width 99 height 15
type input "bella.calder"
click at [299, 199] on button "Connect" at bounding box center [291, 202] width 59 height 17
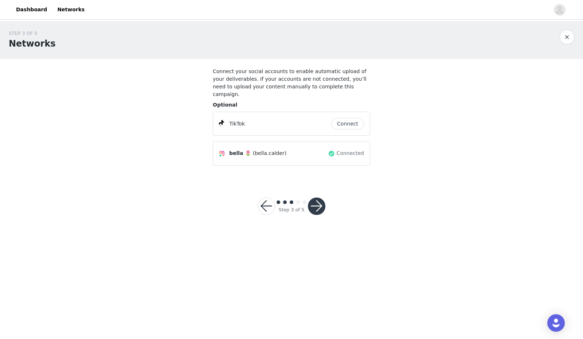
click at [347, 118] on button "Connect" at bounding box center [347, 124] width 33 height 12
click at [315, 198] on button "button" at bounding box center [316, 206] width 17 height 17
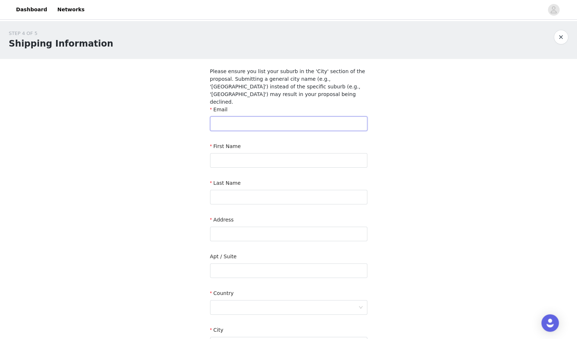
click at [305, 119] on input "text" at bounding box center [288, 124] width 157 height 15
drag, startPoint x: 305, startPoint y: 119, endPoint x: 192, endPoint y: 115, distance: 113.7
click at [192, 115] on div "STEP 4 OF 5 Shipping Information Please ensure you list your suburb in the 'Cit…" at bounding box center [288, 233] width 577 height 425
type input "[EMAIL_ADDRESS][DOMAIN_NAME]"
click at [242, 153] on input "text" at bounding box center [288, 160] width 157 height 15
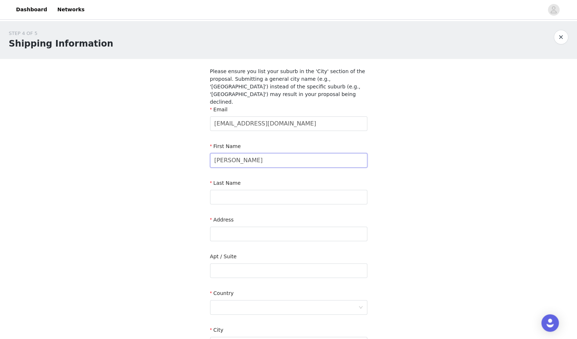
type input "[PERSON_NAME]"
type input "Calder"
type input "i"
type input "2 [GEOGRAPHIC_DATA]"
click at [256, 303] on div at bounding box center [286, 308] width 144 height 14
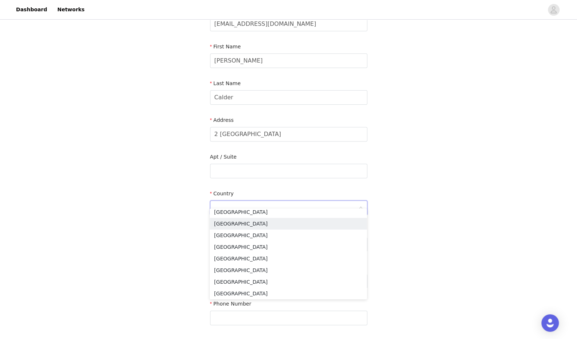
scroll to position [1, 0]
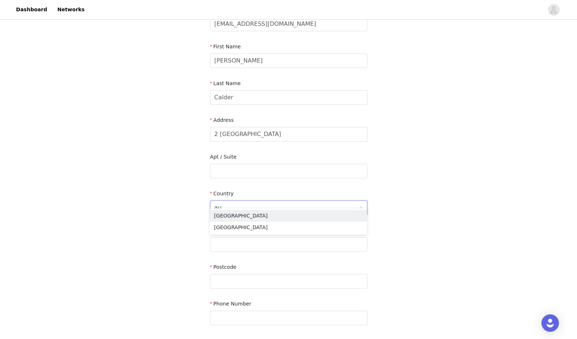
type input "aus"
click at [235, 215] on li "[GEOGRAPHIC_DATA]" at bounding box center [288, 216] width 157 height 12
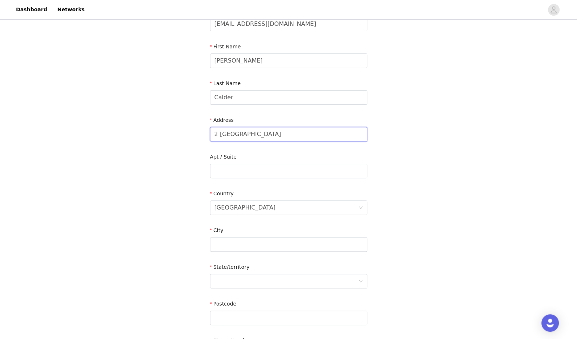
click at [278, 129] on input "2 [GEOGRAPHIC_DATA]" at bounding box center [288, 134] width 157 height 15
type input "[STREET_ADDRESS][PERSON_NAME][PERSON_NAME]"
click at [240, 238] on input "text" at bounding box center [288, 244] width 157 height 15
type input "[GEOGRAPHIC_DATA]"
click at [237, 276] on div at bounding box center [286, 282] width 144 height 14
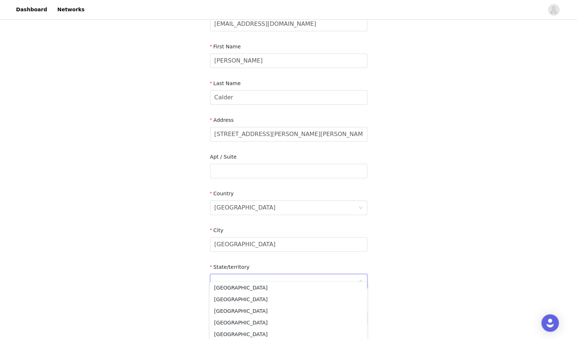
scroll to position [158, 0]
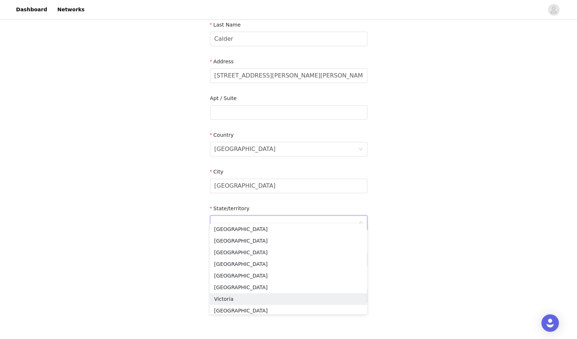
click at [250, 299] on li "Victoria" at bounding box center [288, 299] width 157 height 12
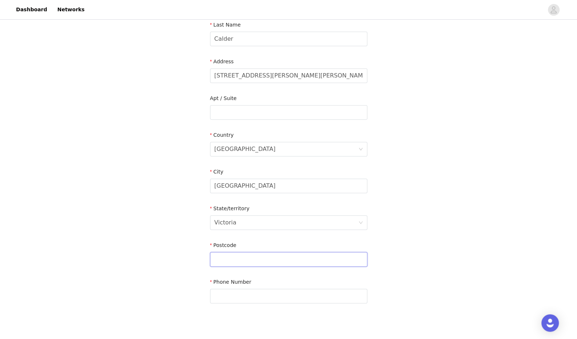
click at [236, 252] on input "text" at bounding box center [288, 259] width 157 height 15
type input "3146"
click at [243, 293] on input "text" at bounding box center [288, 296] width 157 height 15
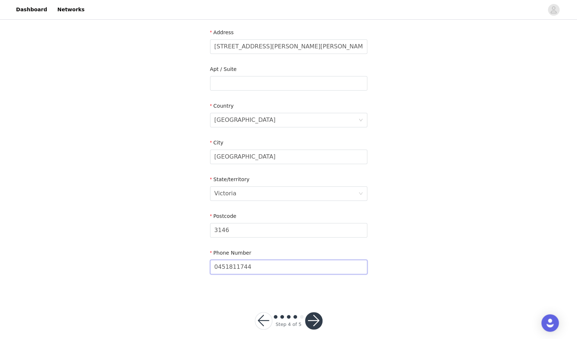
type input "0451811744"
click at [313, 318] on button "button" at bounding box center [313, 320] width 17 height 17
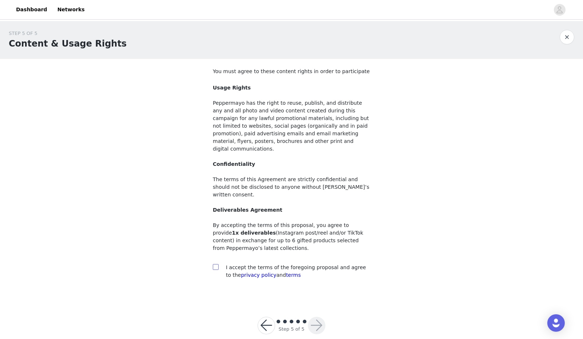
click at [217, 264] on input "checkbox" at bounding box center [215, 266] width 5 height 5
checkbox input "true"
click at [316, 317] on button "button" at bounding box center [316, 325] width 17 height 17
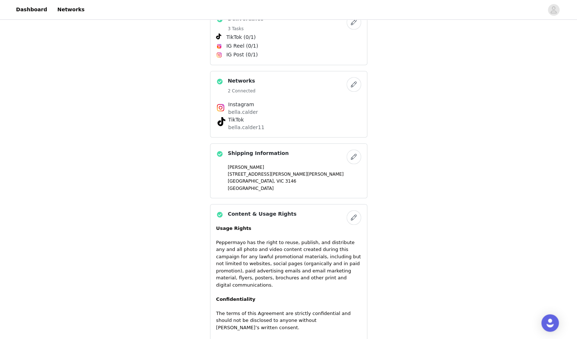
scroll to position [500, 0]
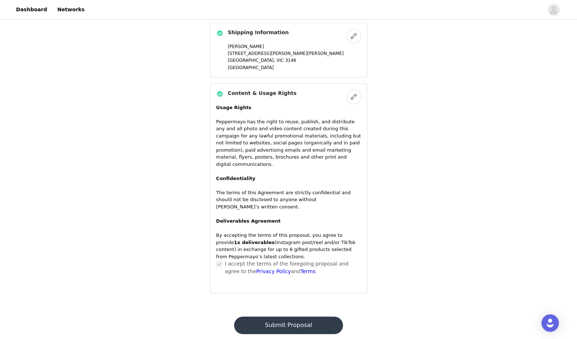
click at [288, 317] on button "Submit Proposal" at bounding box center [288, 325] width 109 height 17
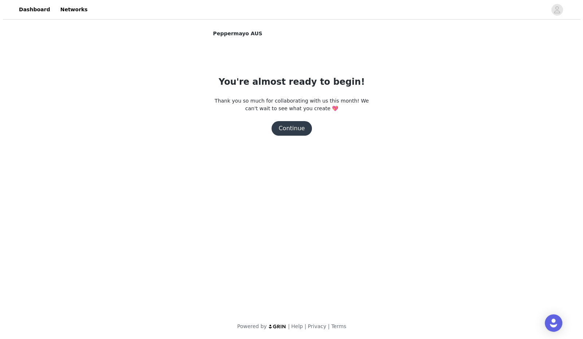
scroll to position [0, 0]
click at [295, 128] on button "Continue" at bounding box center [291, 128] width 41 height 15
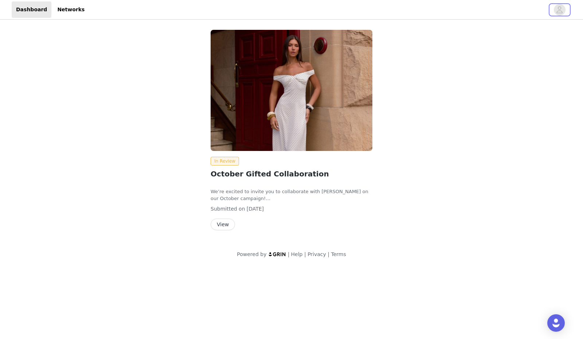
click at [559, 9] on icon "avatar" at bounding box center [559, 9] width 6 height 7
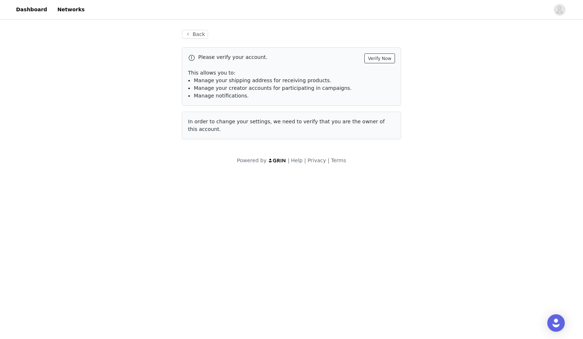
click at [380, 60] on button "Verify Now" at bounding box center [379, 59] width 31 height 10
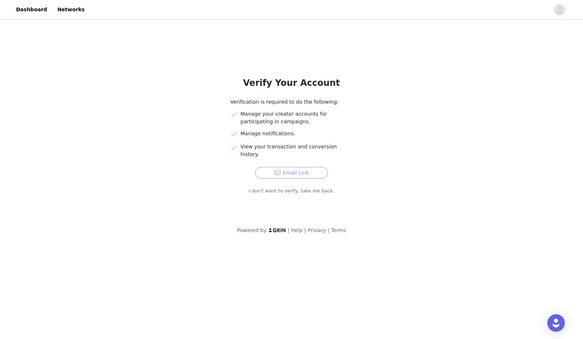
click at [290, 167] on button "Email Link" at bounding box center [291, 173] width 73 height 12
